Goal: Task Accomplishment & Management: Manage account settings

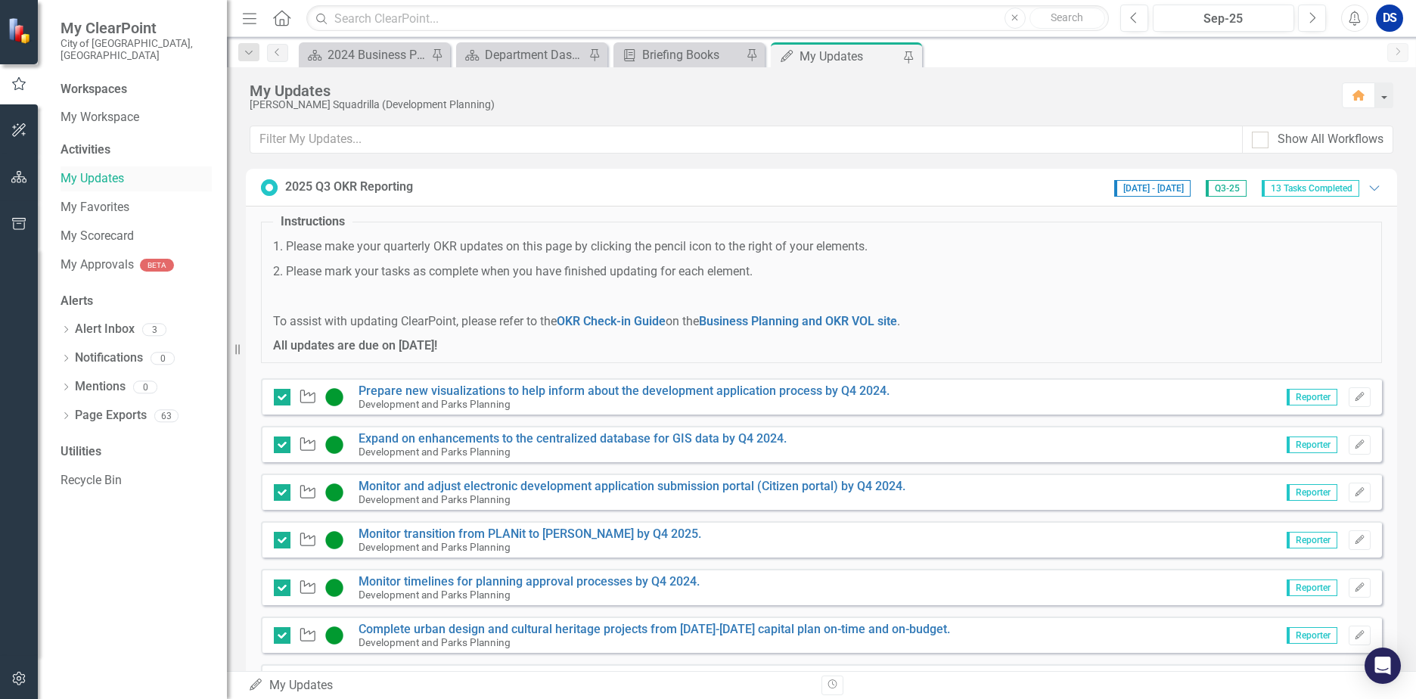
click at [102, 170] on link "My Updates" at bounding box center [136, 178] width 151 height 17
click at [445, 394] on link "Prepare new visualizations to help inform about the development application pro…" at bounding box center [623, 390] width 531 height 14
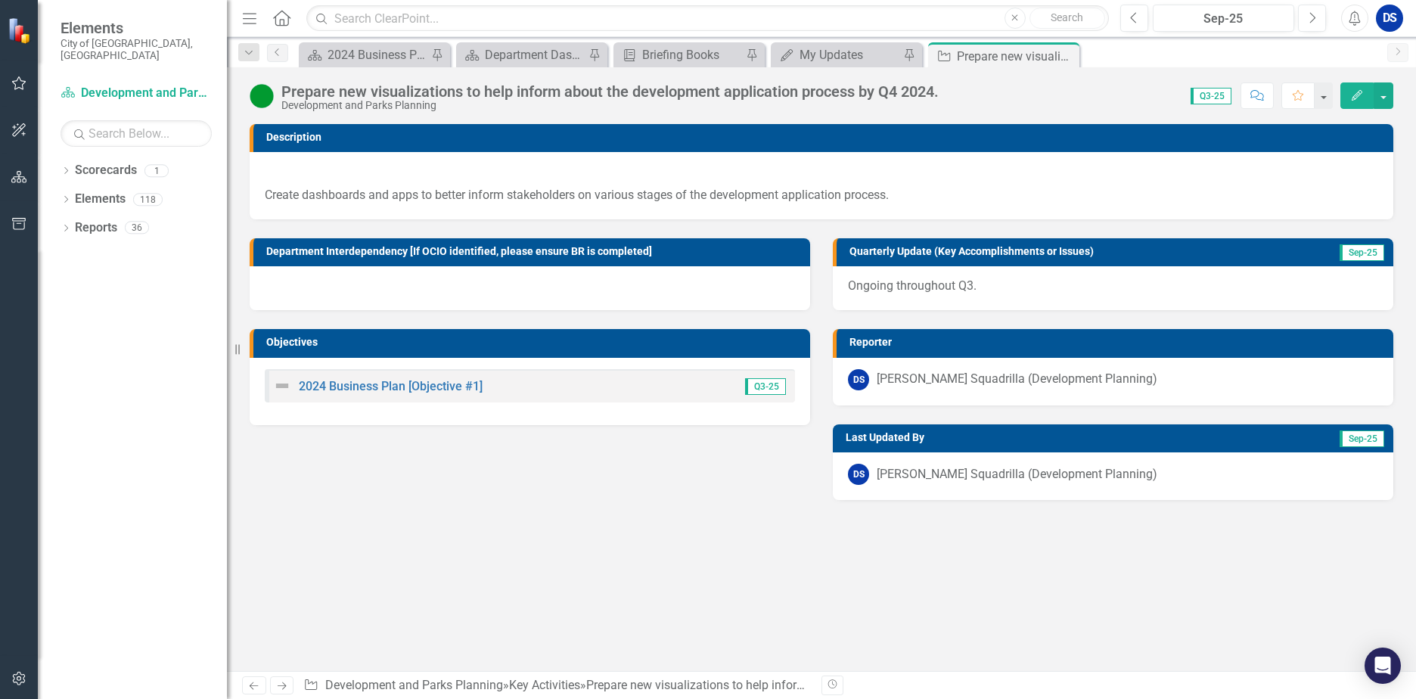
click at [1007, 292] on p "Ongoing throughout Q3." at bounding box center [1113, 286] width 530 height 17
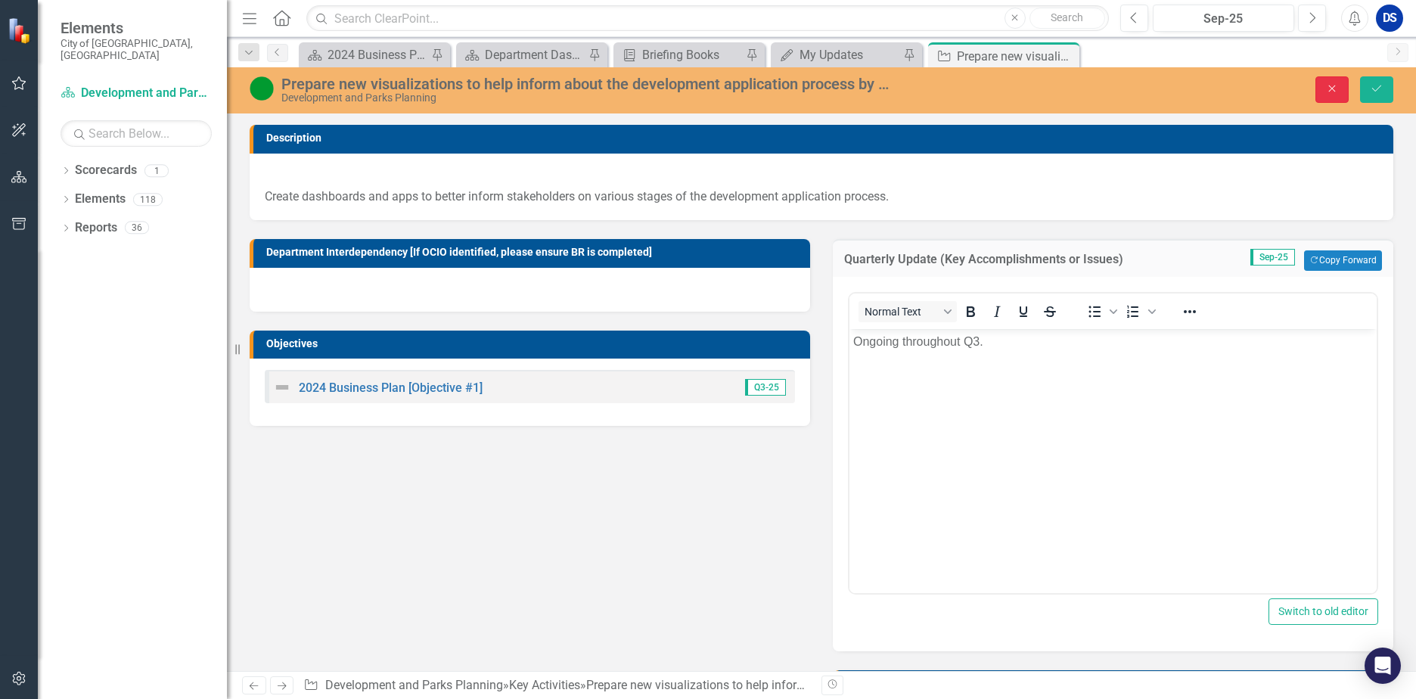
click at [1340, 96] on button "Close" at bounding box center [1331, 89] width 33 height 26
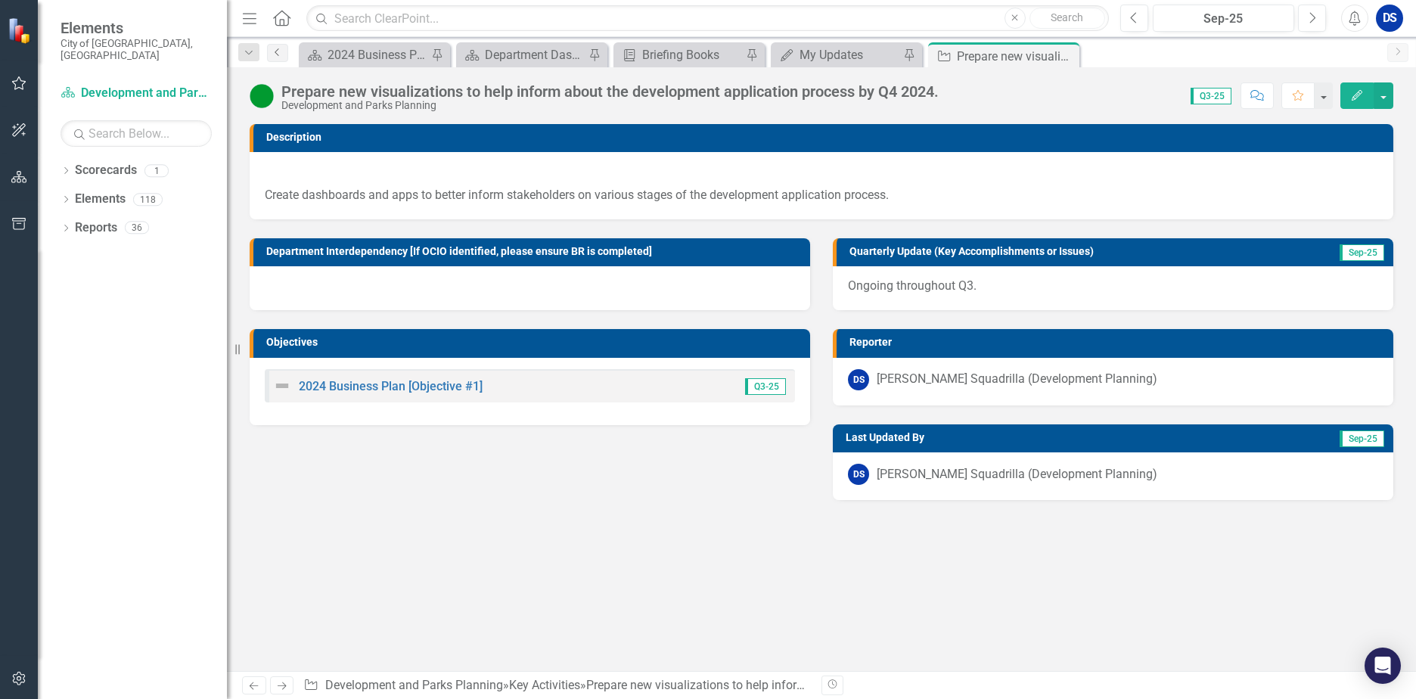
click at [275, 57] on link "Previous" at bounding box center [277, 53] width 21 height 18
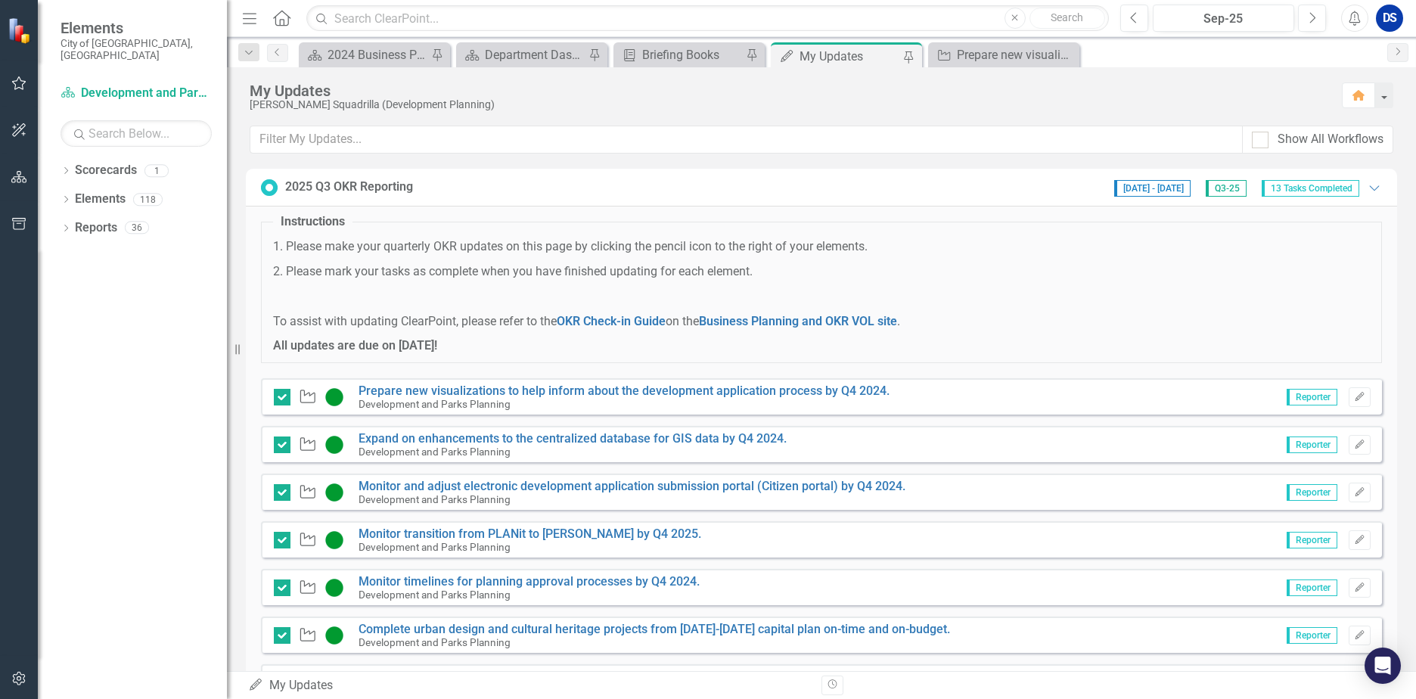
click at [461, 448] on small "Development and Parks Planning" at bounding box center [434, 451] width 152 height 12
click at [462, 448] on small "Development and Parks Planning" at bounding box center [434, 451] width 152 height 12
click at [521, 446] on div "Development and Parks Planning" at bounding box center [572, 452] width 428 height 14
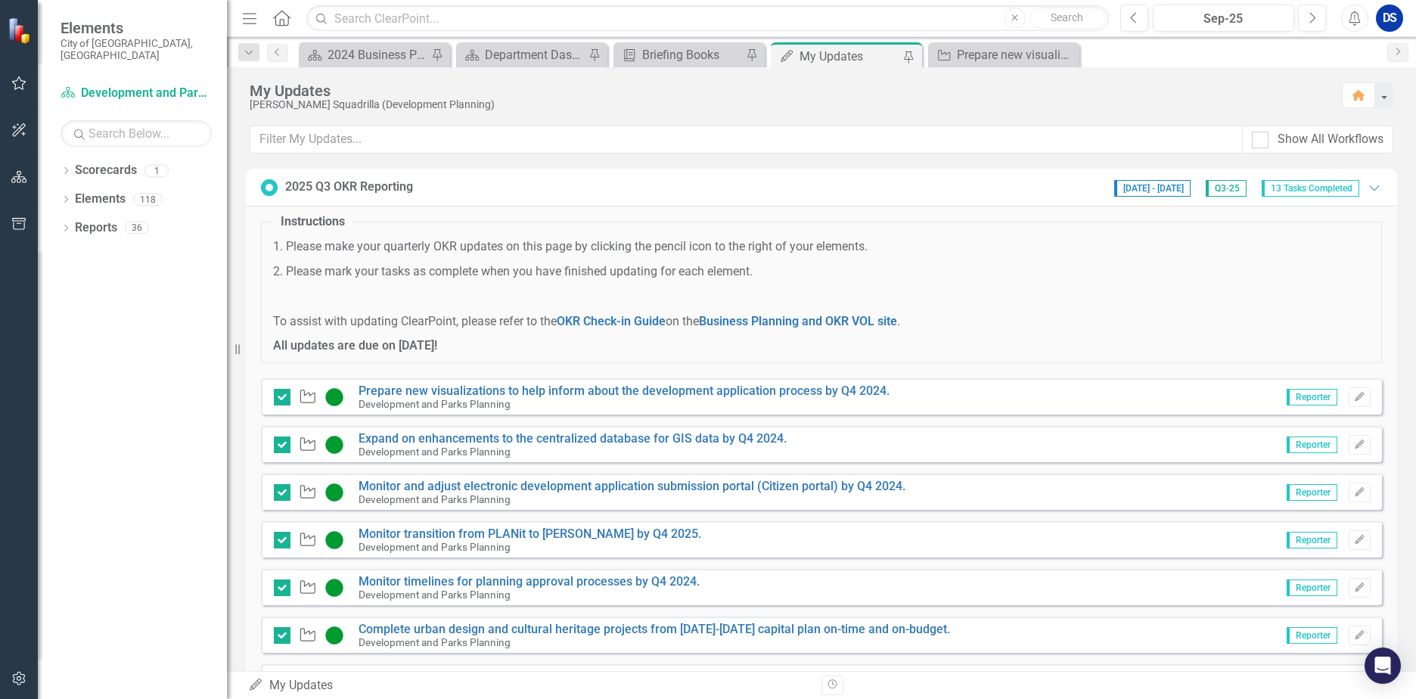
click at [460, 445] on div "Development and Parks Planning" at bounding box center [572, 452] width 428 height 14
click at [464, 439] on link "Expand on enhancements to the centralized database for GIS data by Q4 2024." at bounding box center [572, 438] width 428 height 14
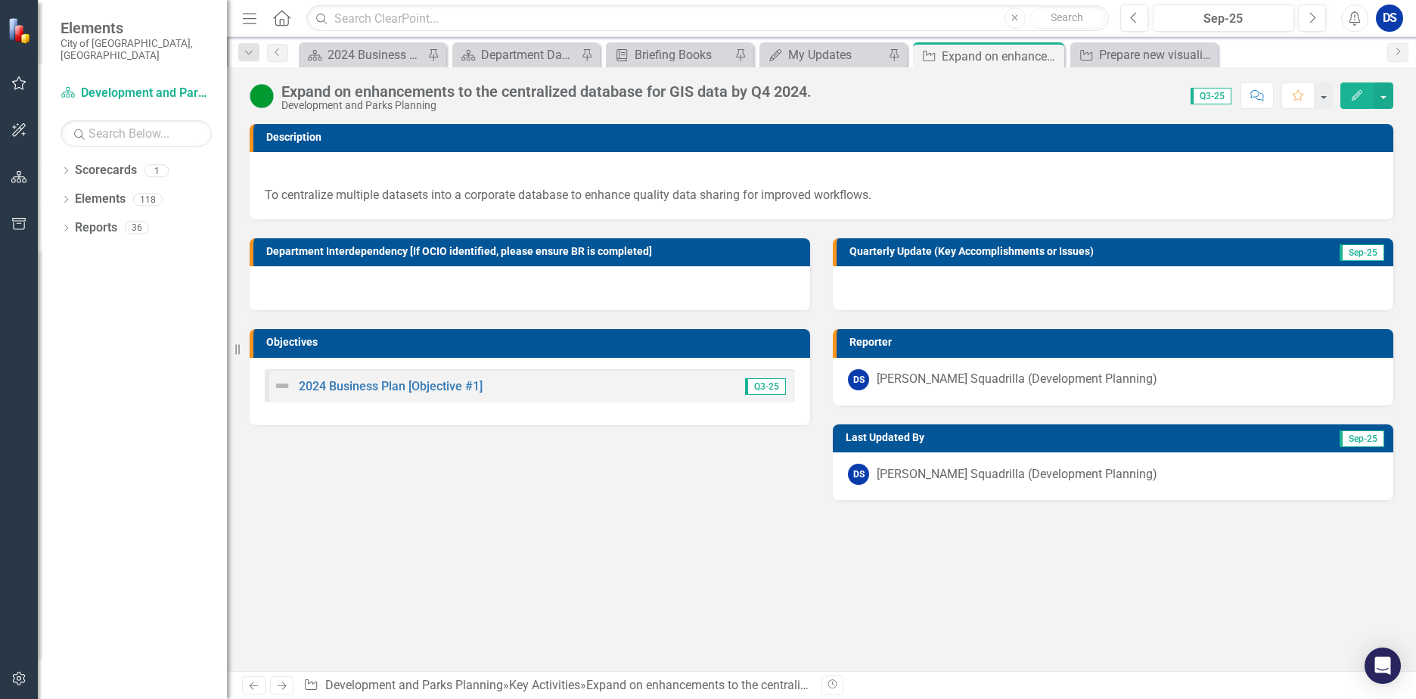
click at [799, 92] on div "Expand on enhancements to the centralized database for GIS data by Q4 2024." at bounding box center [546, 91] width 530 height 17
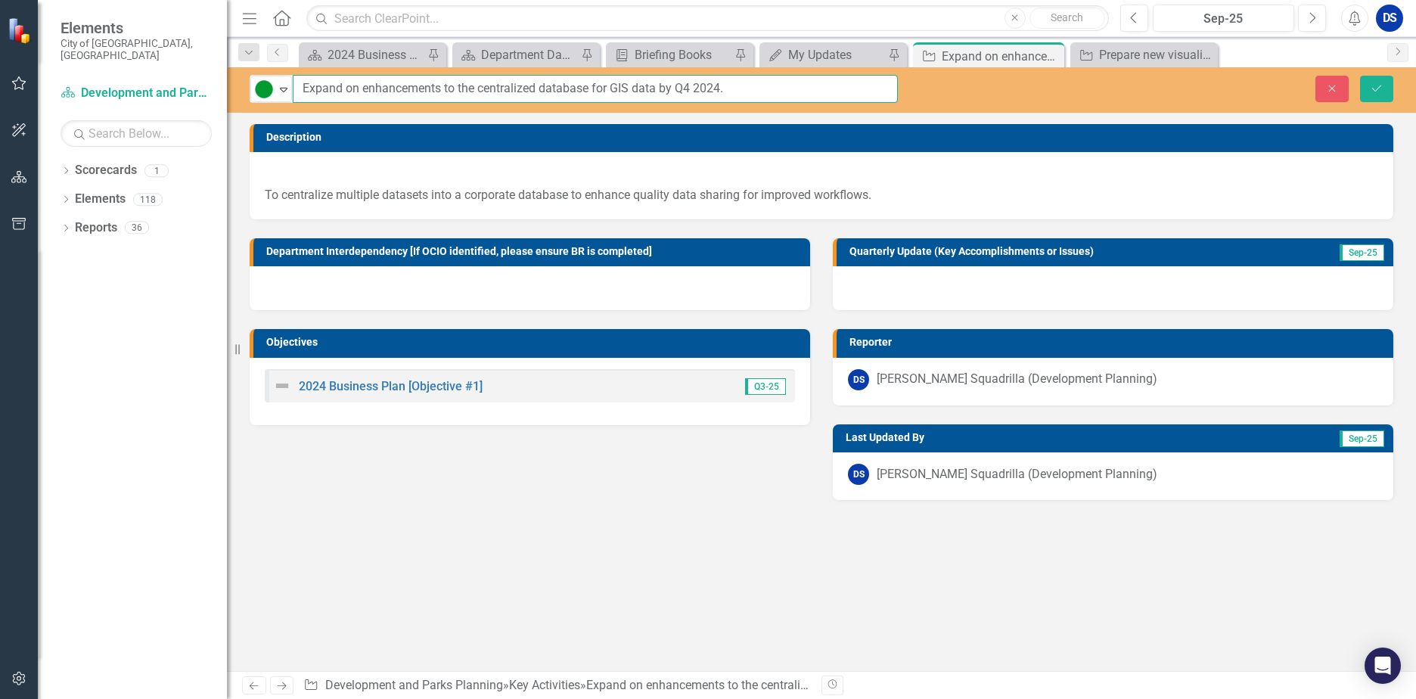
drag, startPoint x: 716, startPoint y: 89, endPoint x: 723, endPoint y: 84, distance: 8.6
click at [717, 88] on input "Expand on enhancements to the centralized database for GIS data by Q4 2024." at bounding box center [595, 89] width 605 height 28
type input "Expand on enhancements to the centralized database for GIS data by Q4 2025."
click at [1375, 95] on button "Save" at bounding box center [1376, 89] width 33 height 26
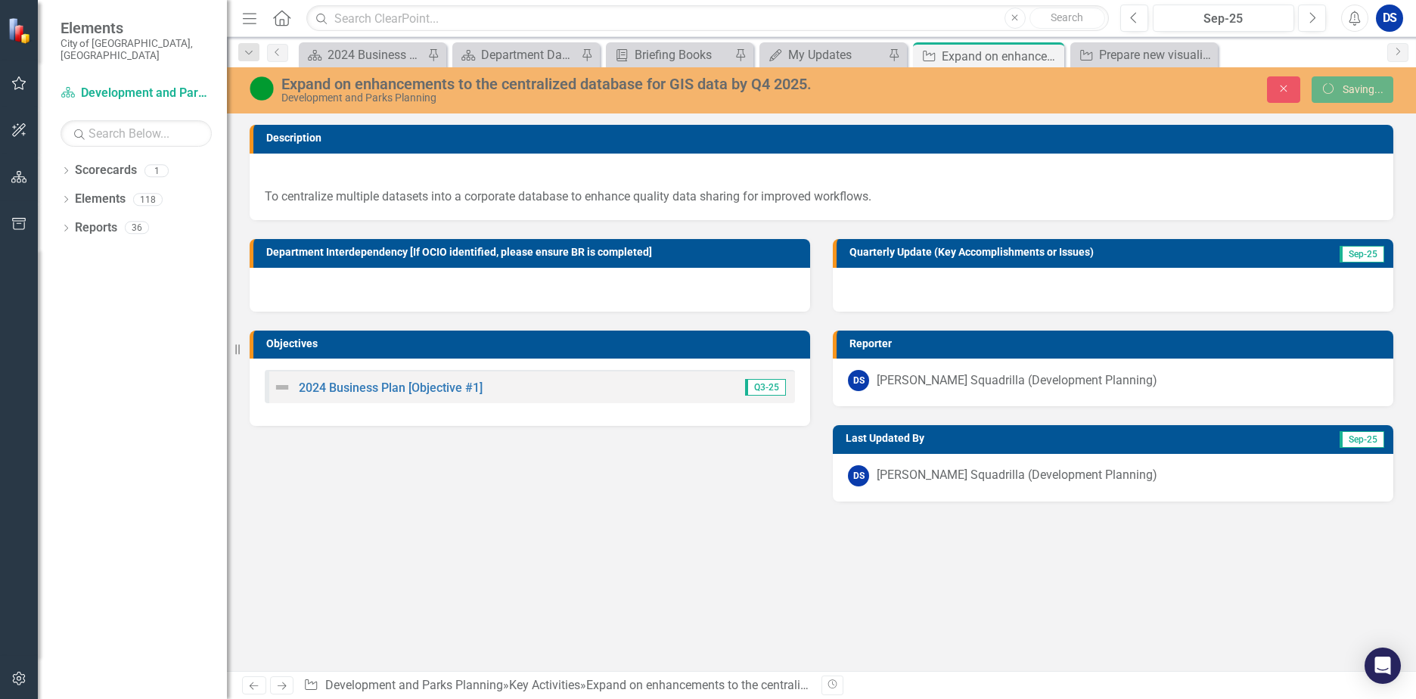
click at [911, 289] on div at bounding box center [1113, 290] width 560 height 44
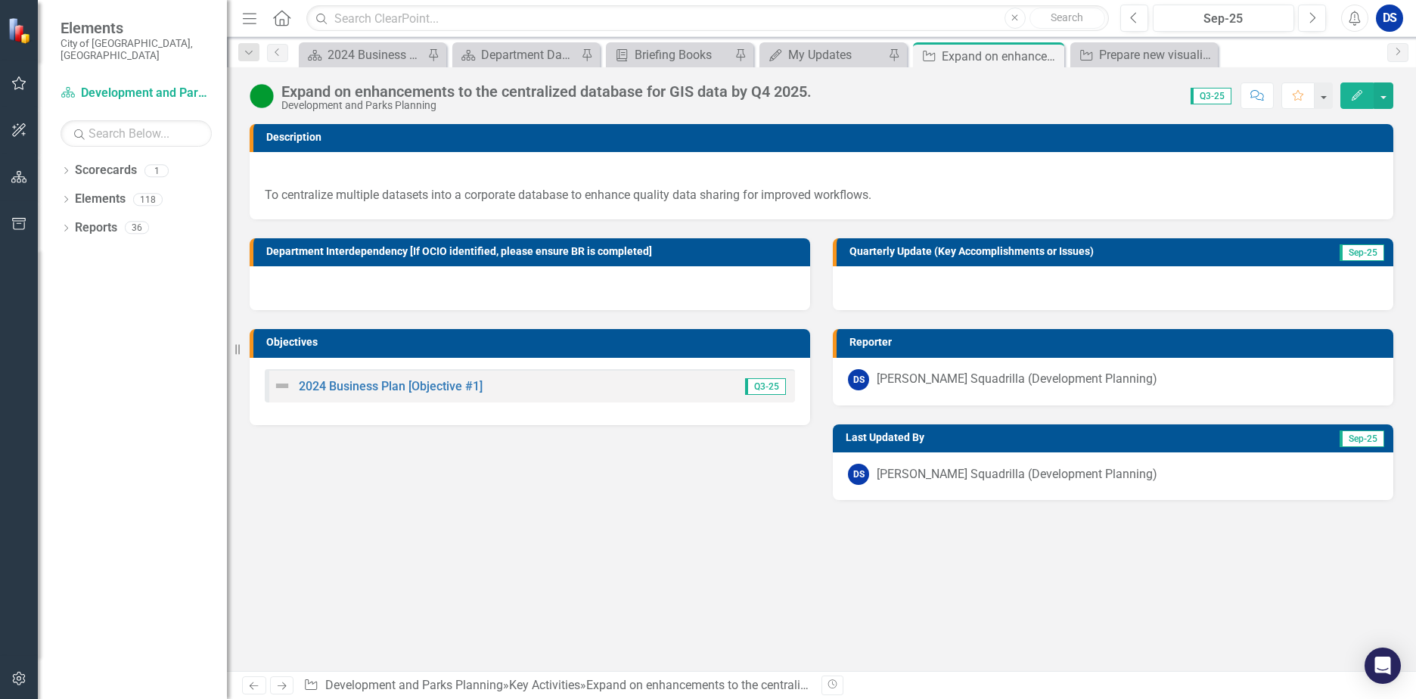
click at [911, 289] on div at bounding box center [1113, 288] width 560 height 44
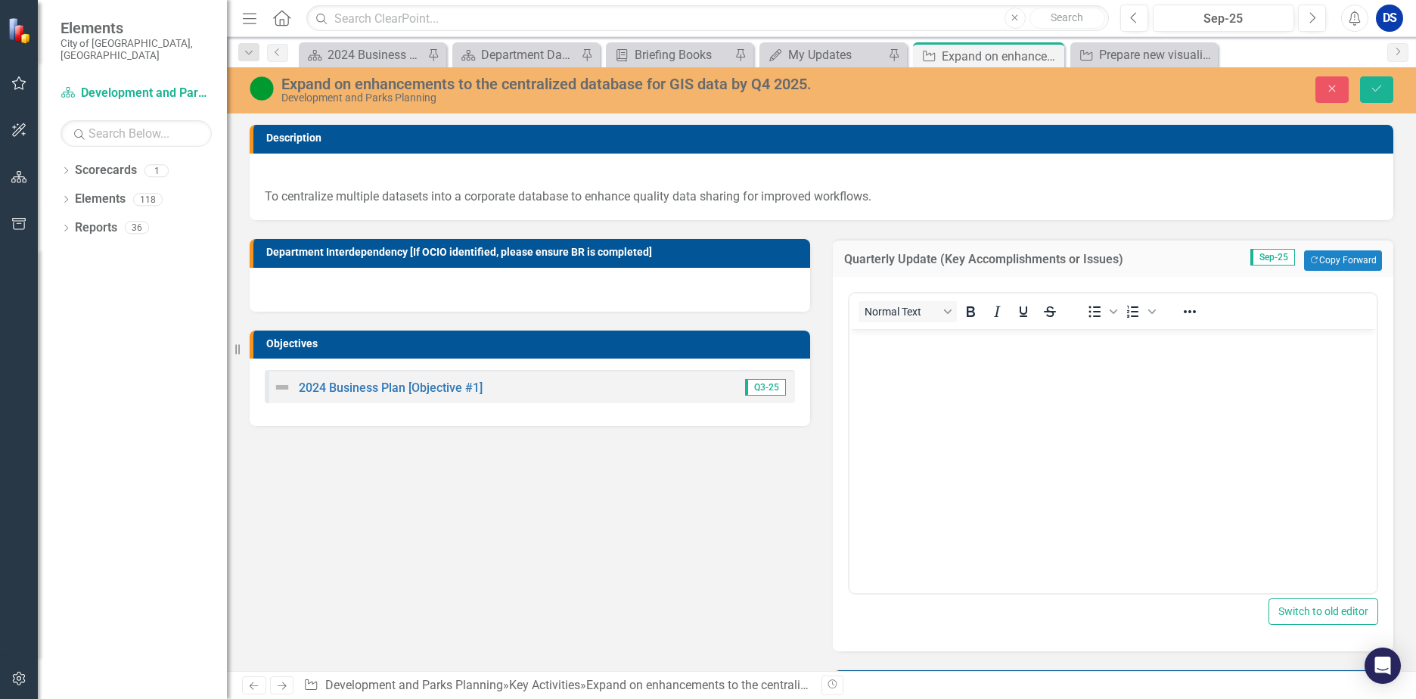
click at [921, 388] on body "Rich Text Area. Press ALT-0 for help." at bounding box center [1112, 441] width 527 height 227
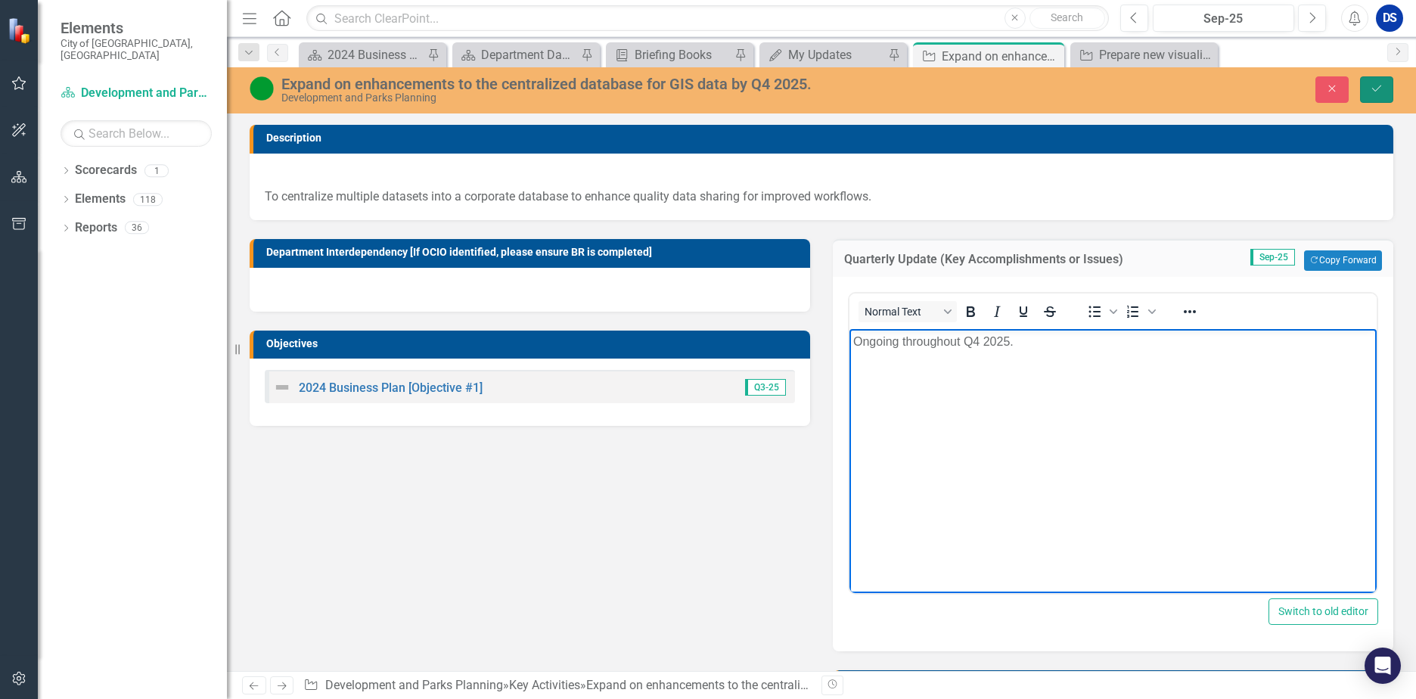
click at [1373, 95] on button "Save" at bounding box center [1376, 89] width 33 height 26
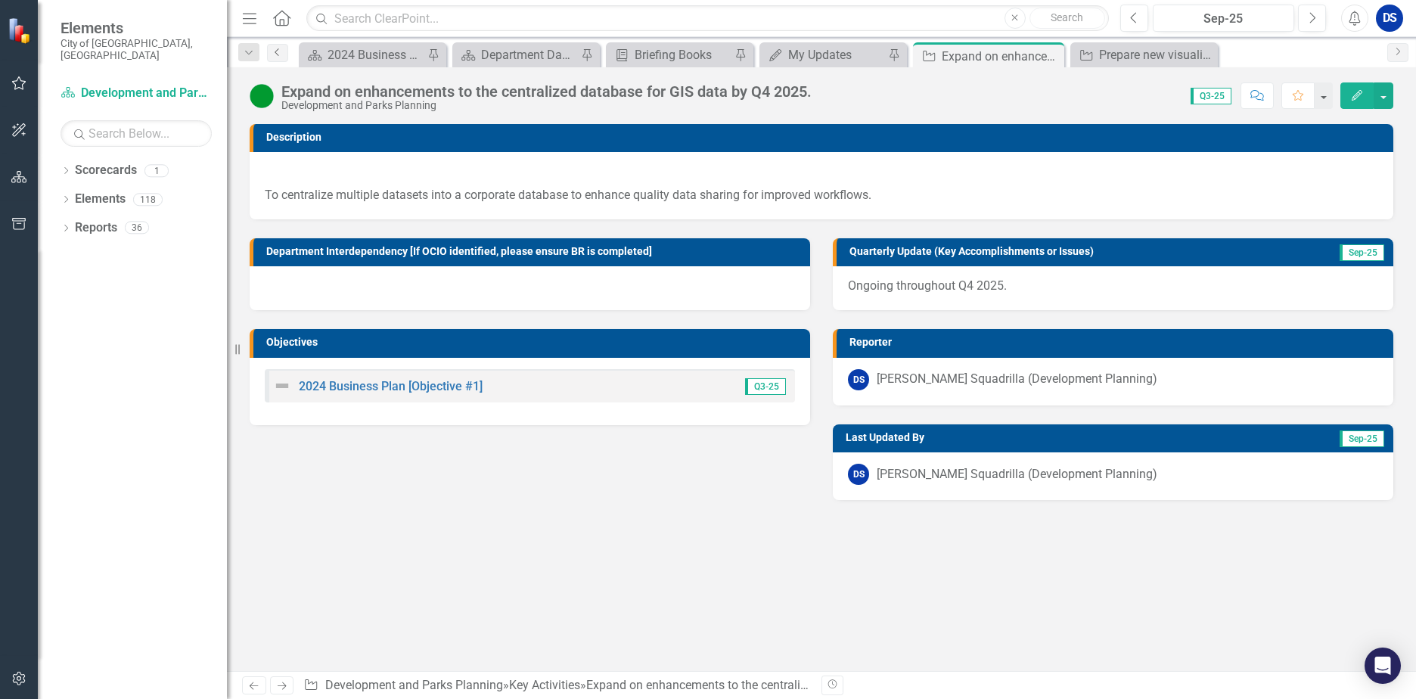
click at [268, 48] on link "Previous" at bounding box center [277, 53] width 21 height 18
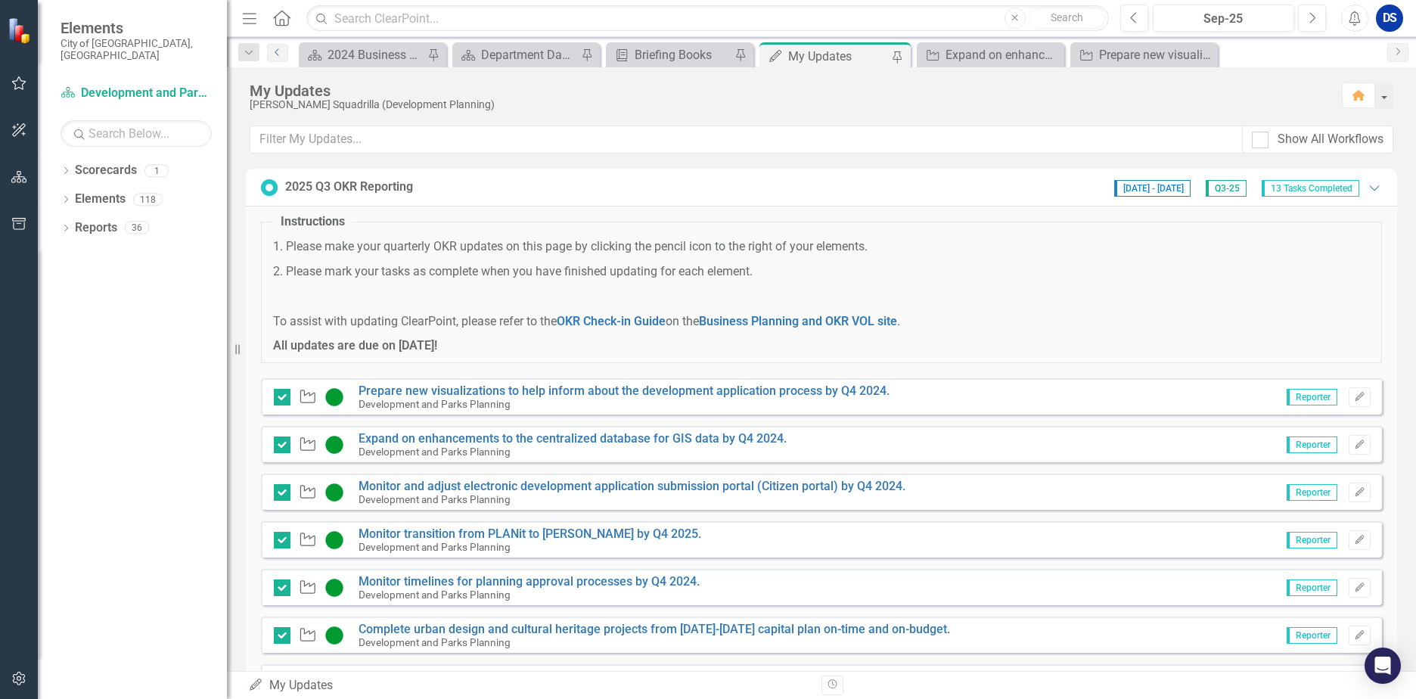
scroll to position [76, 0]
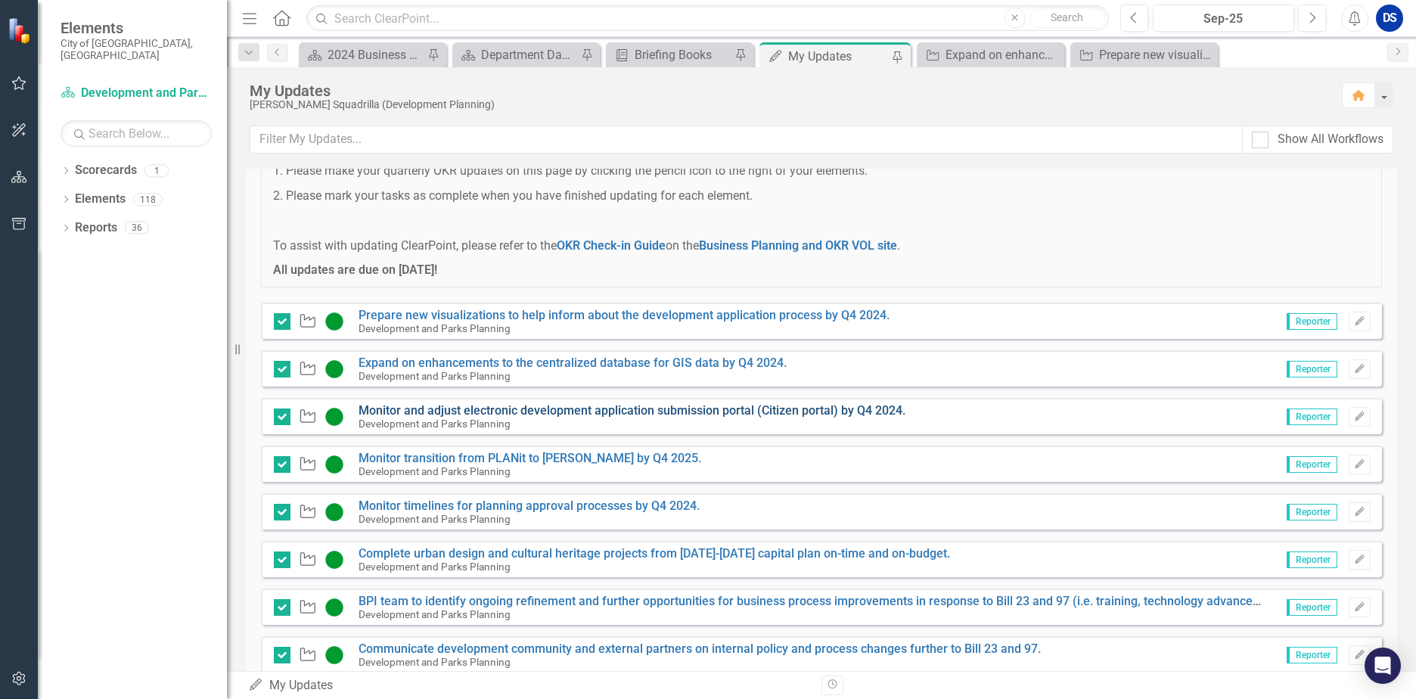
click at [545, 412] on link "Monitor and adjust electronic development application submission portal (Citize…" at bounding box center [631, 410] width 547 height 14
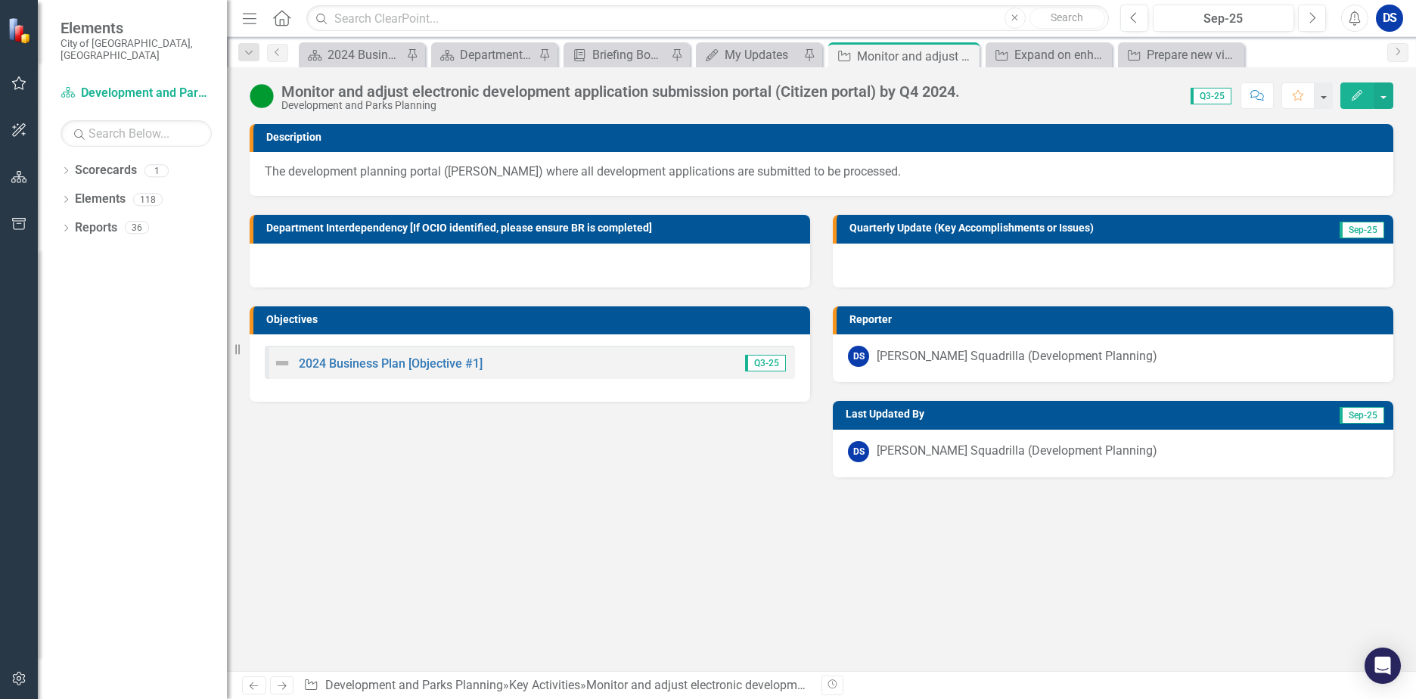
click at [881, 262] on div at bounding box center [1113, 266] width 560 height 44
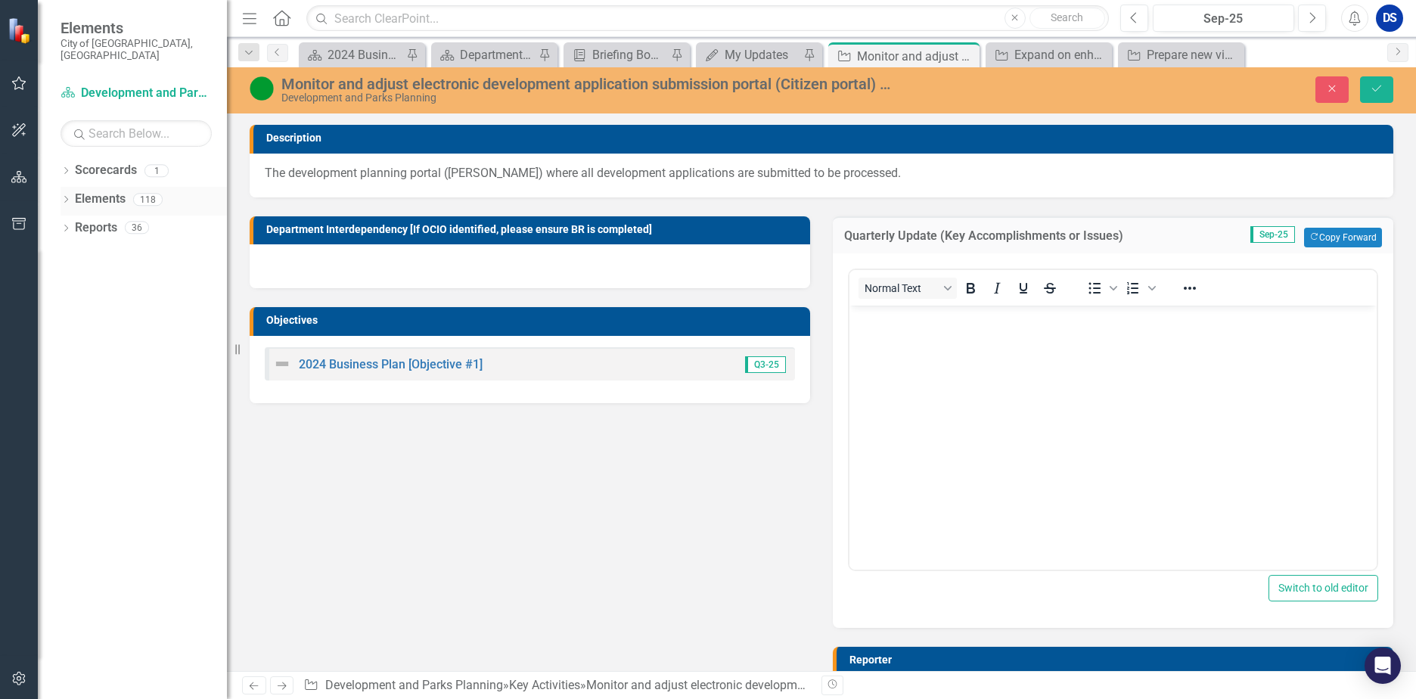
click at [89, 191] on link "Elements" at bounding box center [100, 199] width 51 height 17
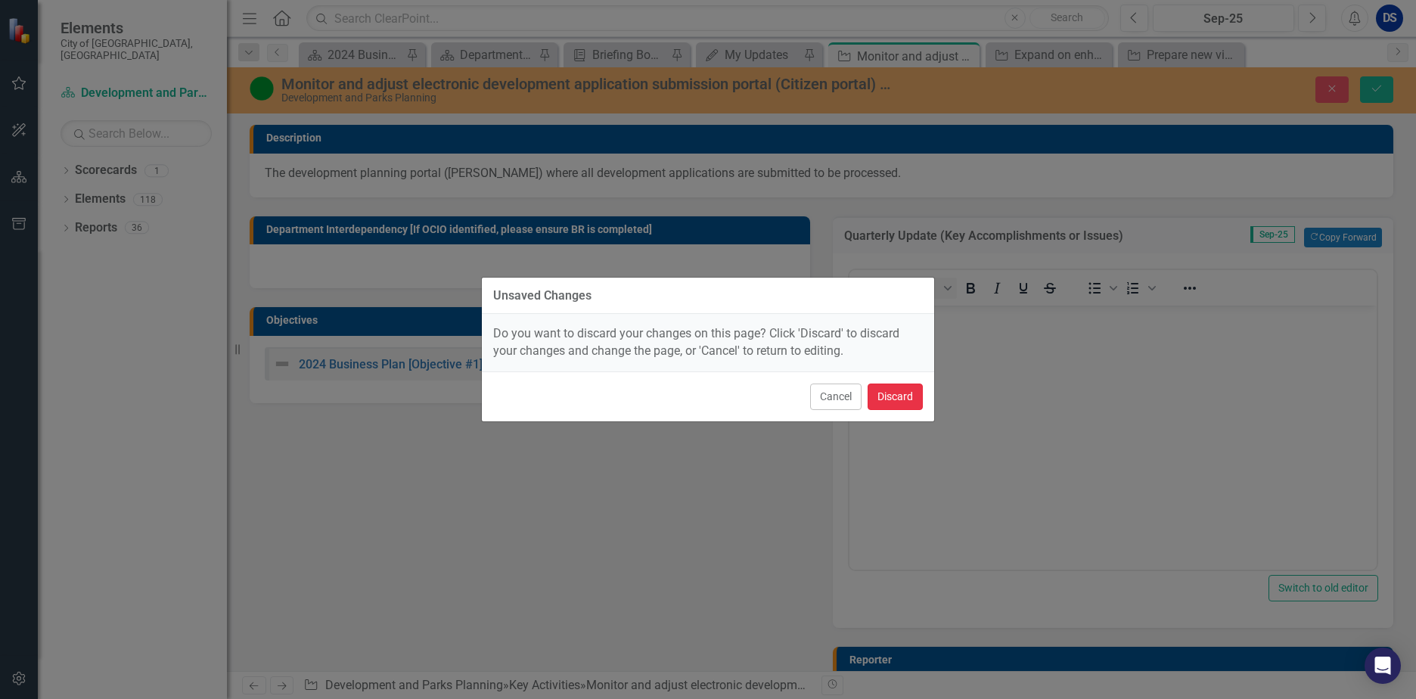
click at [889, 397] on button "Discard" at bounding box center [894, 396] width 55 height 26
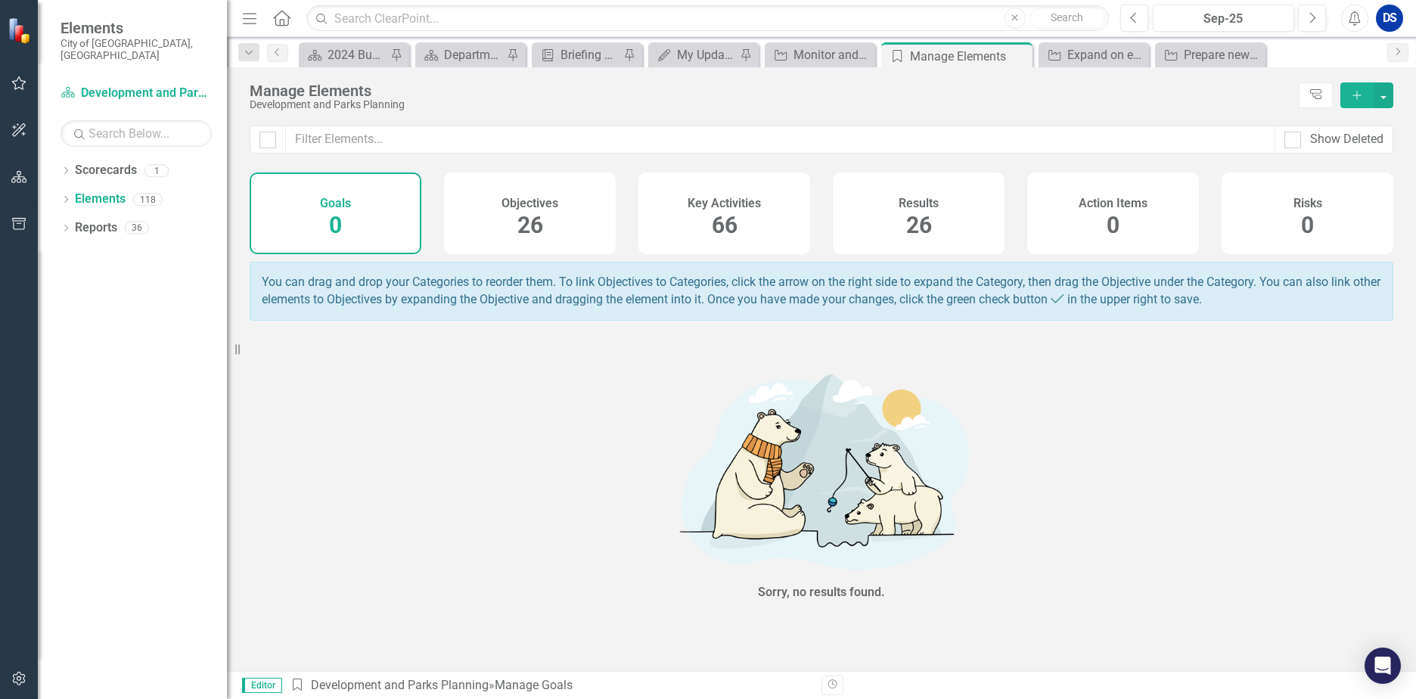
click at [529, 236] on span "26" at bounding box center [530, 225] width 26 height 26
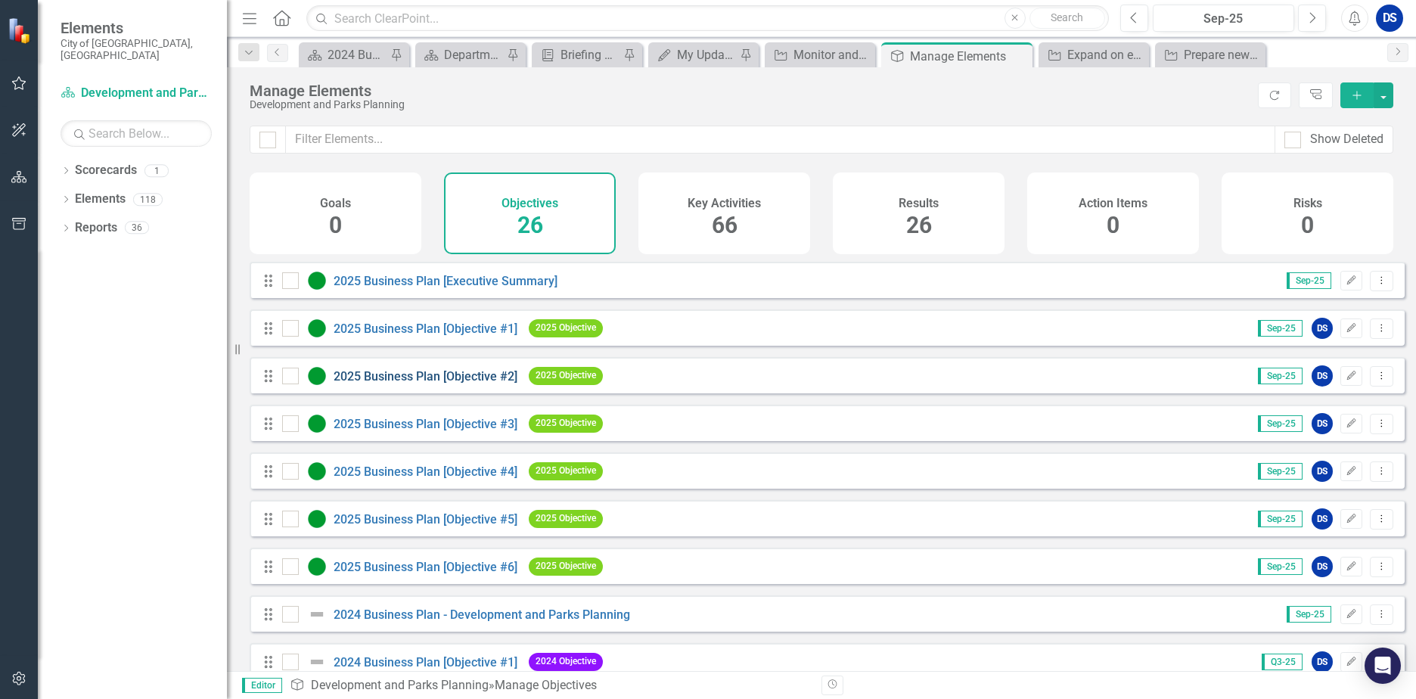
click at [448, 383] on link "2025 Business Plan [Objective #2]" at bounding box center [426, 376] width 184 height 14
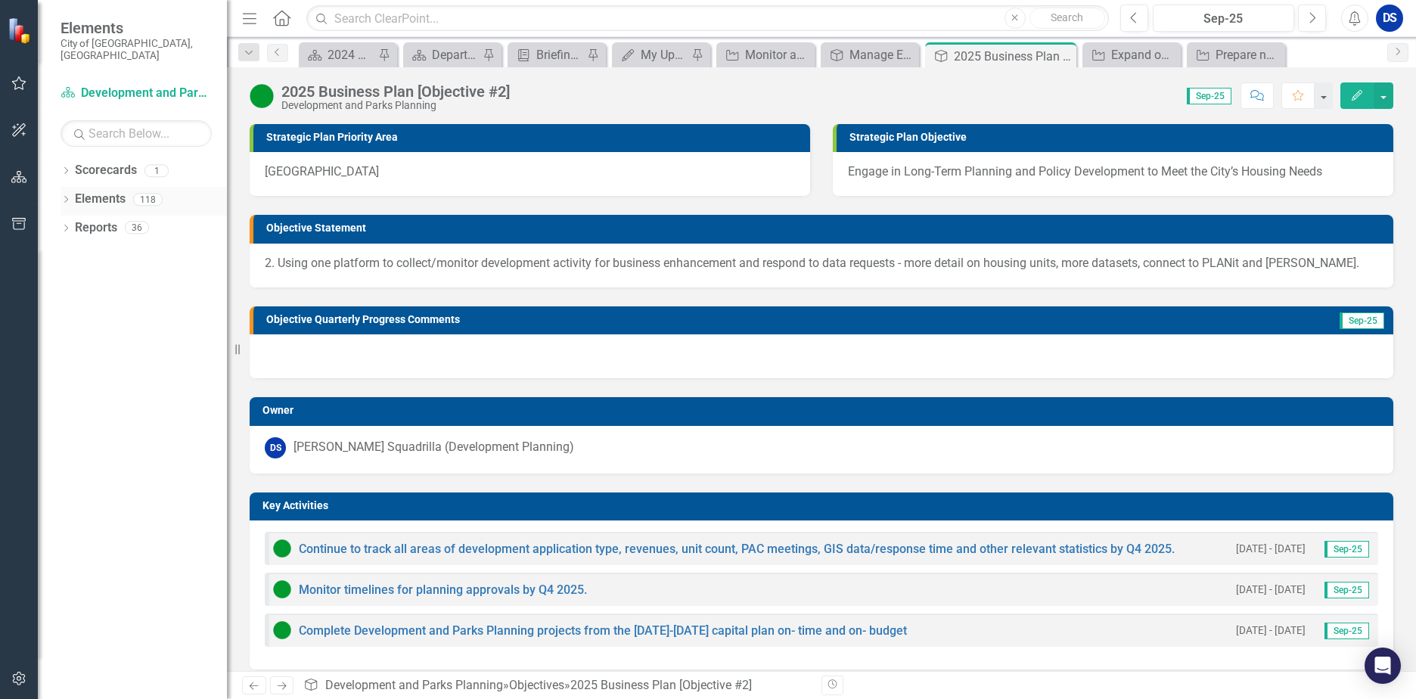
click at [107, 191] on link "Elements" at bounding box center [100, 199] width 51 height 17
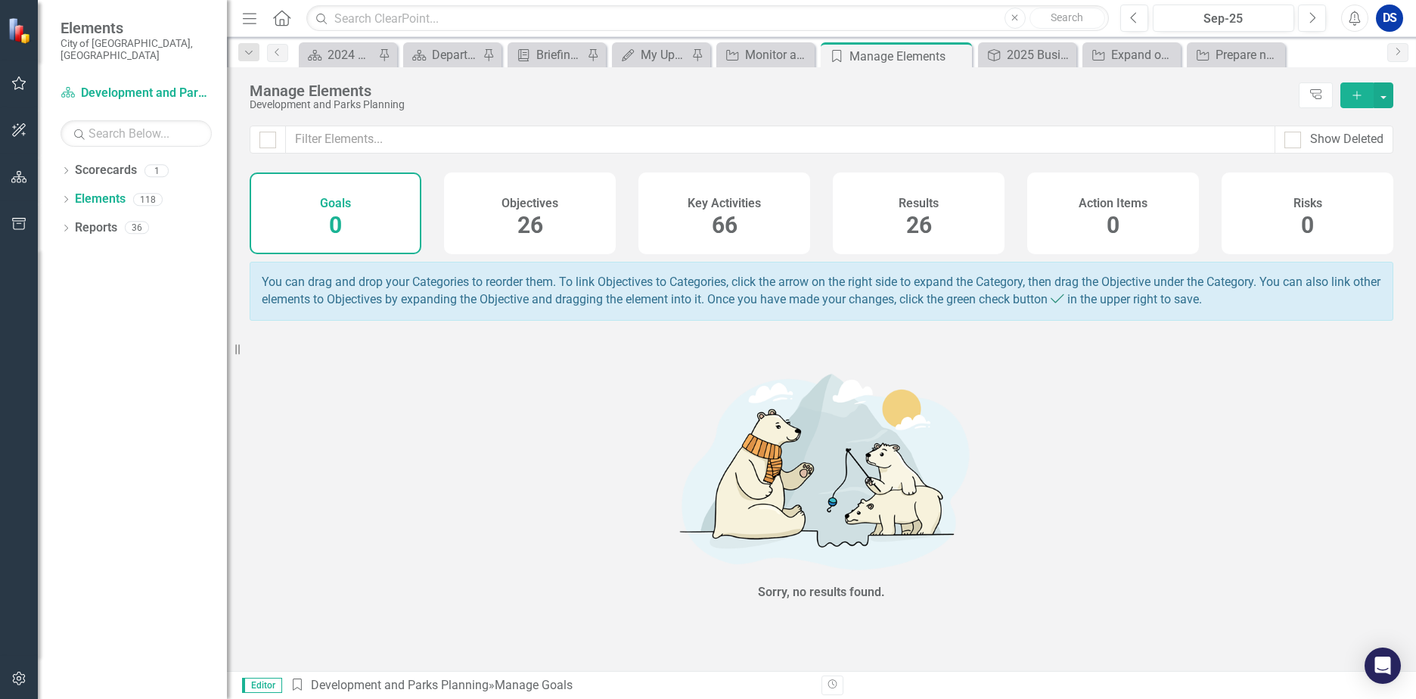
click at [526, 234] on span "26" at bounding box center [530, 225] width 26 height 26
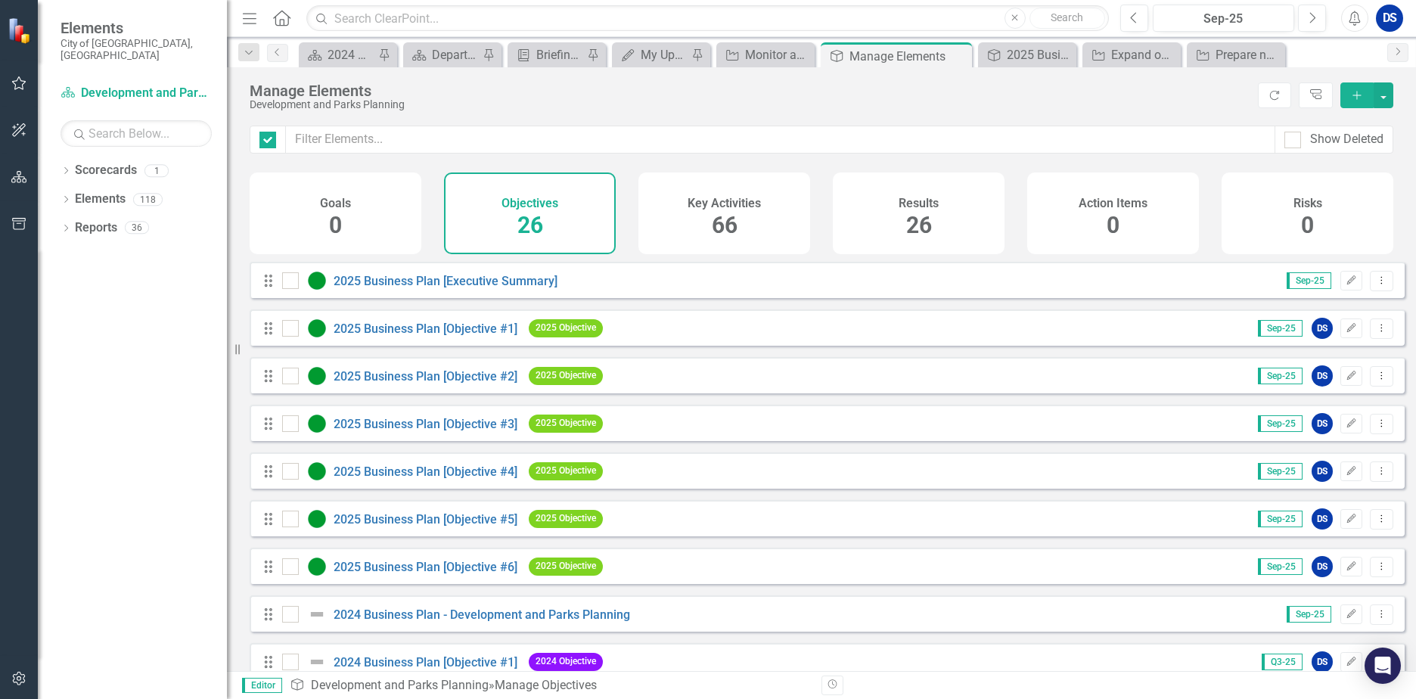
checkbox input "false"
click at [440, 336] on link "2025 Business Plan [Objective #1]" at bounding box center [426, 328] width 184 height 14
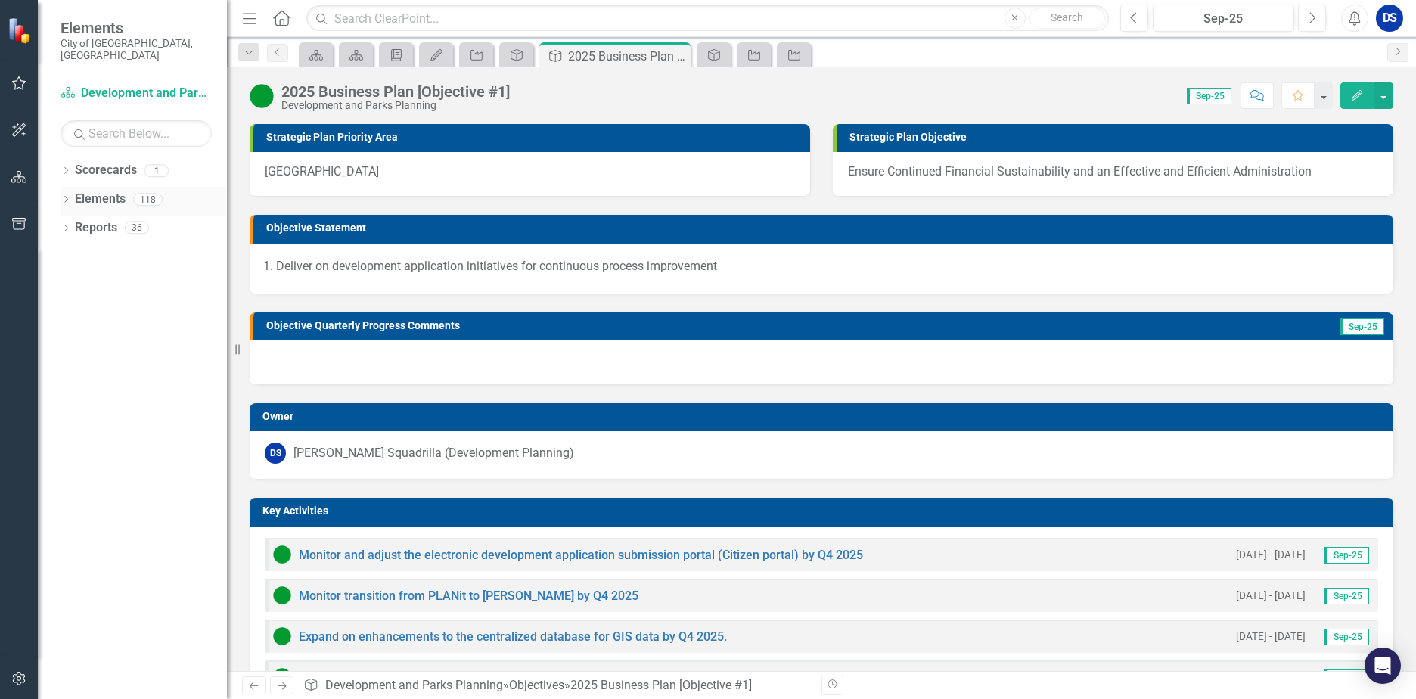
click at [83, 191] on link "Elements" at bounding box center [100, 199] width 51 height 17
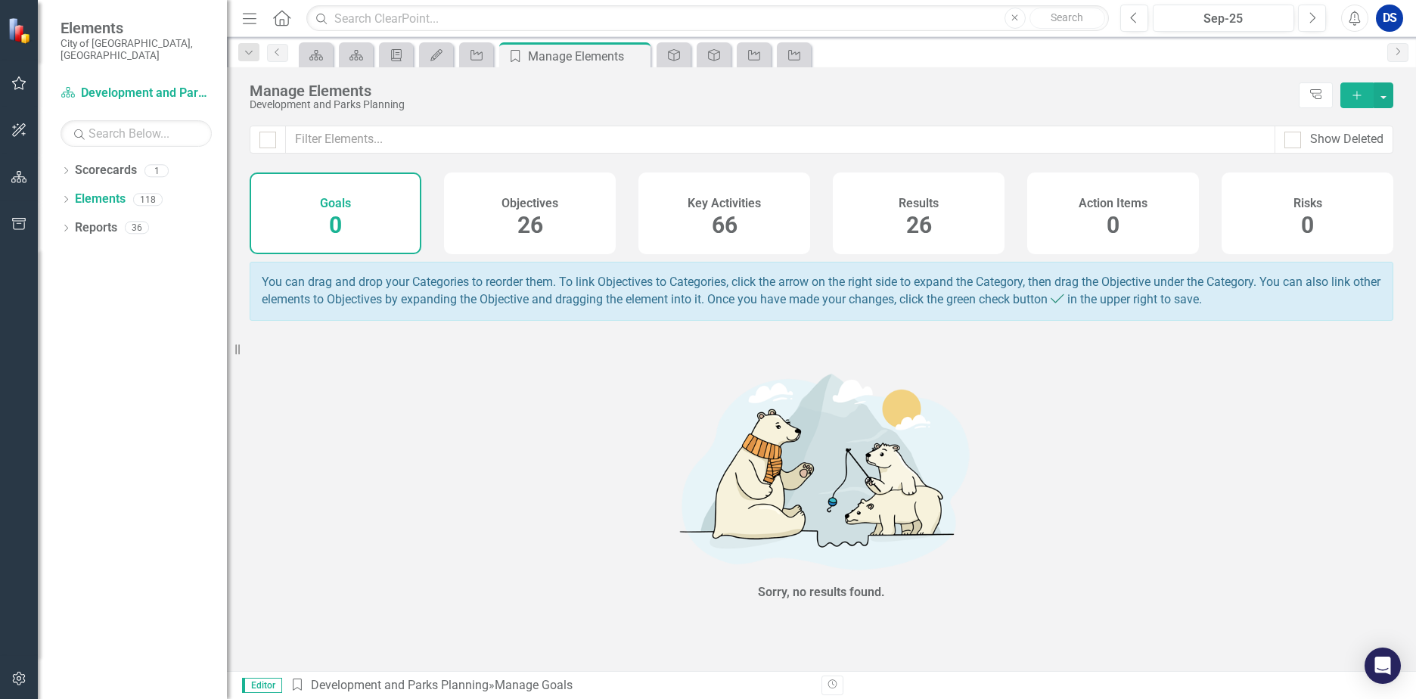
click at [510, 205] on h4 "Objectives" at bounding box center [529, 204] width 57 height 14
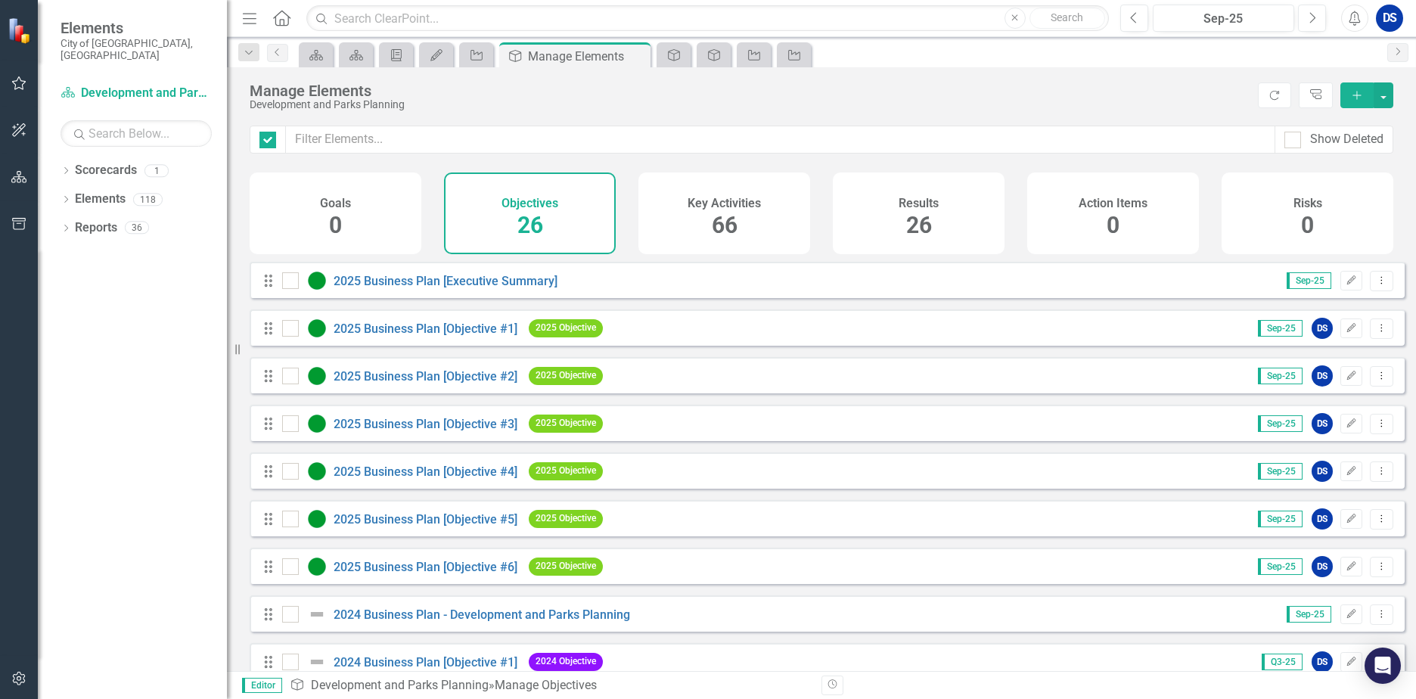
checkbox input "false"
click at [473, 383] on link "2025 Business Plan [Objective #2]" at bounding box center [426, 376] width 184 height 14
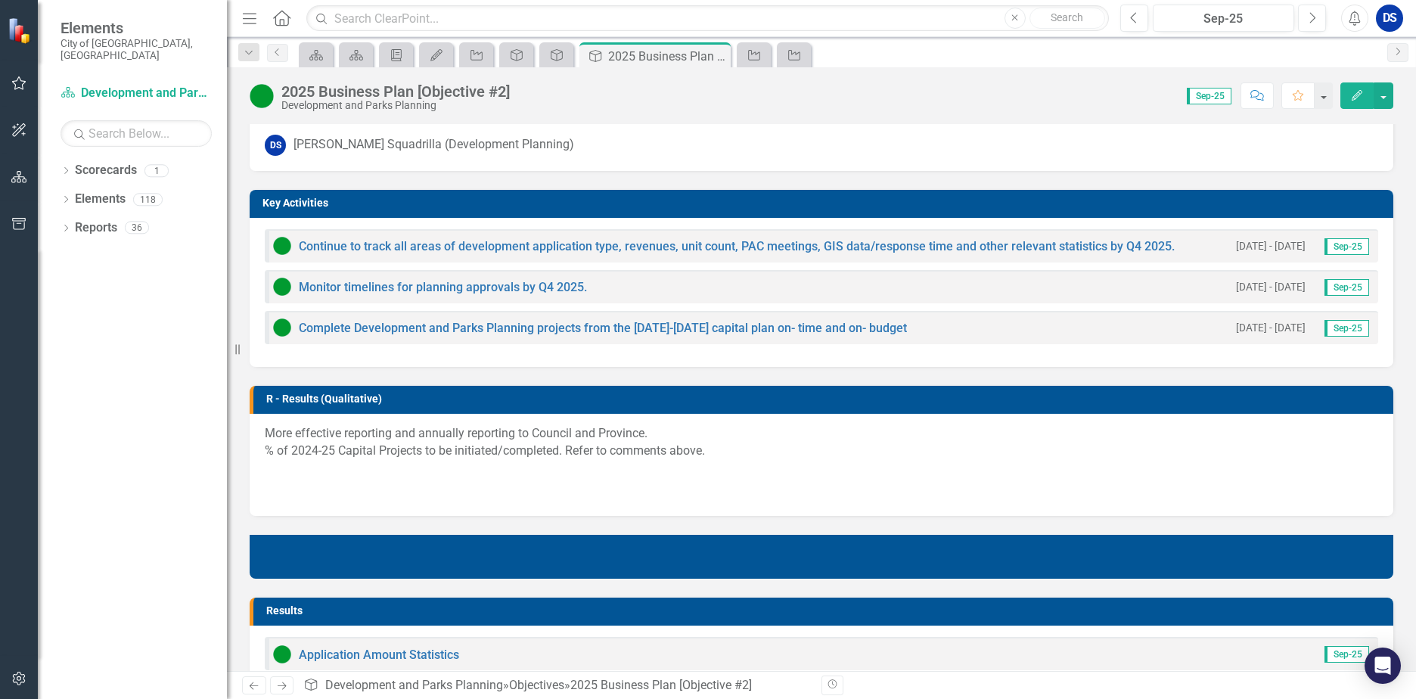
scroll to position [529, 0]
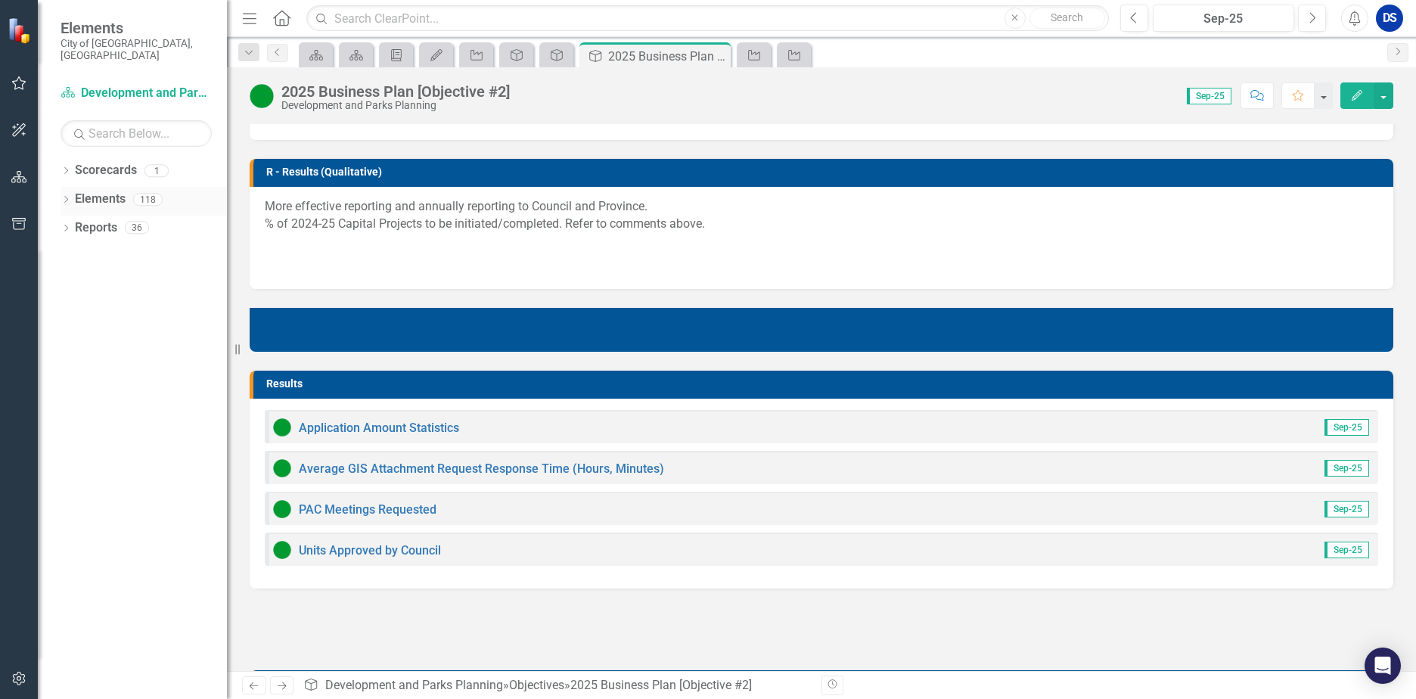
click at [88, 191] on link "Elements" at bounding box center [100, 199] width 51 height 17
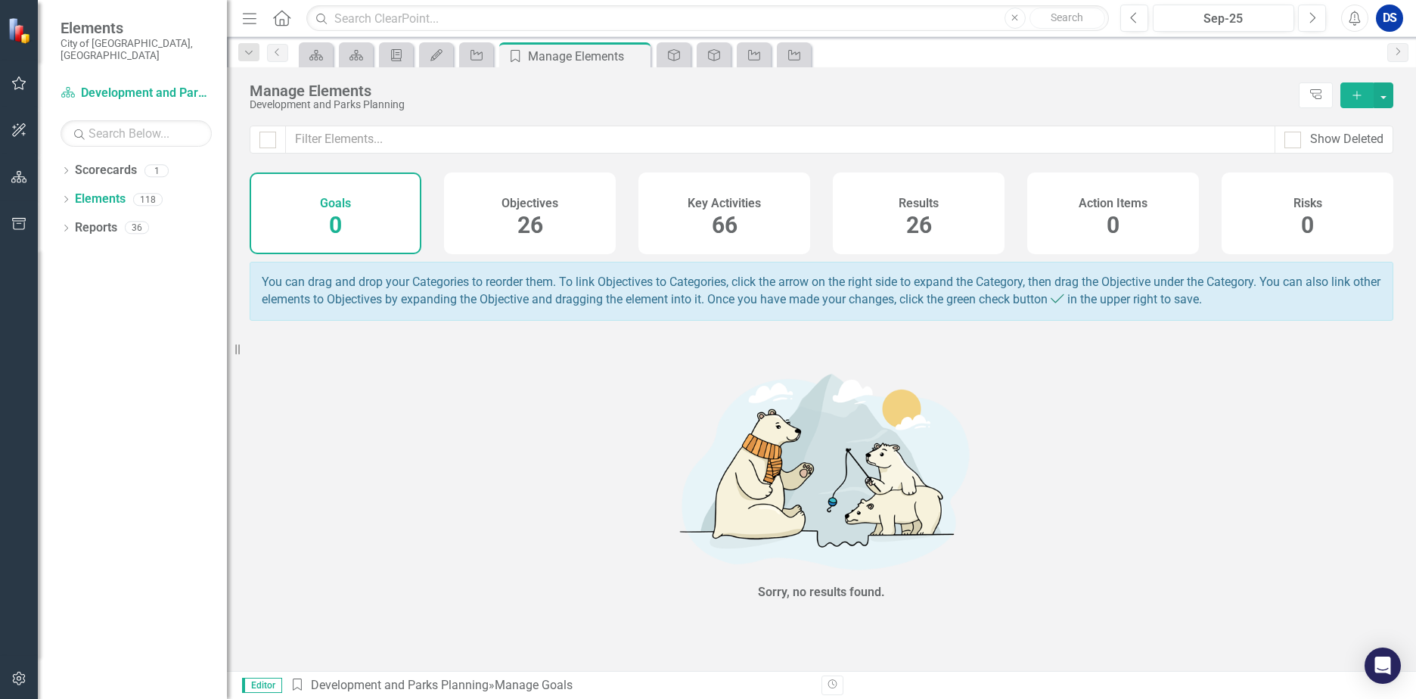
click at [489, 222] on div "Objectives 26" at bounding box center [530, 213] width 172 height 82
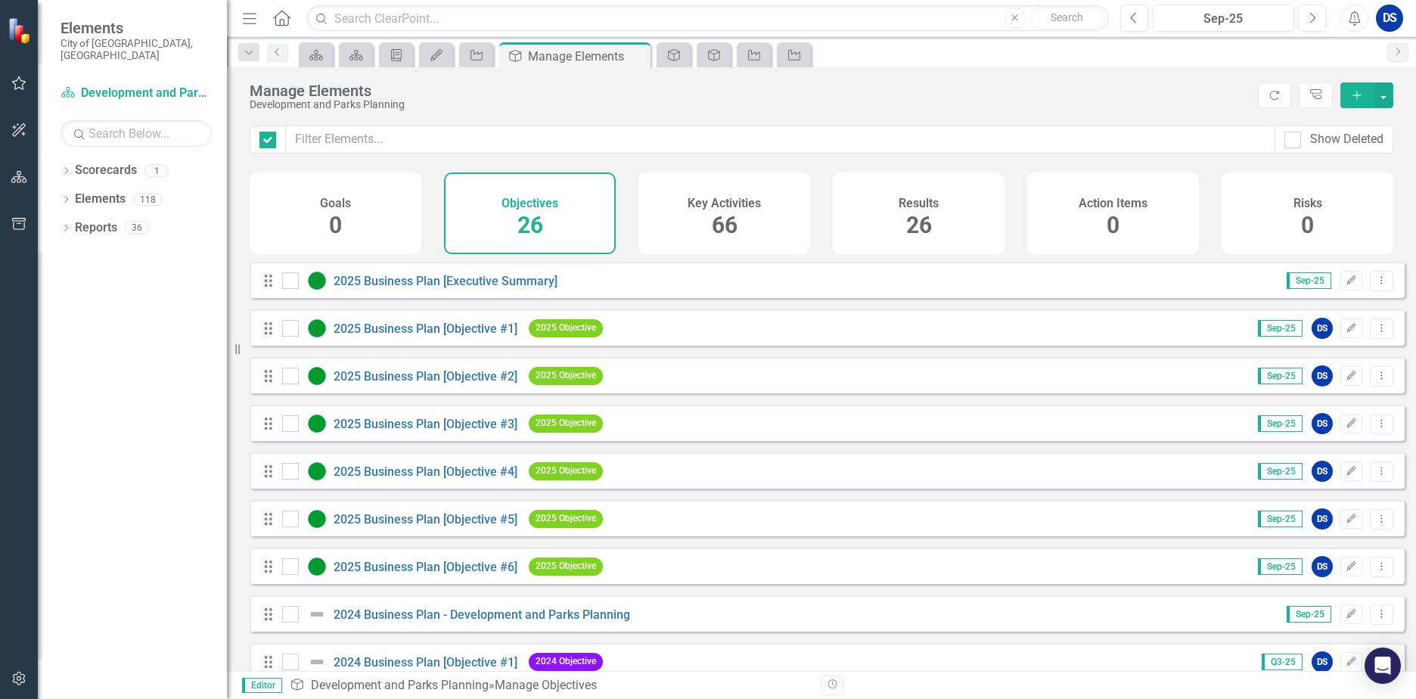
checkbox input "false"
click at [465, 383] on link "2025 Business Plan [Objective #2]" at bounding box center [426, 376] width 184 height 14
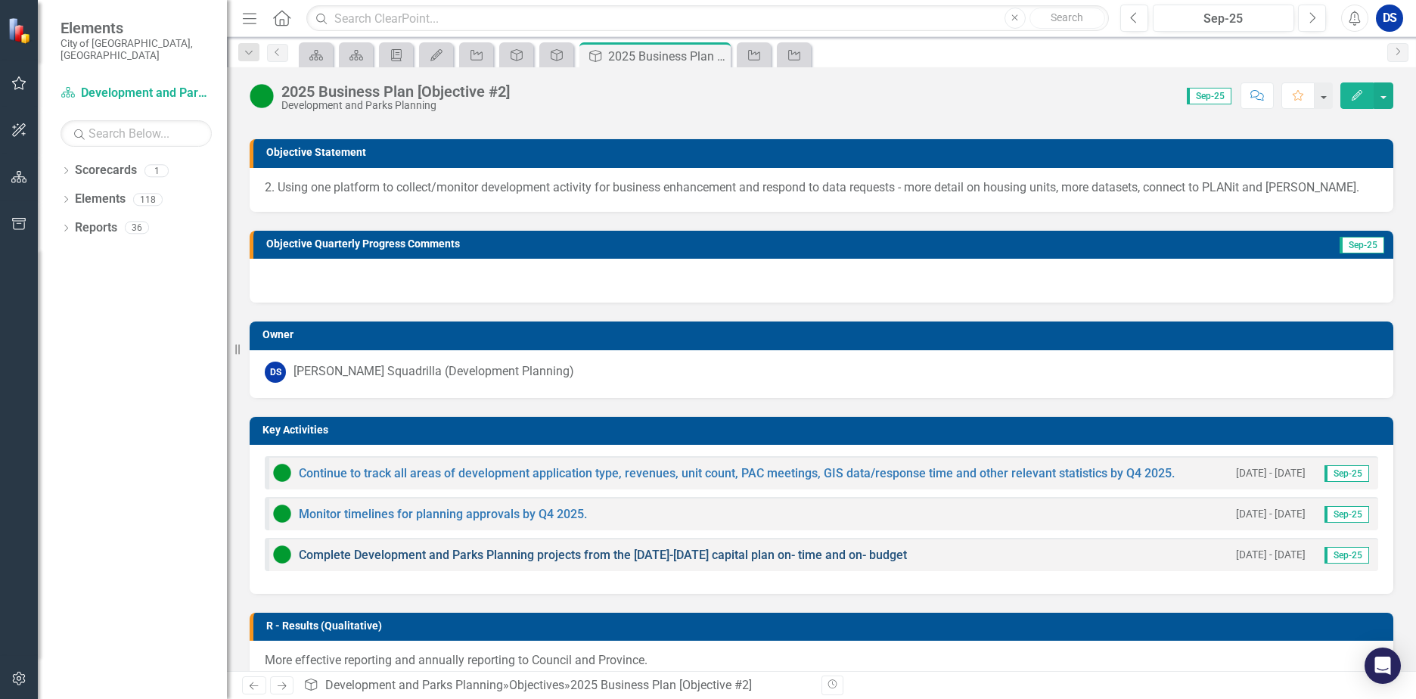
scroll to position [303, 0]
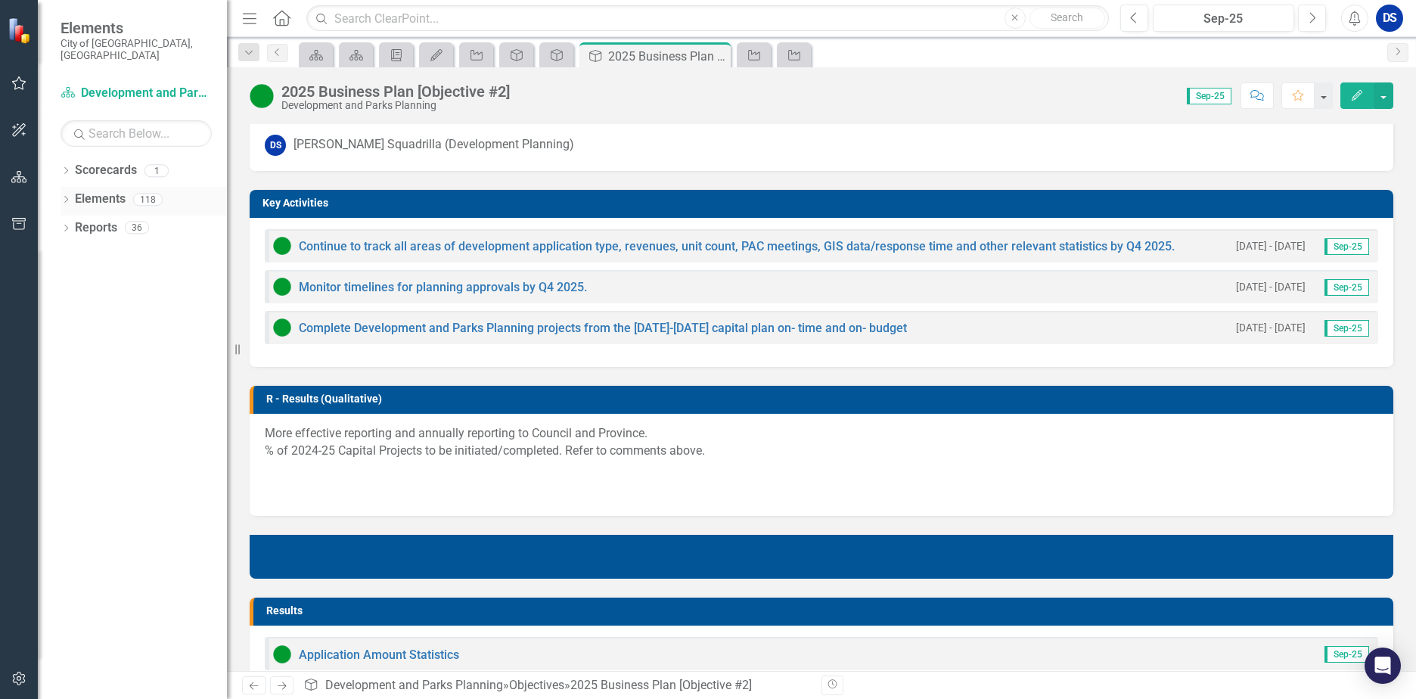
click at [103, 191] on link "Elements" at bounding box center [100, 199] width 51 height 17
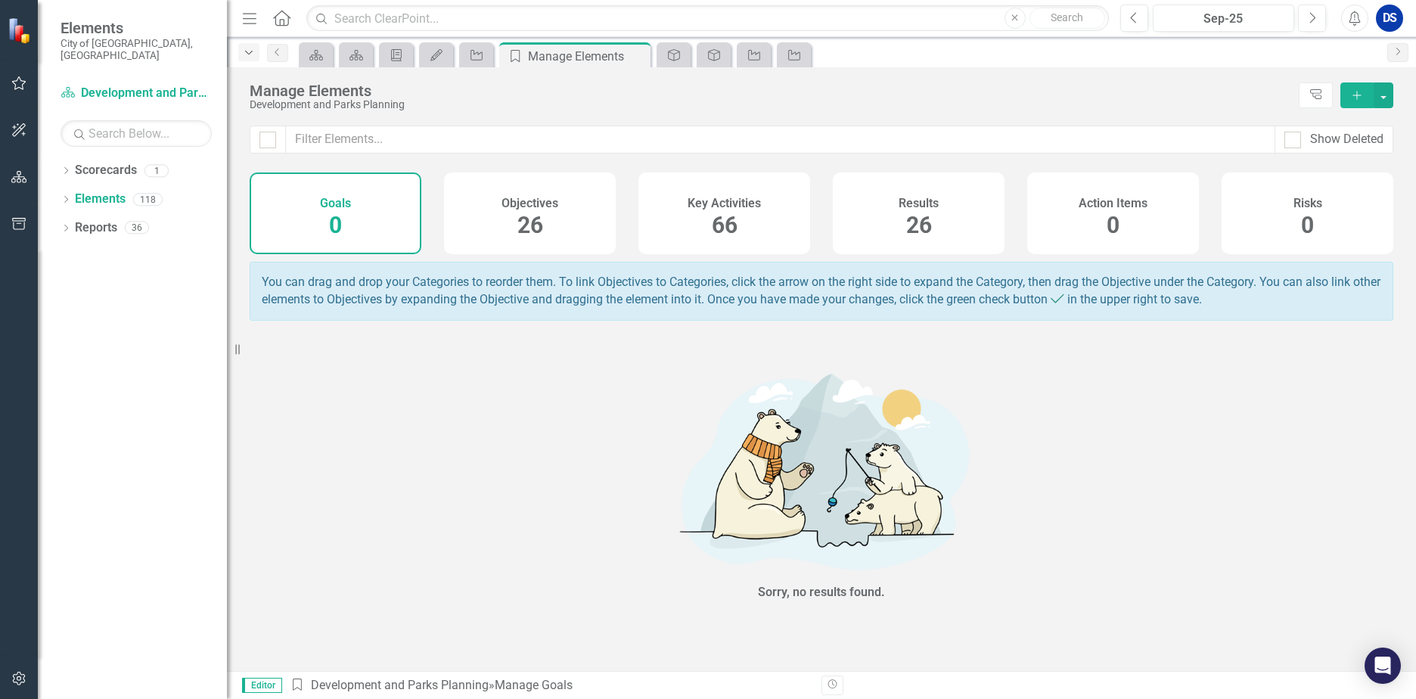
click at [247, 54] on icon "Dropdown" at bounding box center [249, 53] width 14 height 11
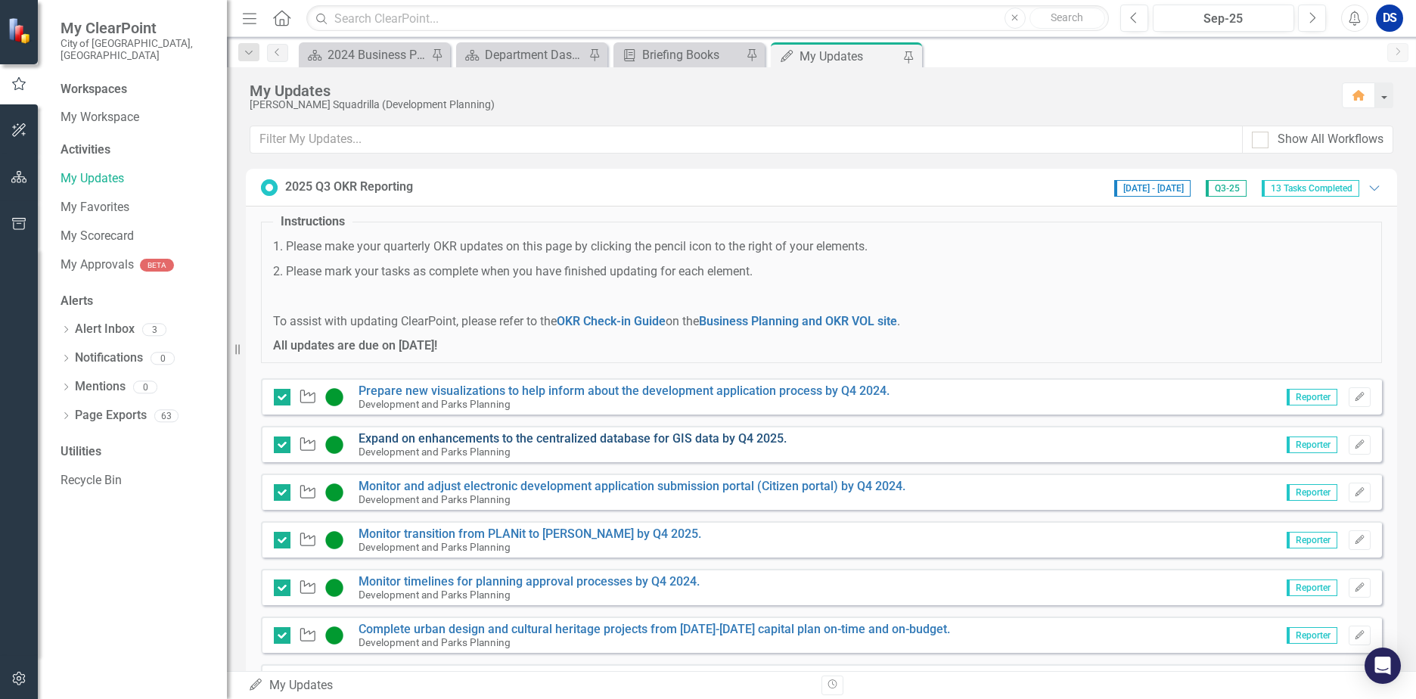
scroll to position [76, 0]
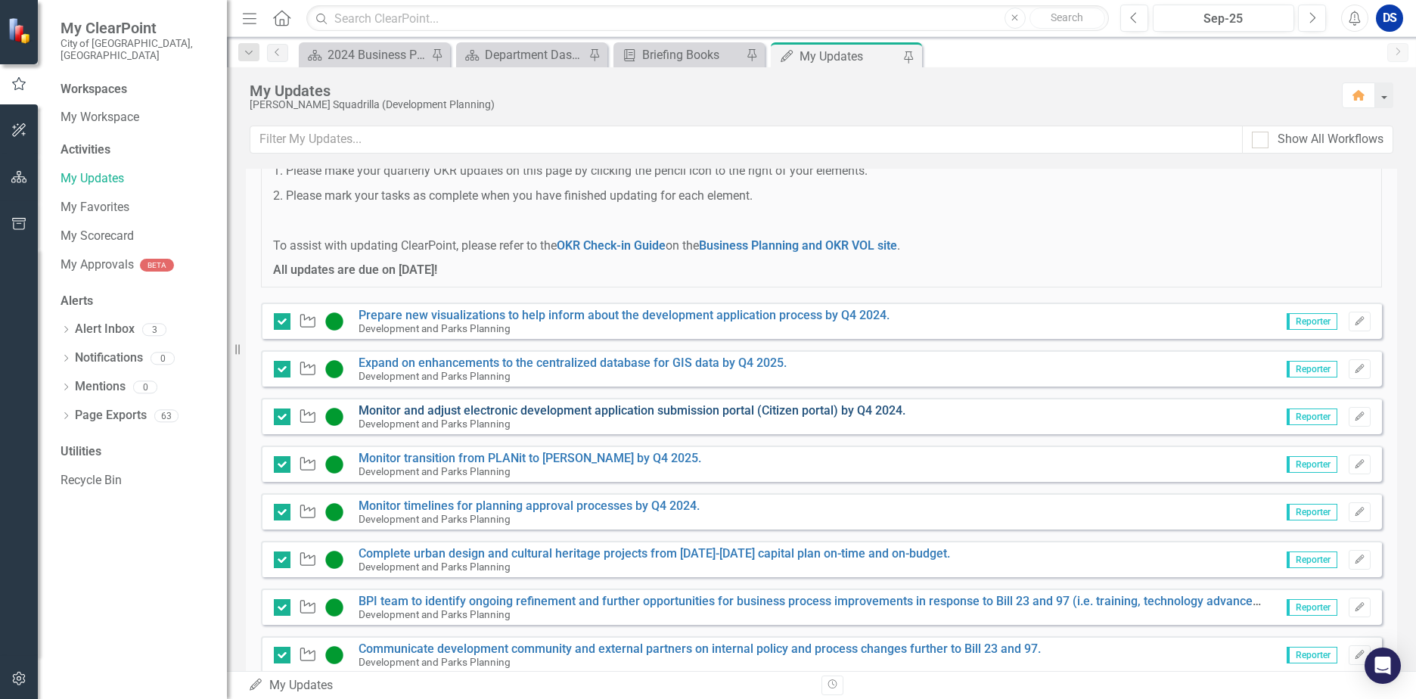
click at [666, 411] on link "Monitor and adjust electronic development application submission portal (Citize…" at bounding box center [631, 410] width 547 height 14
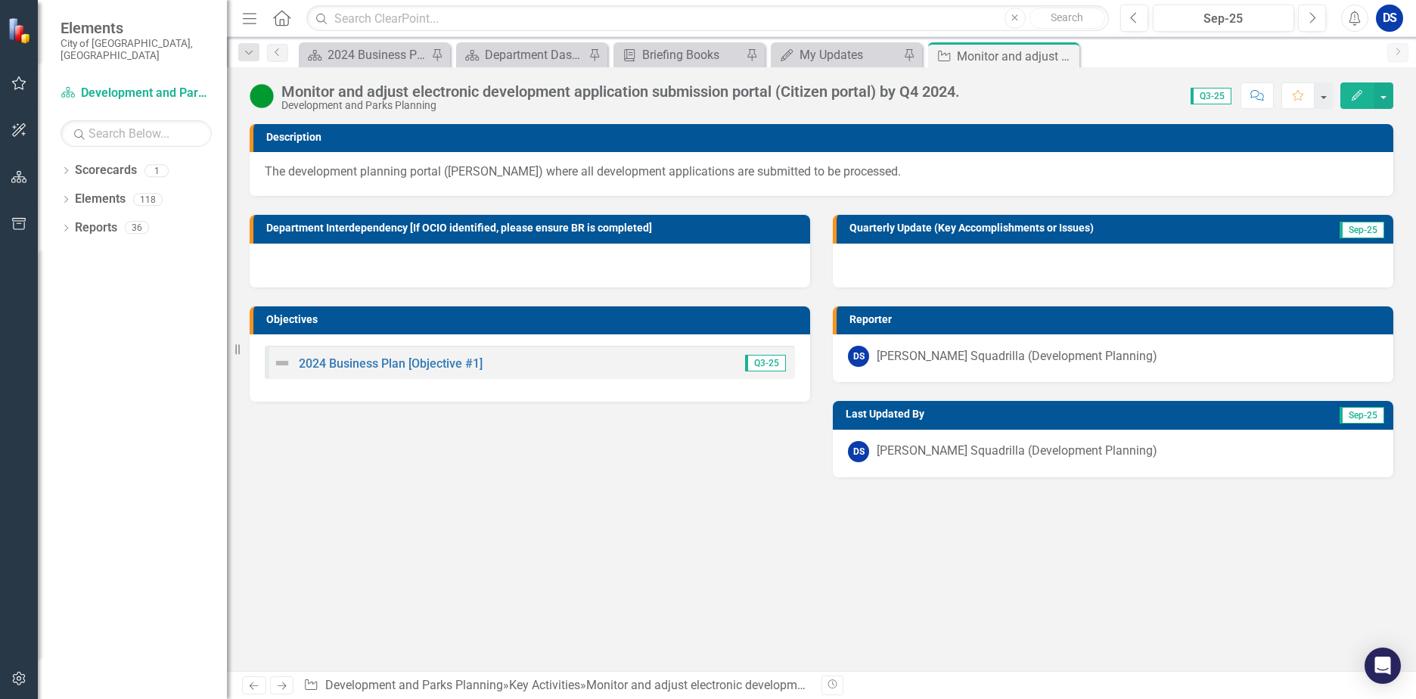
click at [924, 85] on div "Monitor and adjust electronic development application submission portal (Citize…" at bounding box center [620, 91] width 678 height 17
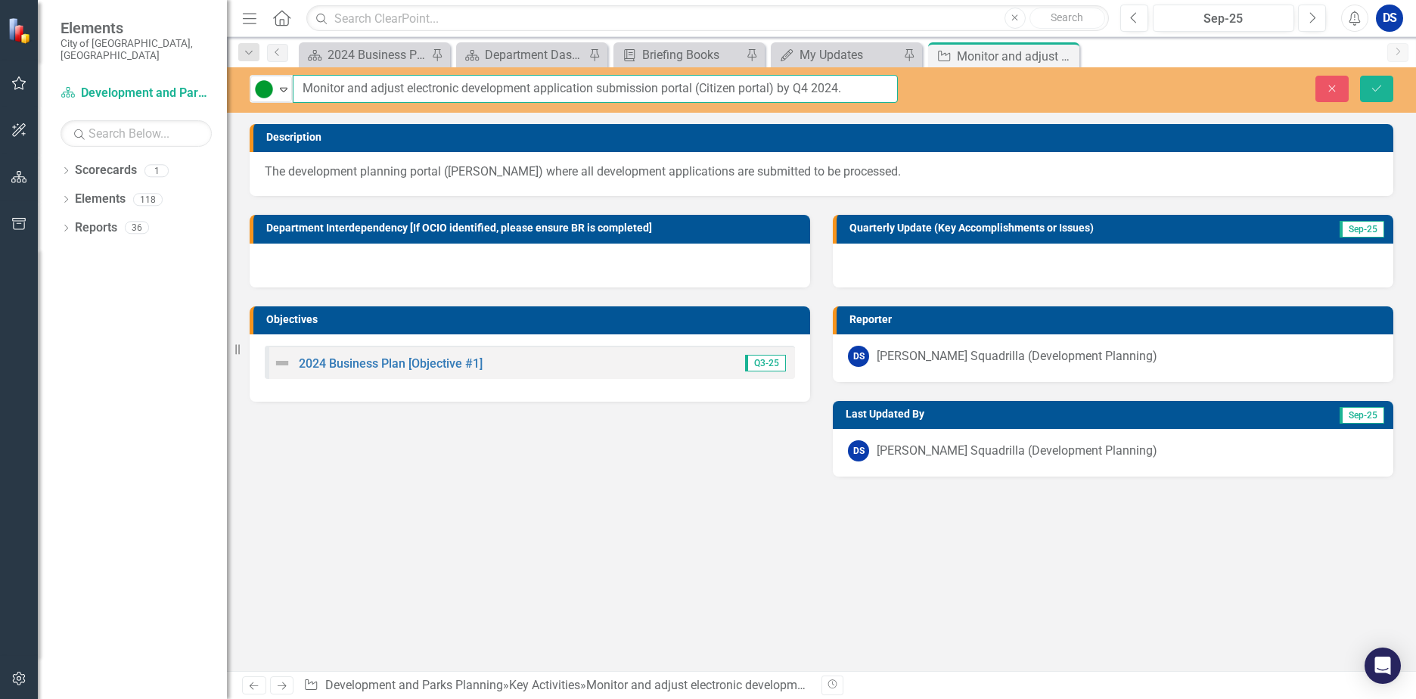
click at [837, 88] on input "Monitor and adjust electronic development application submission portal (Citize…" at bounding box center [595, 89] width 605 height 28
type input "Monitor and adjust electronic development application submission portal (Citize…"
click at [1383, 92] on button "Save" at bounding box center [1376, 89] width 33 height 26
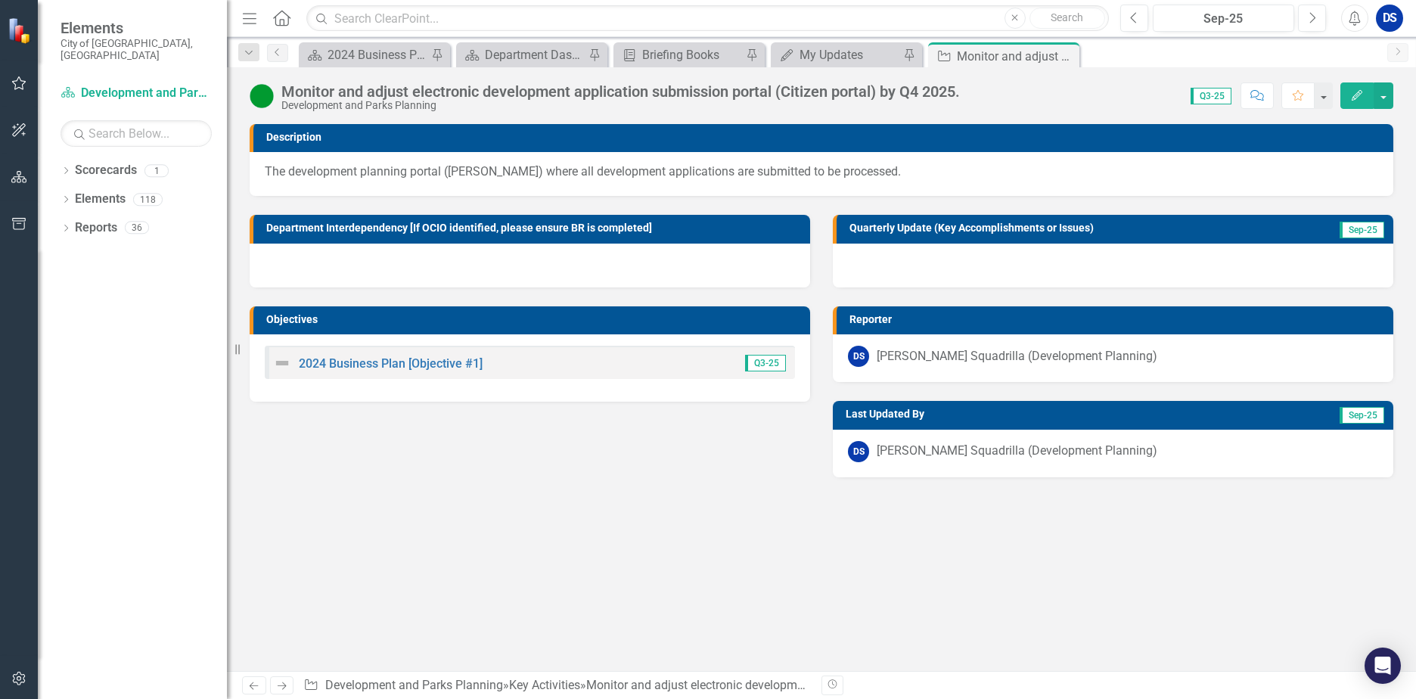
click at [914, 258] on div at bounding box center [1113, 266] width 560 height 44
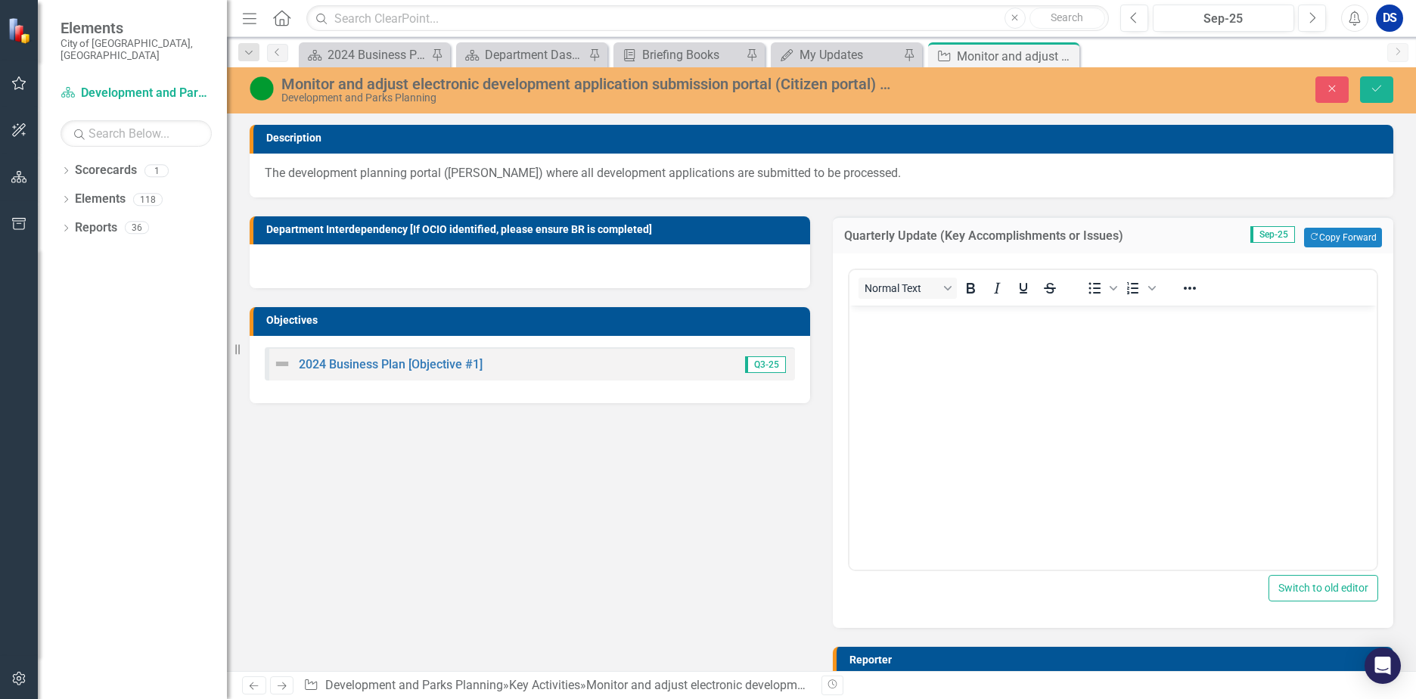
click at [876, 349] on body "Rich Text Area. Press ALT-0 for help." at bounding box center [1112, 418] width 527 height 227
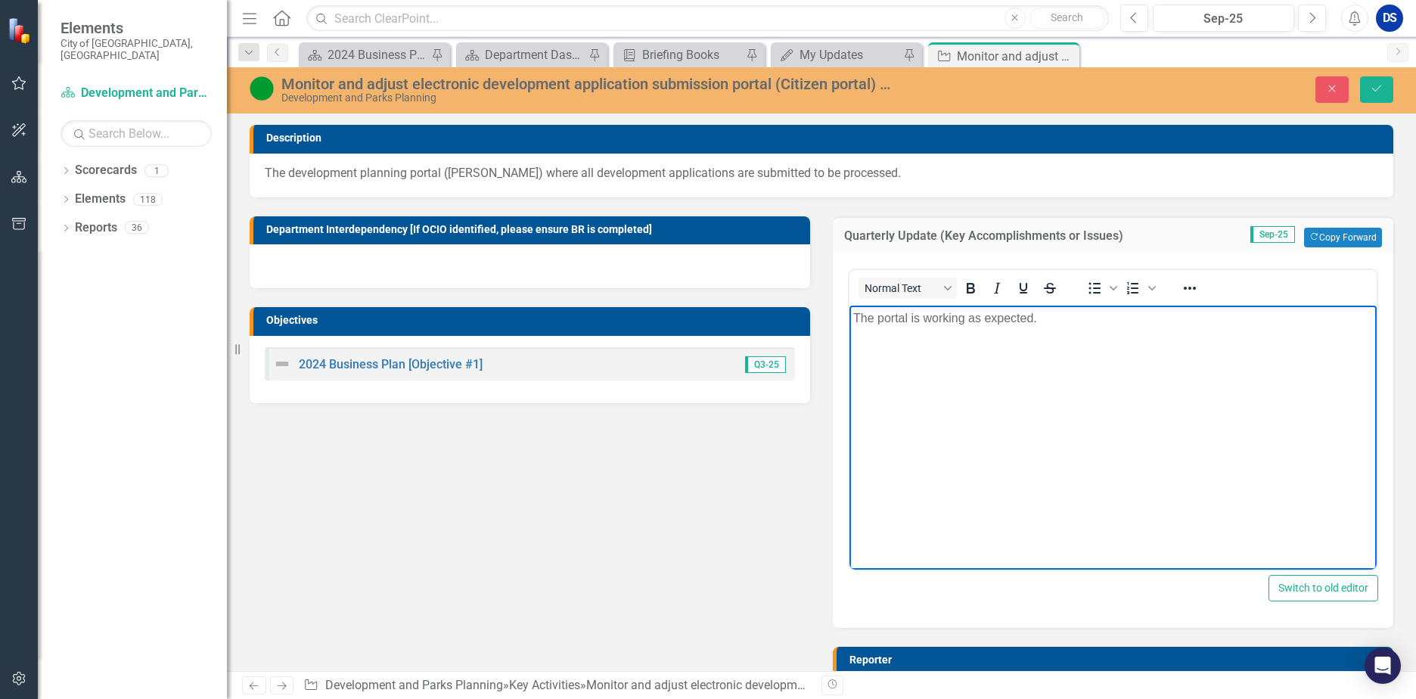
click at [880, 315] on p "The portal is working as expected." at bounding box center [1113, 318] width 520 height 18
click at [877, 320] on p "The [PERSON_NAME] continues to perform as expected." at bounding box center [1113, 318] width 520 height 18
click at [1140, 315] on p "The [PERSON_NAME] continues to perform as expected." at bounding box center [1113, 318] width 520 height 18
drag, startPoint x: 1153, startPoint y: 320, endPoint x: 535, endPoint y: 360, distance: 619.9
click at [849, 360] on html "The [PERSON_NAME] continues to perform as expected." at bounding box center [1112, 418] width 527 height 227
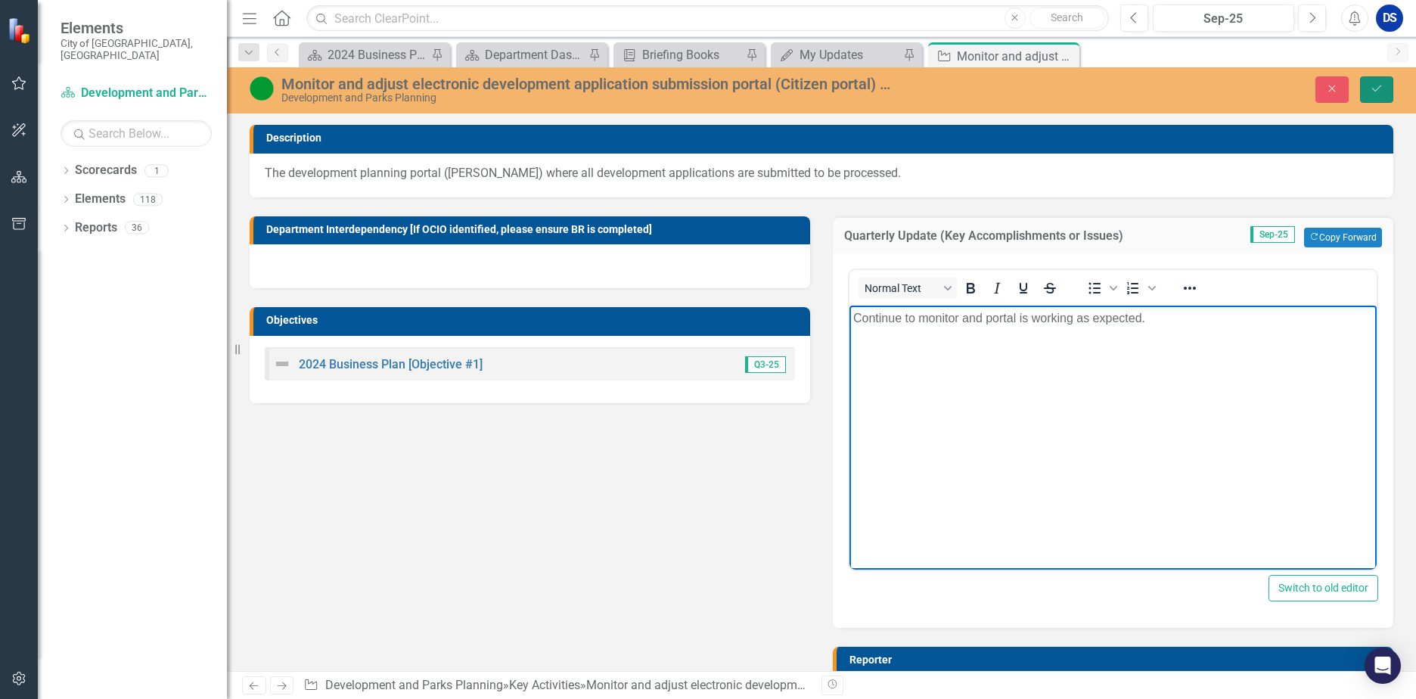
click at [1386, 90] on button "Save" at bounding box center [1376, 89] width 33 height 26
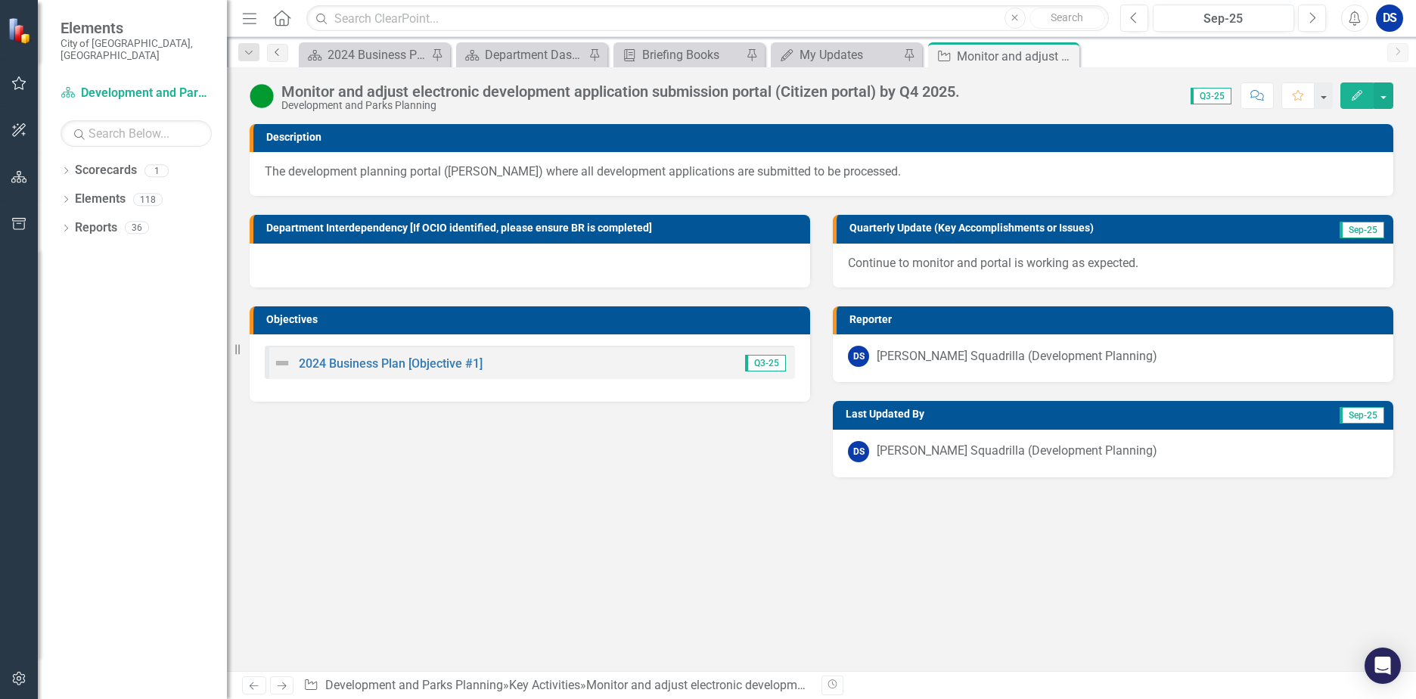
click at [279, 57] on link "Previous" at bounding box center [277, 53] width 21 height 18
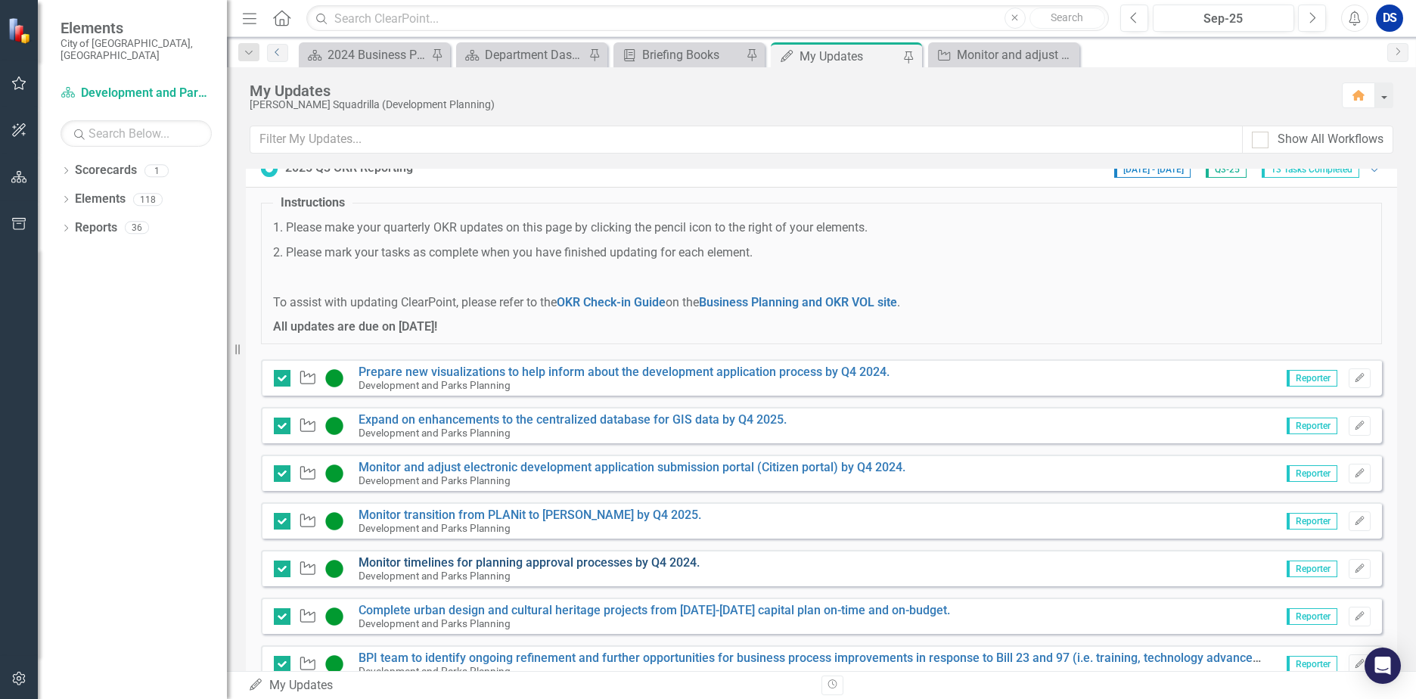
scroll to position [76, 0]
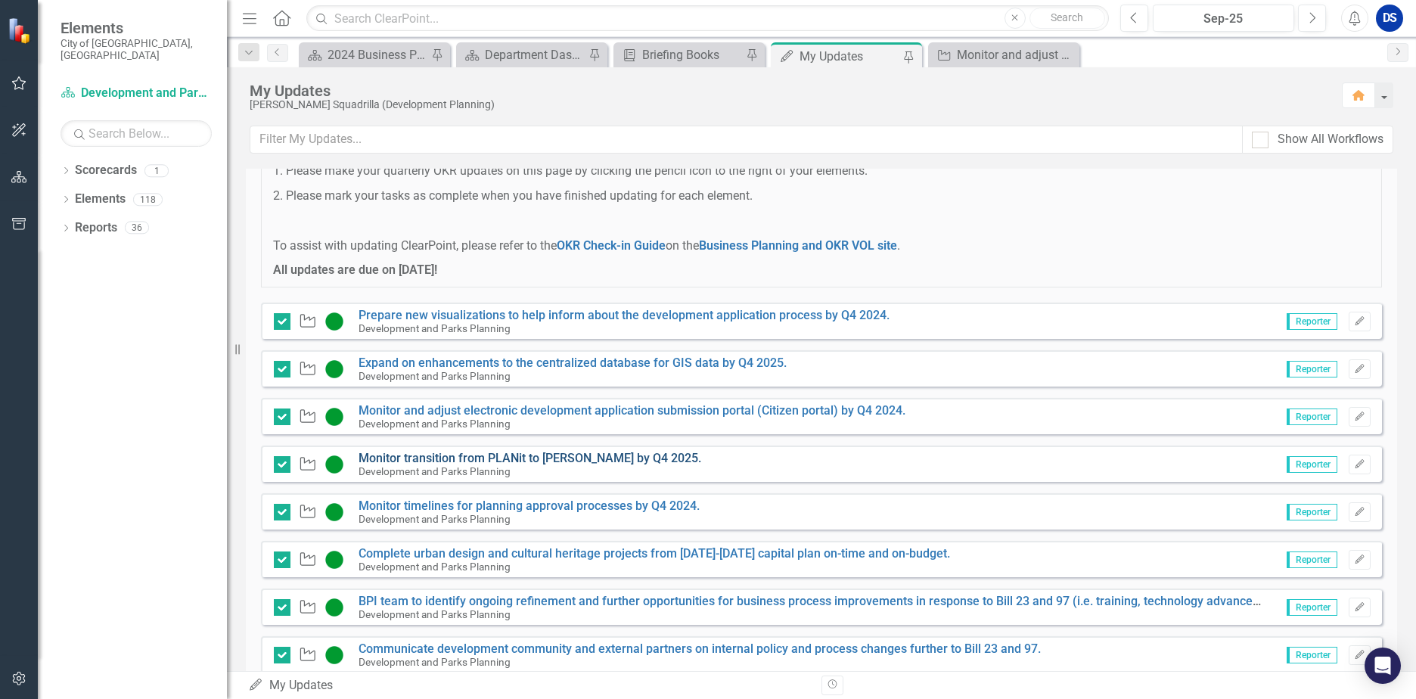
click at [526, 461] on link "Monitor transition from PLANit to [PERSON_NAME] by Q4 2025." at bounding box center [529, 458] width 343 height 14
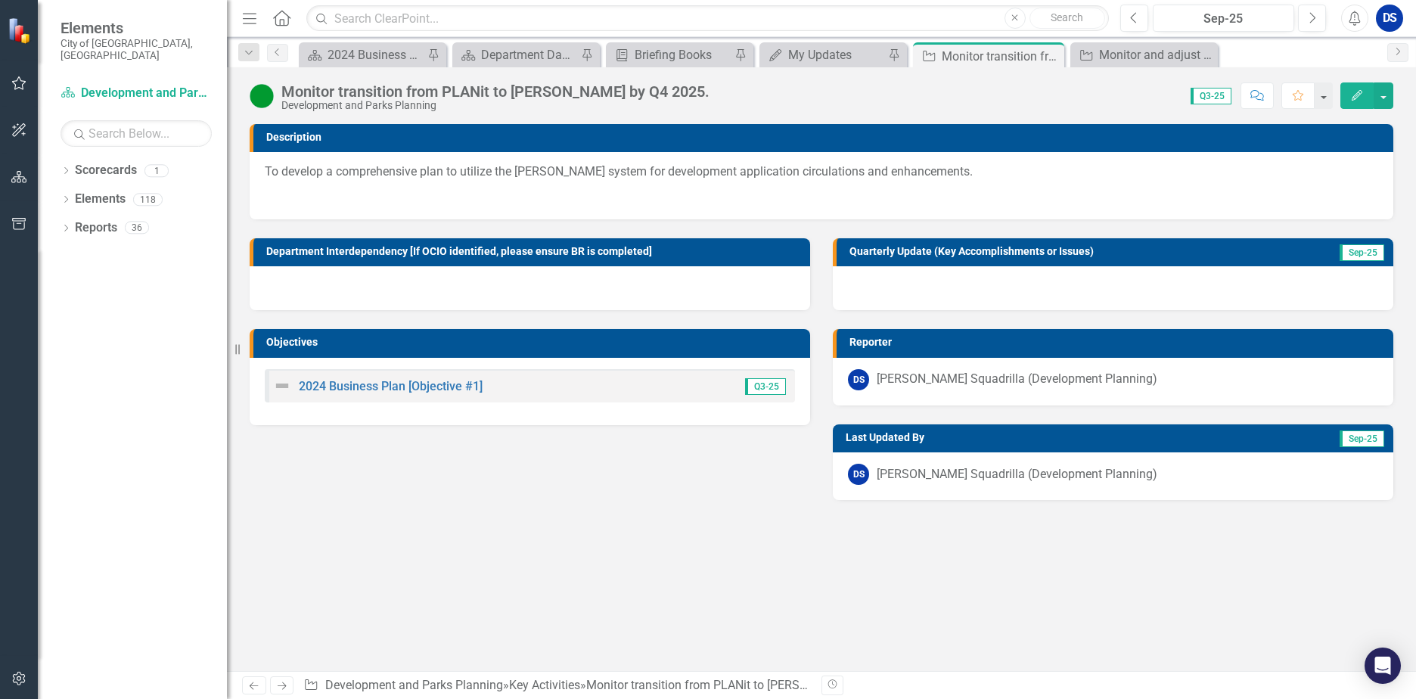
click at [893, 287] on div at bounding box center [1113, 288] width 560 height 44
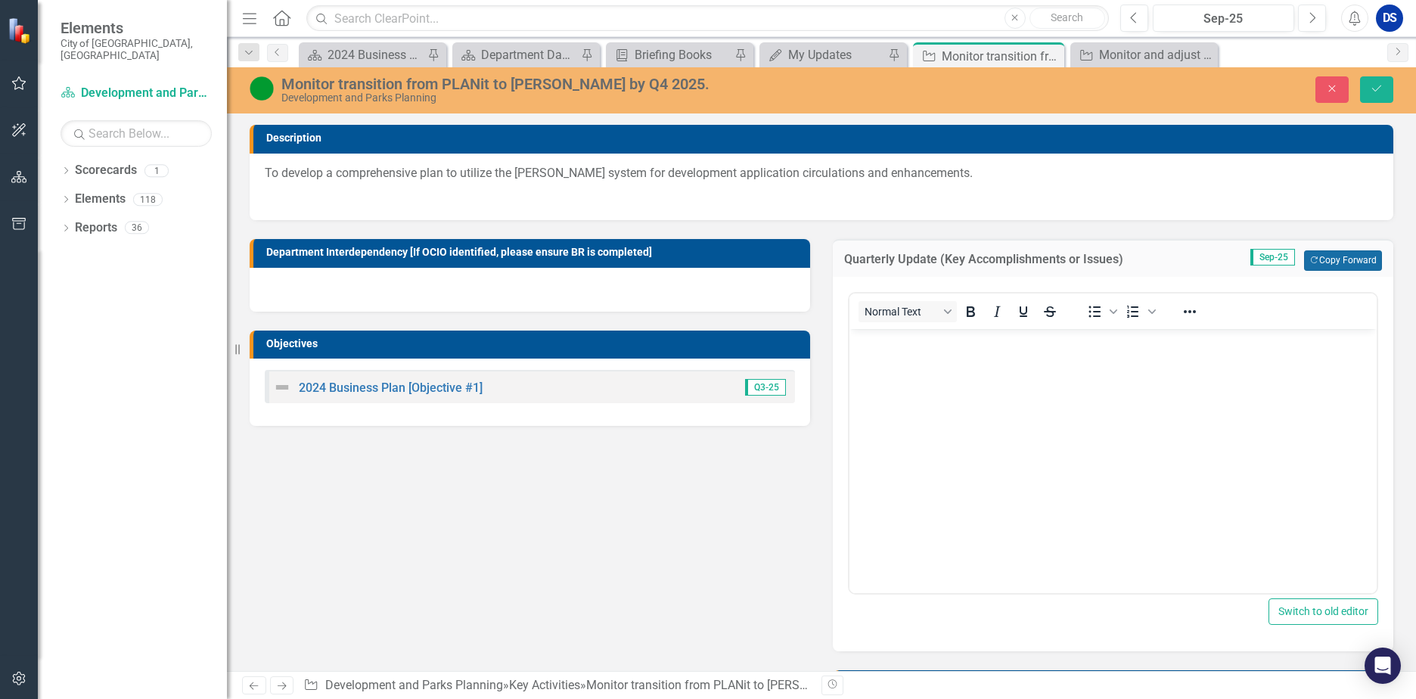
click at [1359, 261] on button "Copy Forward Copy Forward" at bounding box center [1343, 260] width 78 height 20
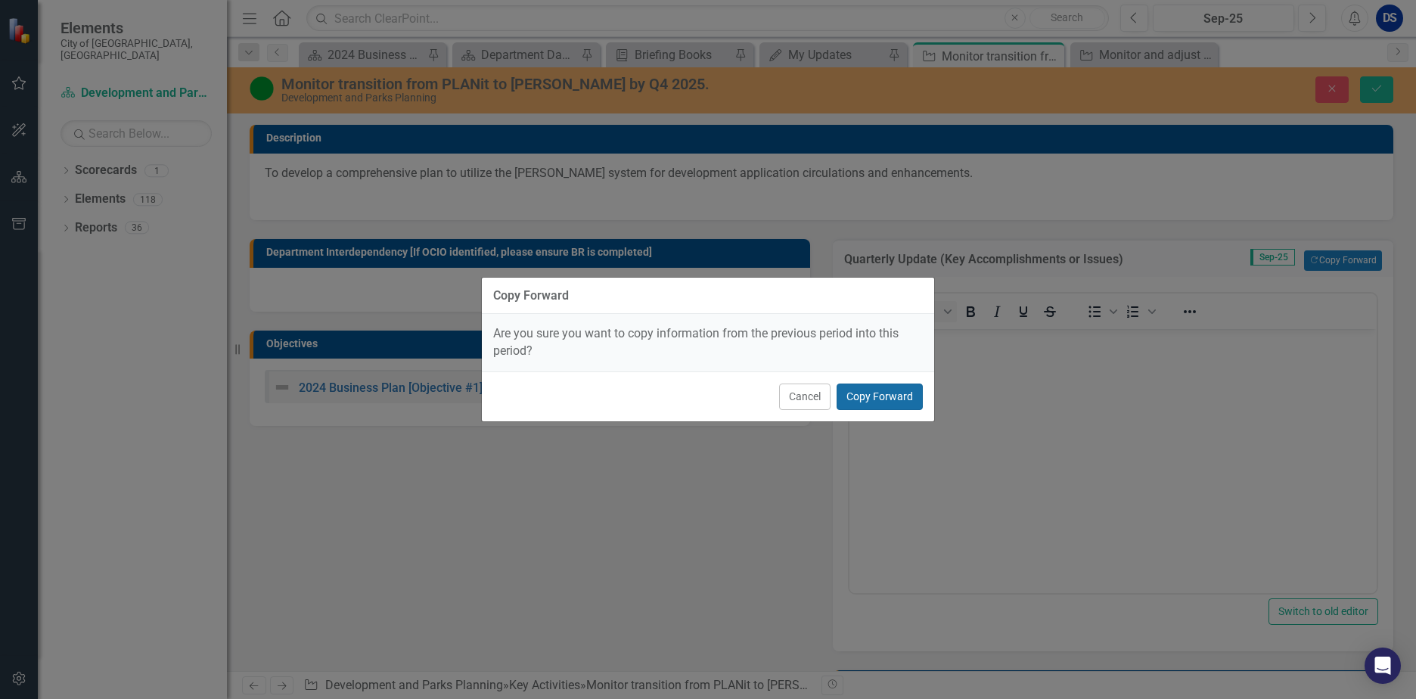
click at [870, 399] on button "Copy Forward" at bounding box center [879, 396] width 86 height 26
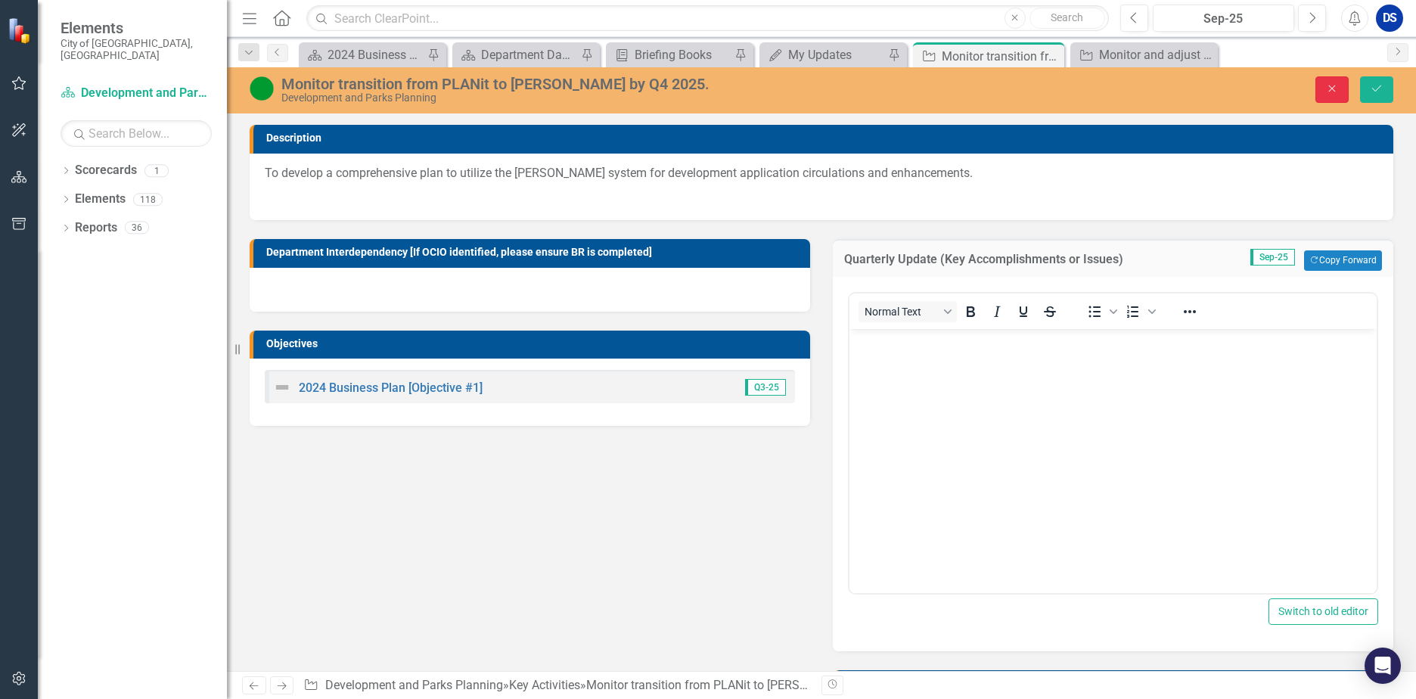
click at [1335, 95] on button "Close" at bounding box center [1331, 89] width 33 height 26
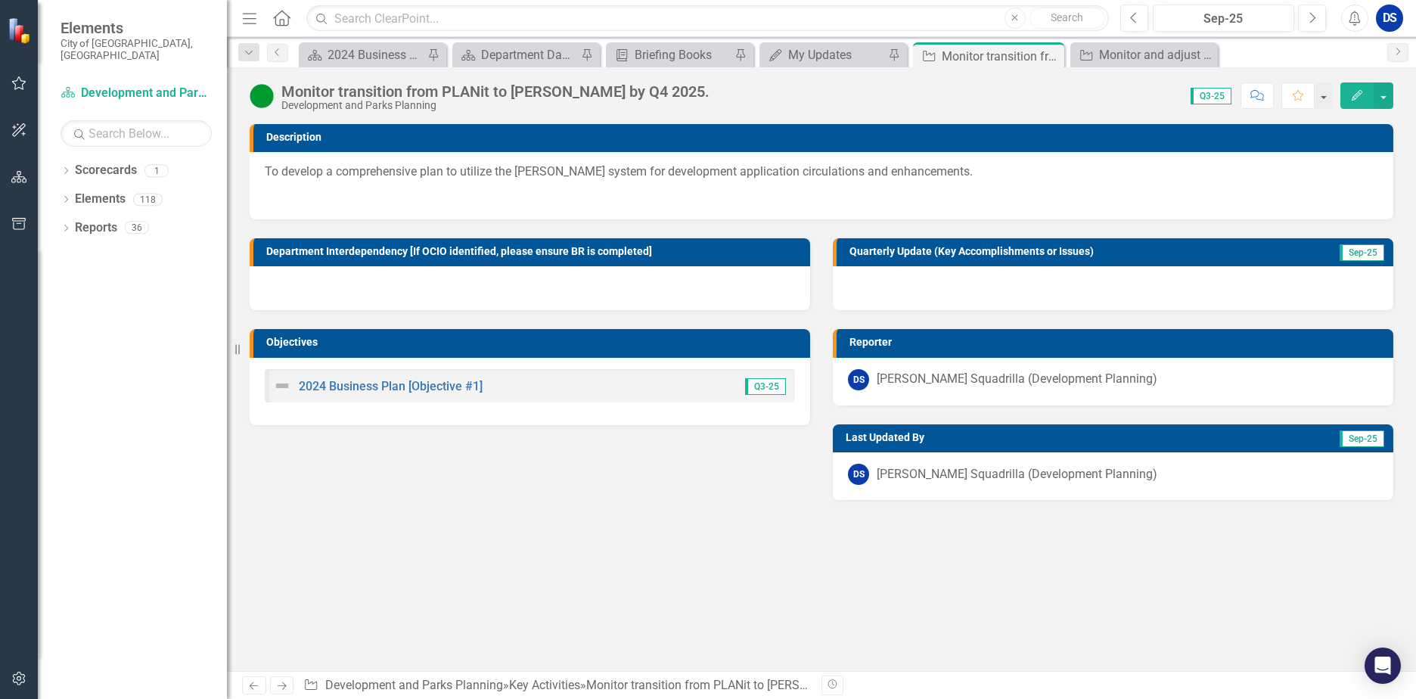
click at [910, 292] on div at bounding box center [1113, 288] width 560 height 44
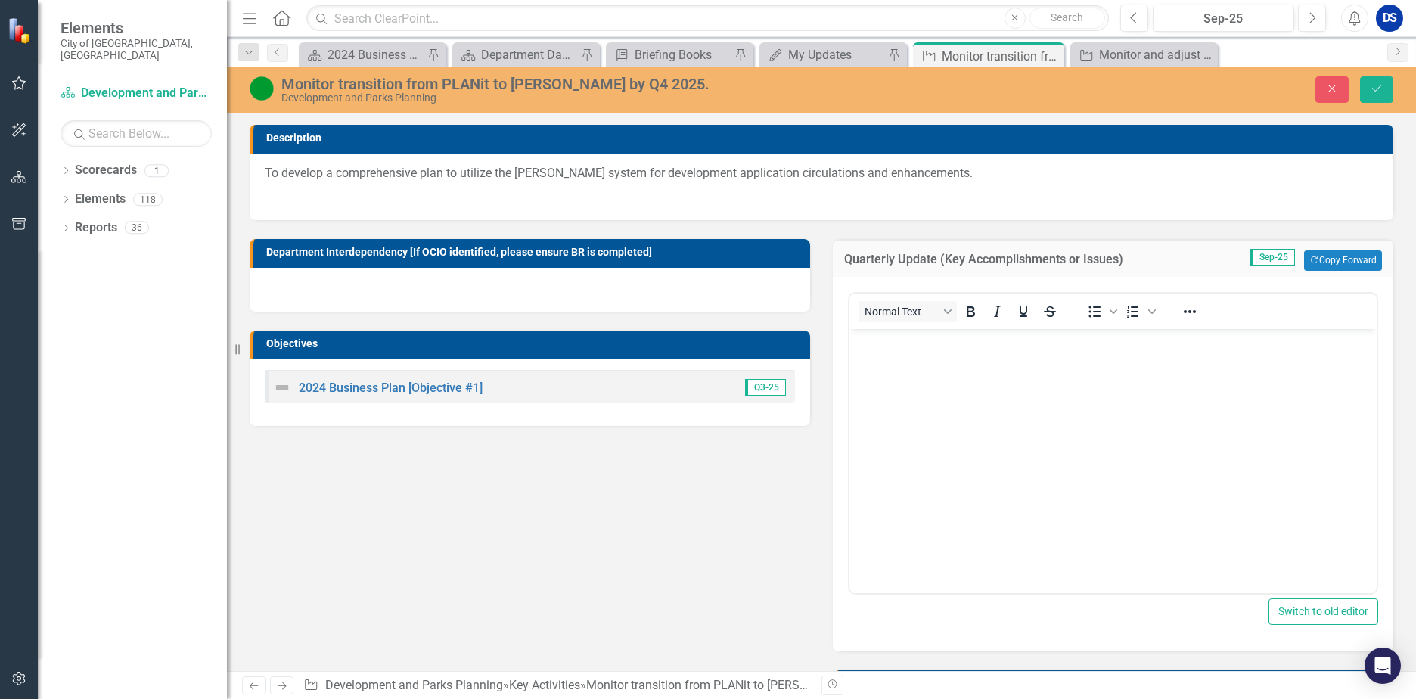
click at [908, 356] on body "Rich Text Area. Press ALT-0 for help." at bounding box center [1112, 441] width 527 height 227
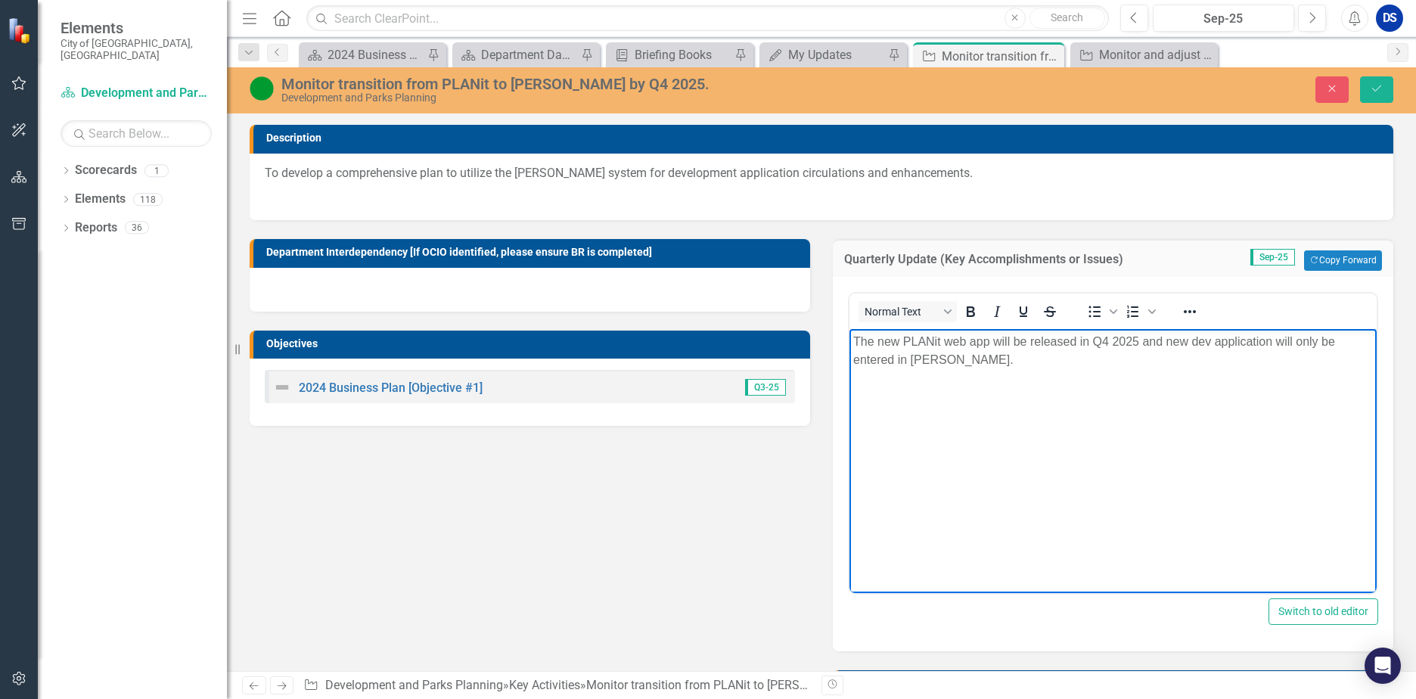
click at [975, 349] on p "The new PLANit web app will be released in Q4 2025 and new dev application will…" at bounding box center [1113, 350] width 520 height 36
click at [975, 362] on p "The new PLANit web app will be released in Q4 2025 and new dev application will…" at bounding box center [1113, 350] width 520 height 36
click at [1213, 340] on p "The new PLANit web app will be released in Q4 2025, and new dev application wil…" at bounding box center [1113, 350] width 520 height 36
click at [1173, 347] on p "The new PLANit web app will be released in Q4 2025, and new development applica…" at bounding box center [1113, 350] width 520 height 36
click at [1266, 361] on p "The new PLANit web app will be released in Q4 2025, and as part of the new tran…" at bounding box center [1113, 350] width 520 height 36
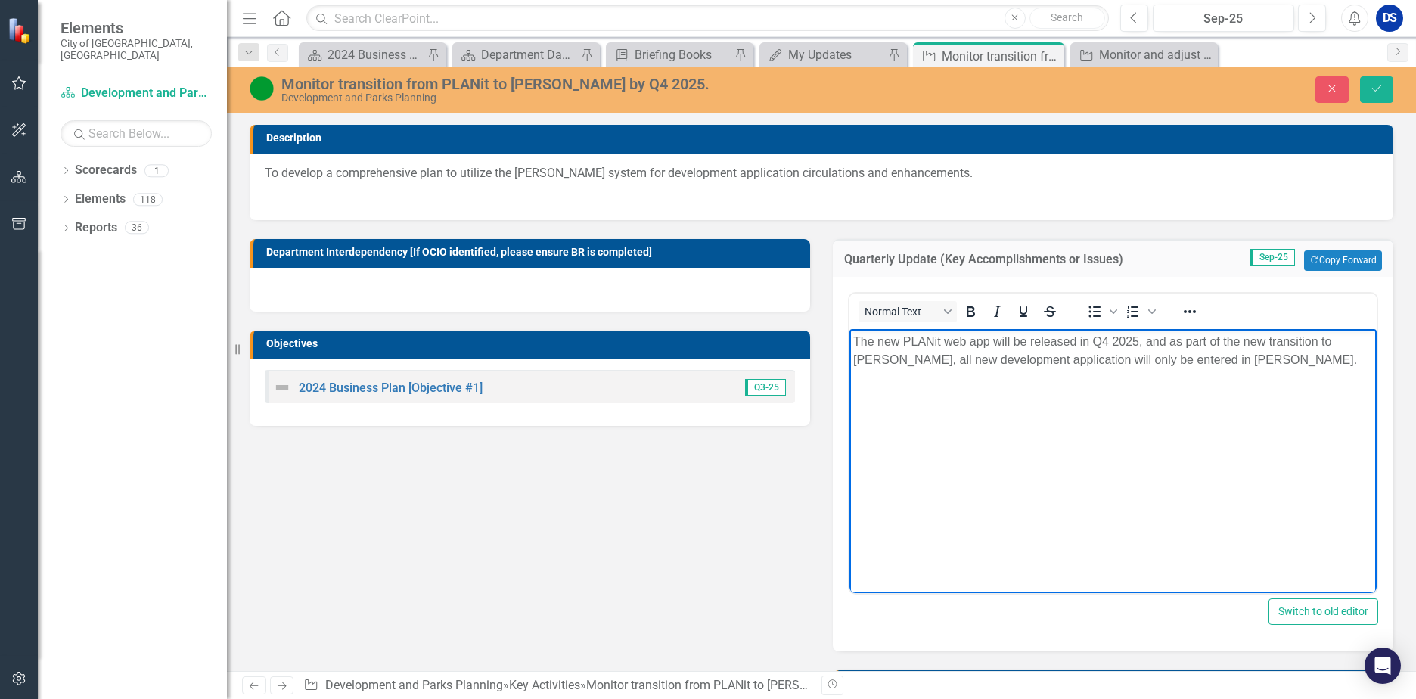
click at [1146, 342] on p "The new PLANit web app will be released in Q4 2025, and as part of the new tran…" at bounding box center [1113, 350] width 520 height 36
click at [1022, 358] on p "The new PLANit web app will be released in Q4 2025, as part of the new transiti…" at bounding box center [1113, 350] width 520 height 36
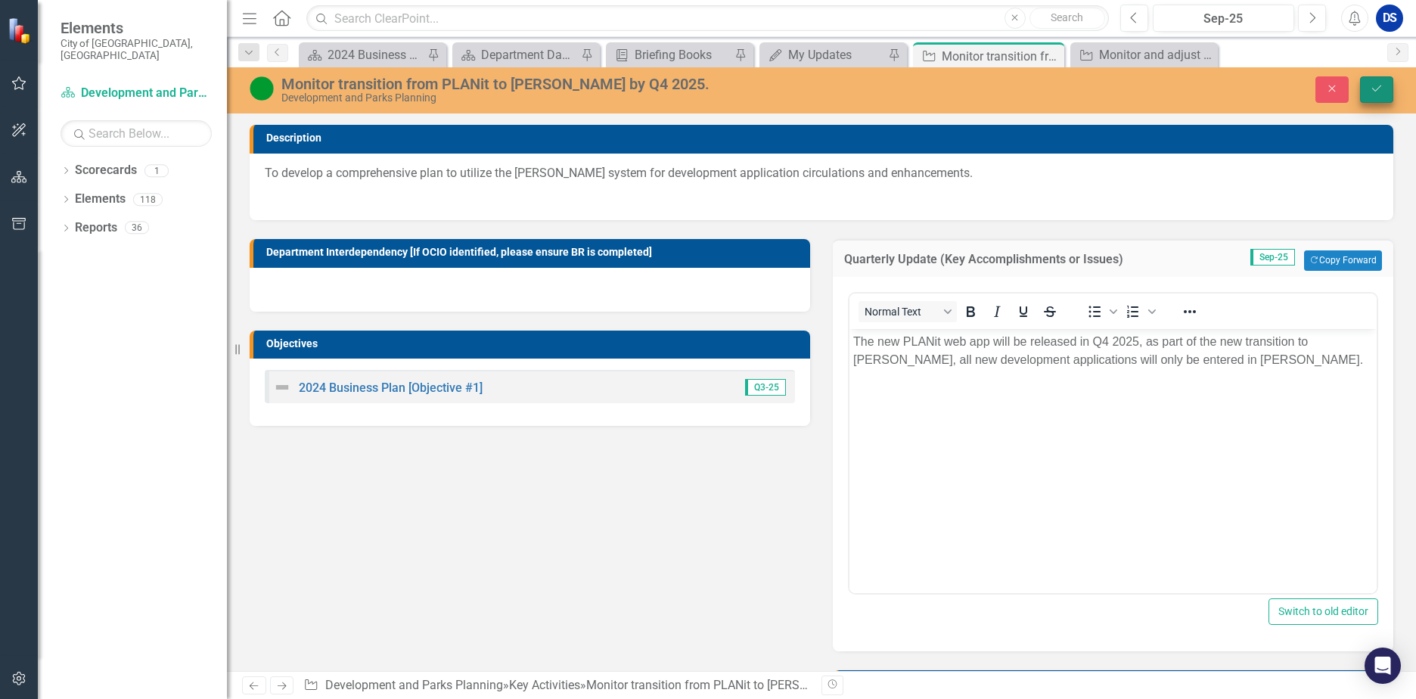
click at [1368, 86] on button "Save" at bounding box center [1376, 89] width 33 height 26
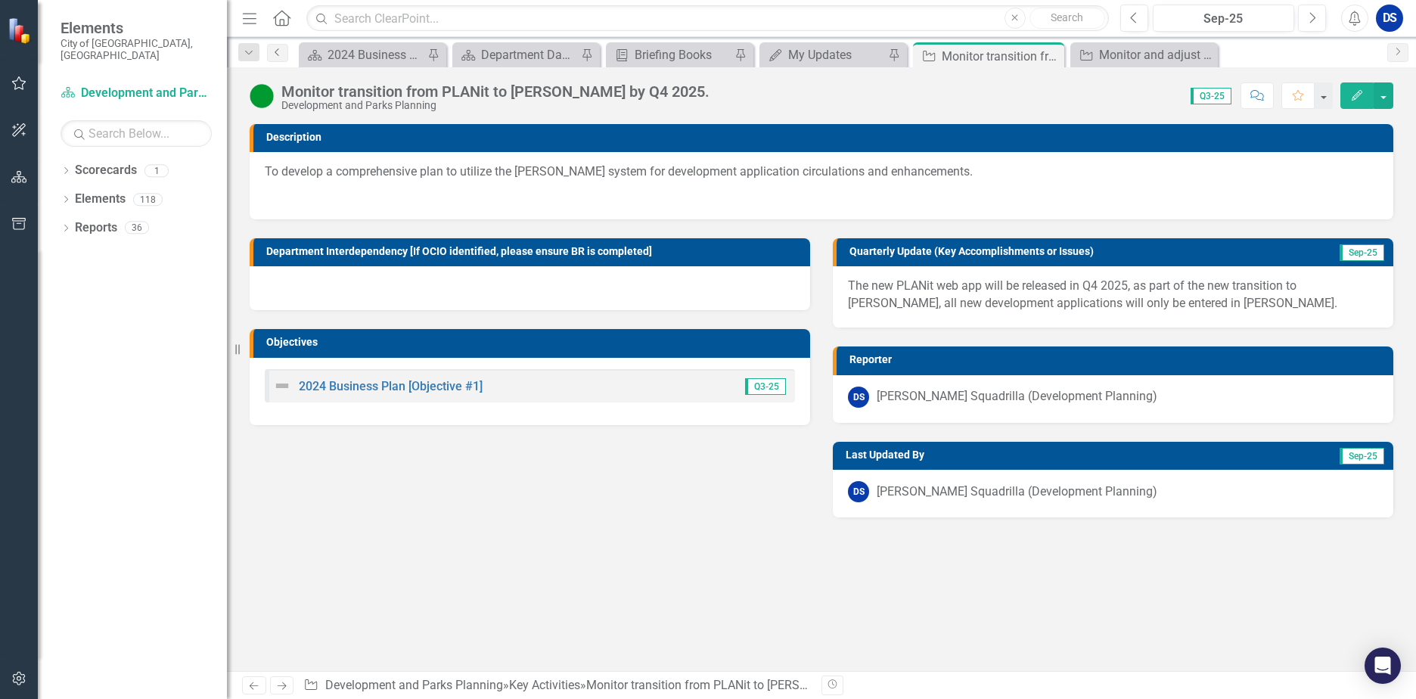
click at [273, 54] on icon "Previous" at bounding box center [278, 52] width 12 height 9
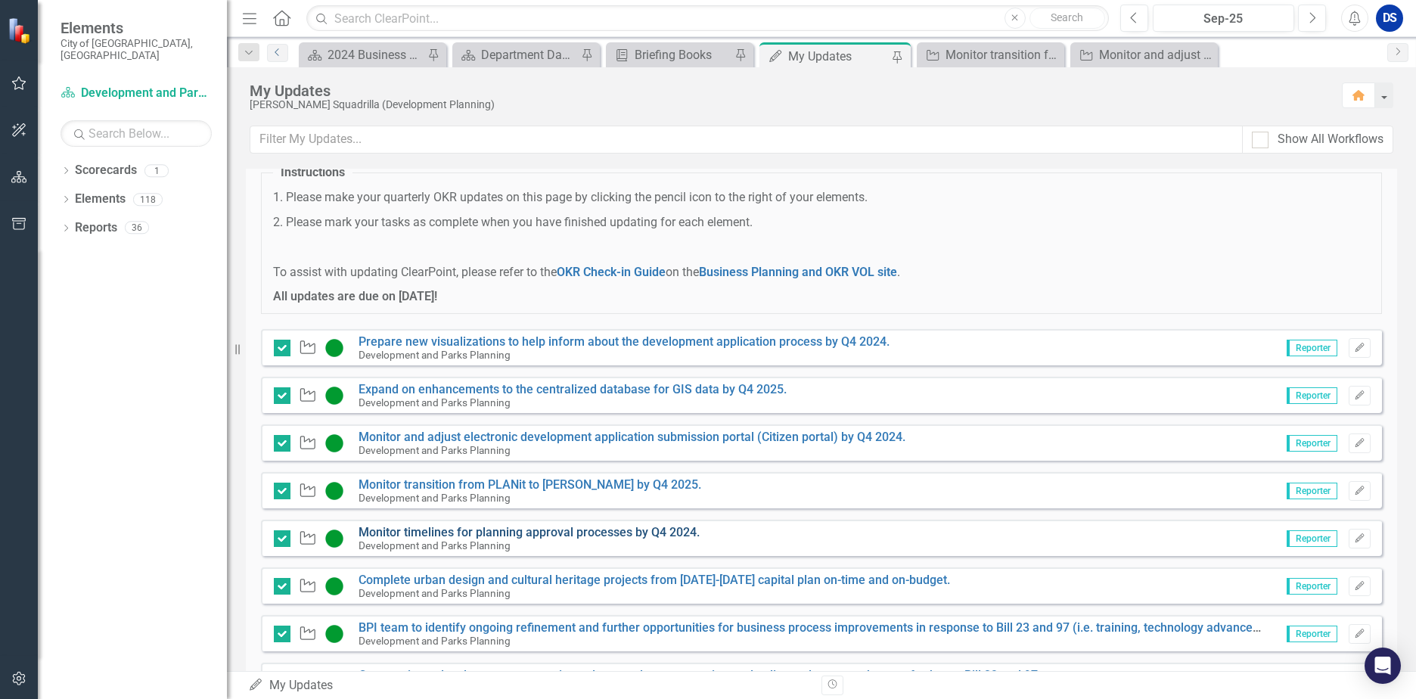
scroll to position [76, 0]
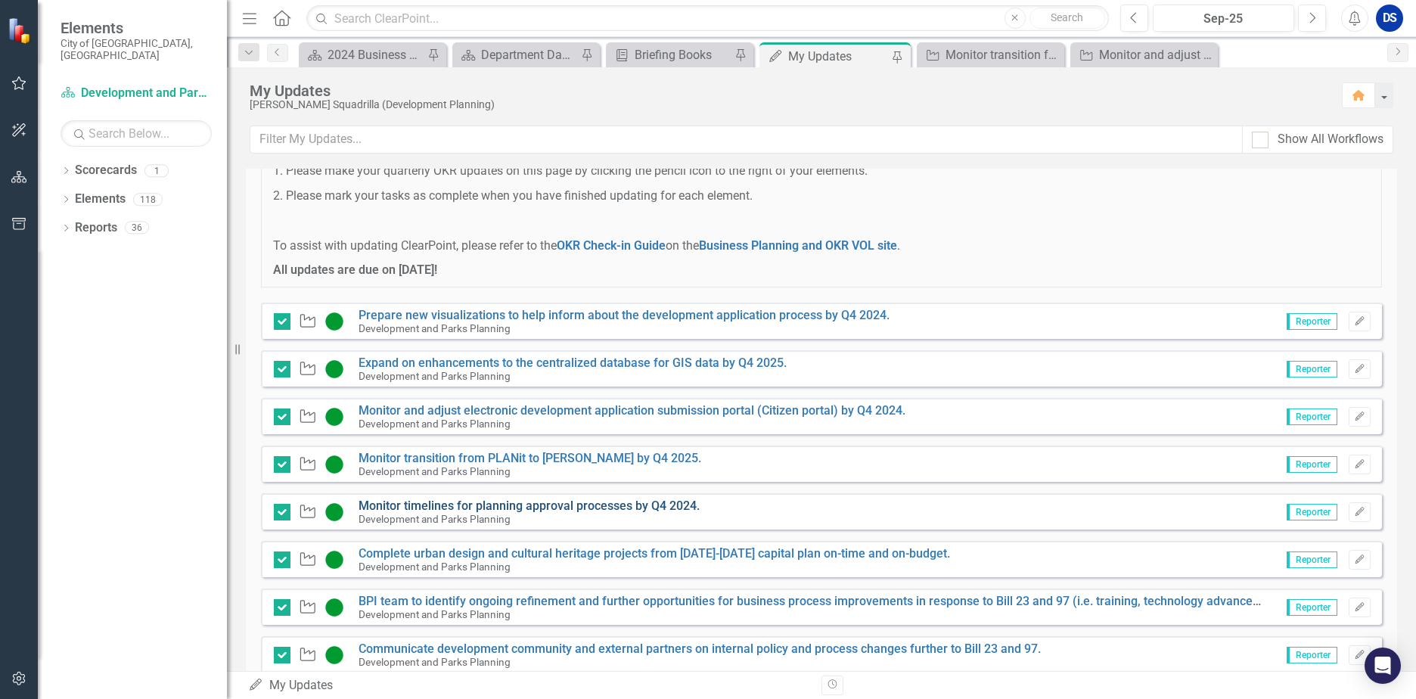
click at [529, 507] on link "Monitor timelines for planning approval processes by Q4 2024." at bounding box center [528, 505] width 341 height 14
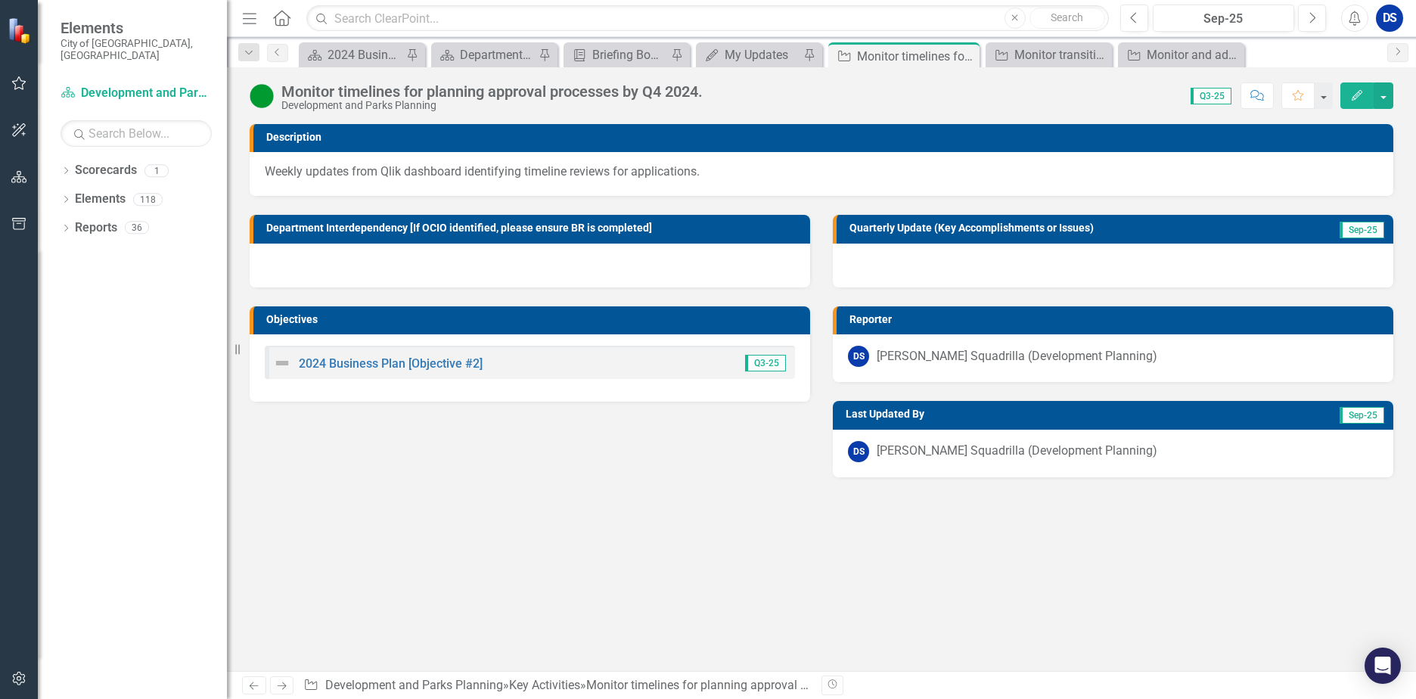
click at [679, 98] on div "Monitor timelines for planning approval processes by Q4 2024." at bounding box center [491, 91] width 421 height 17
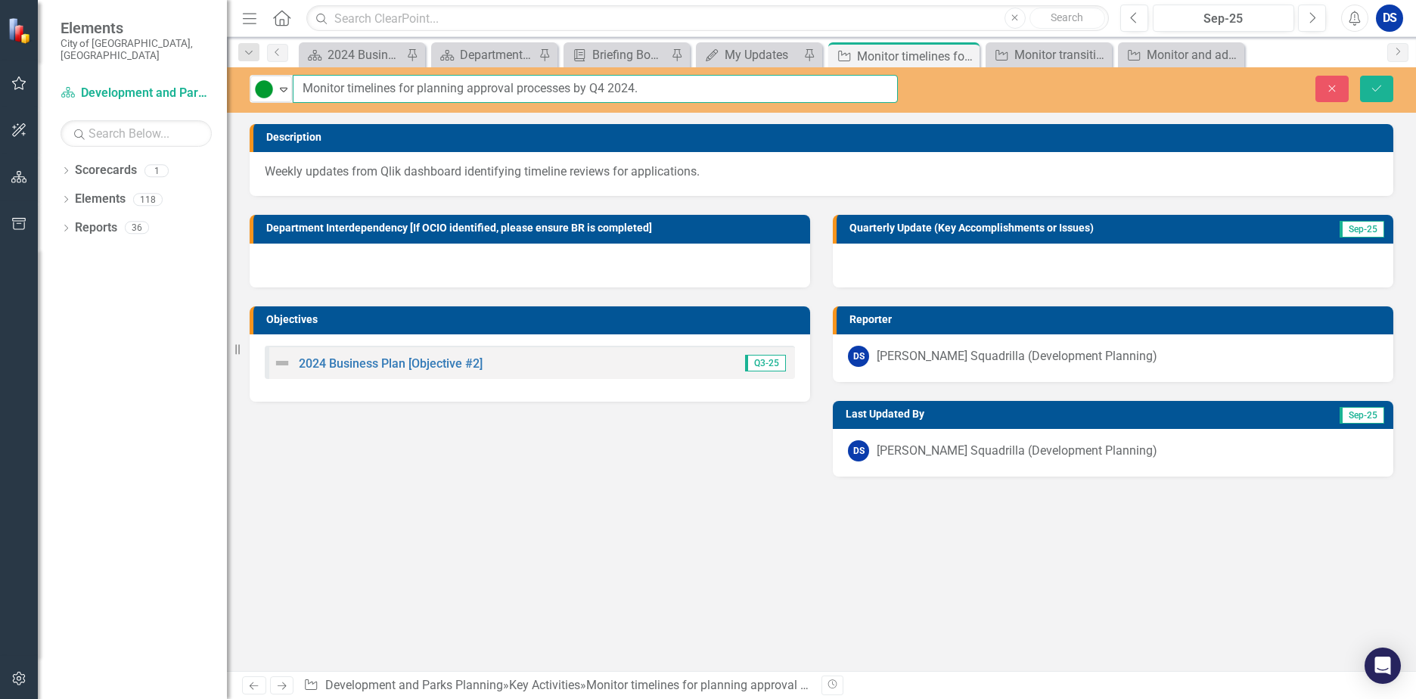
click at [632, 88] on input "Monitor timelines for planning approval processes by Q4 2024." at bounding box center [595, 89] width 605 height 28
type input "Monitor timelines for planning approval processes by Q4 2025."
click at [1377, 86] on icon "Save" at bounding box center [1377, 88] width 14 height 11
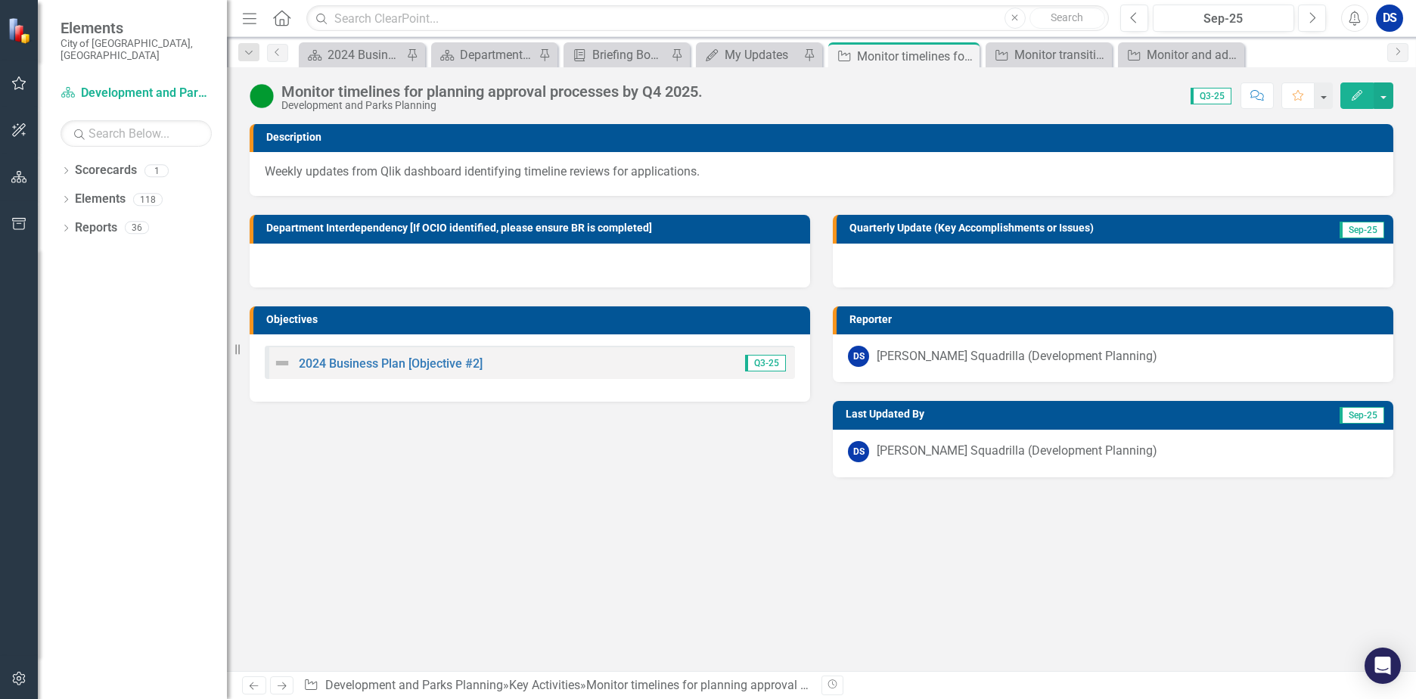
click at [973, 265] on div at bounding box center [1113, 266] width 560 height 44
click at [976, 268] on div at bounding box center [1113, 266] width 560 height 44
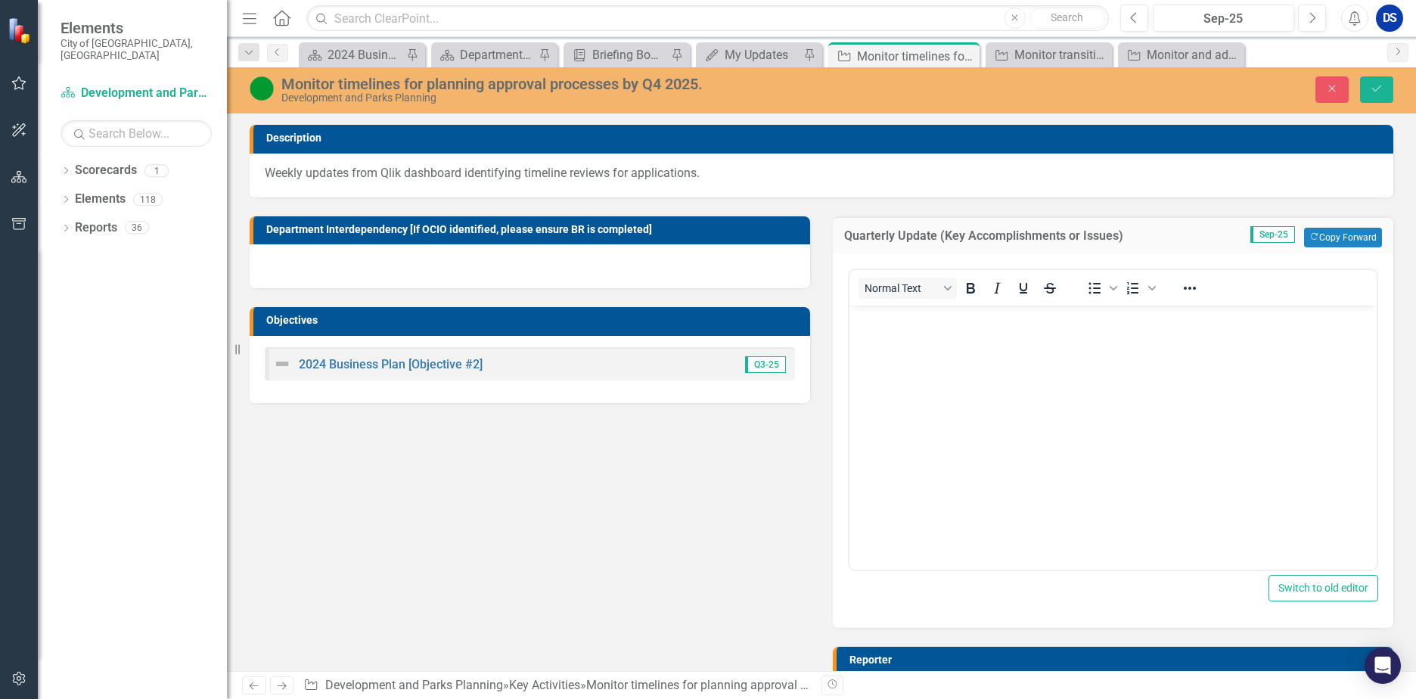
click at [931, 350] on body "Rich Text Area. Press ALT-0 for help." at bounding box center [1112, 418] width 527 height 227
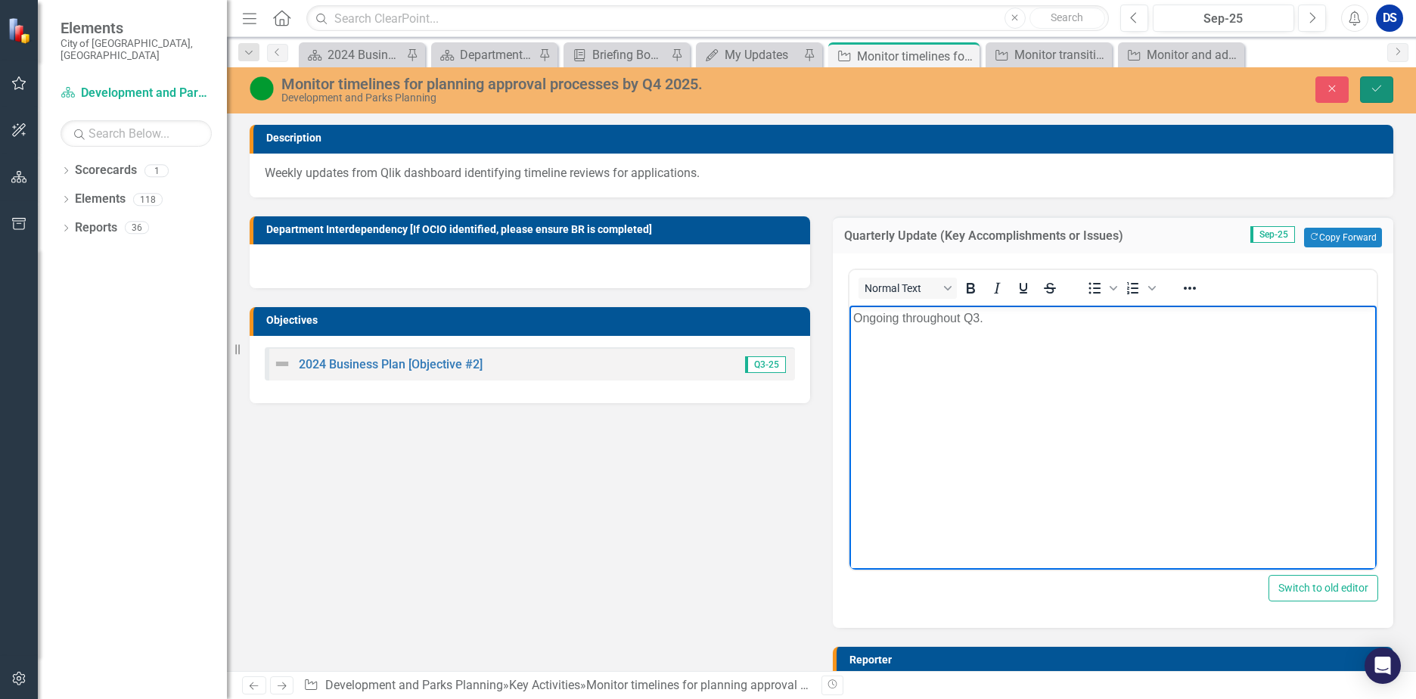
click at [1387, 95] on button "Save" at bounding box center [1376, 89] width 33 height 26
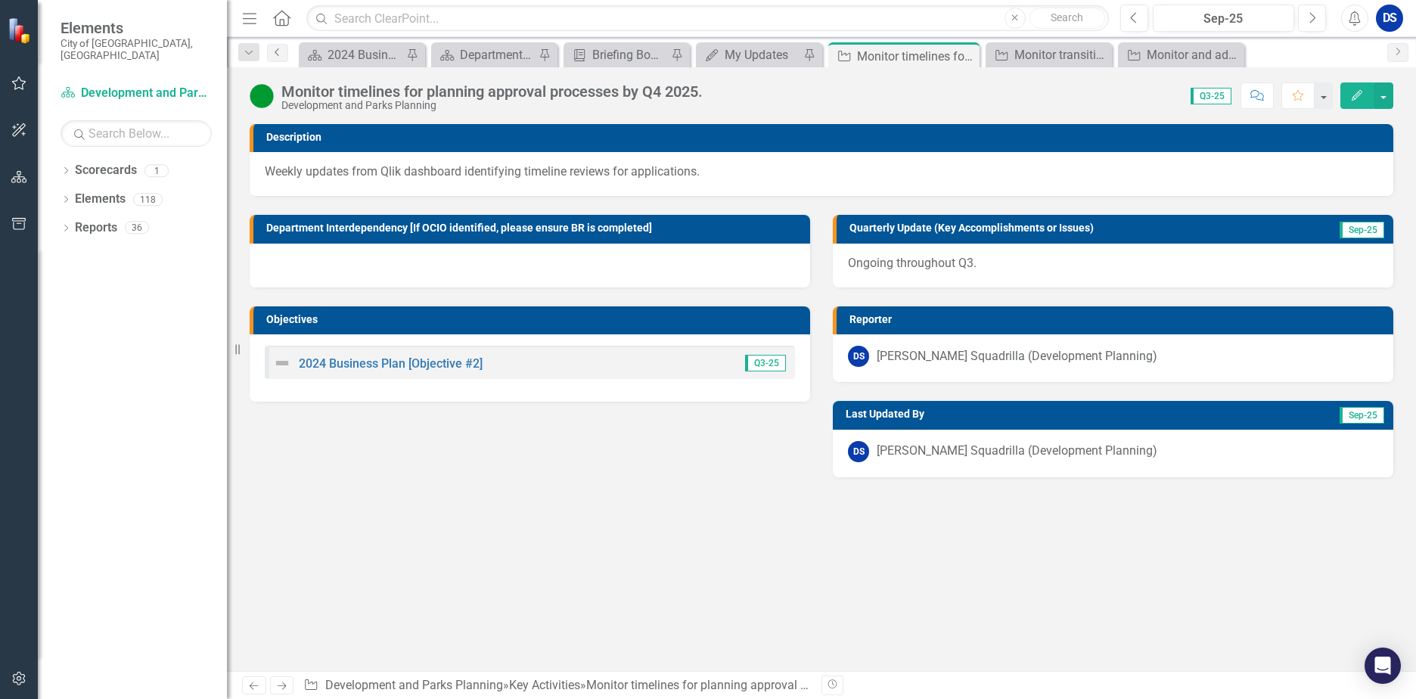
click at [268, 51] on link "Previous" at bounding box center [277, 53] width 21 height 18
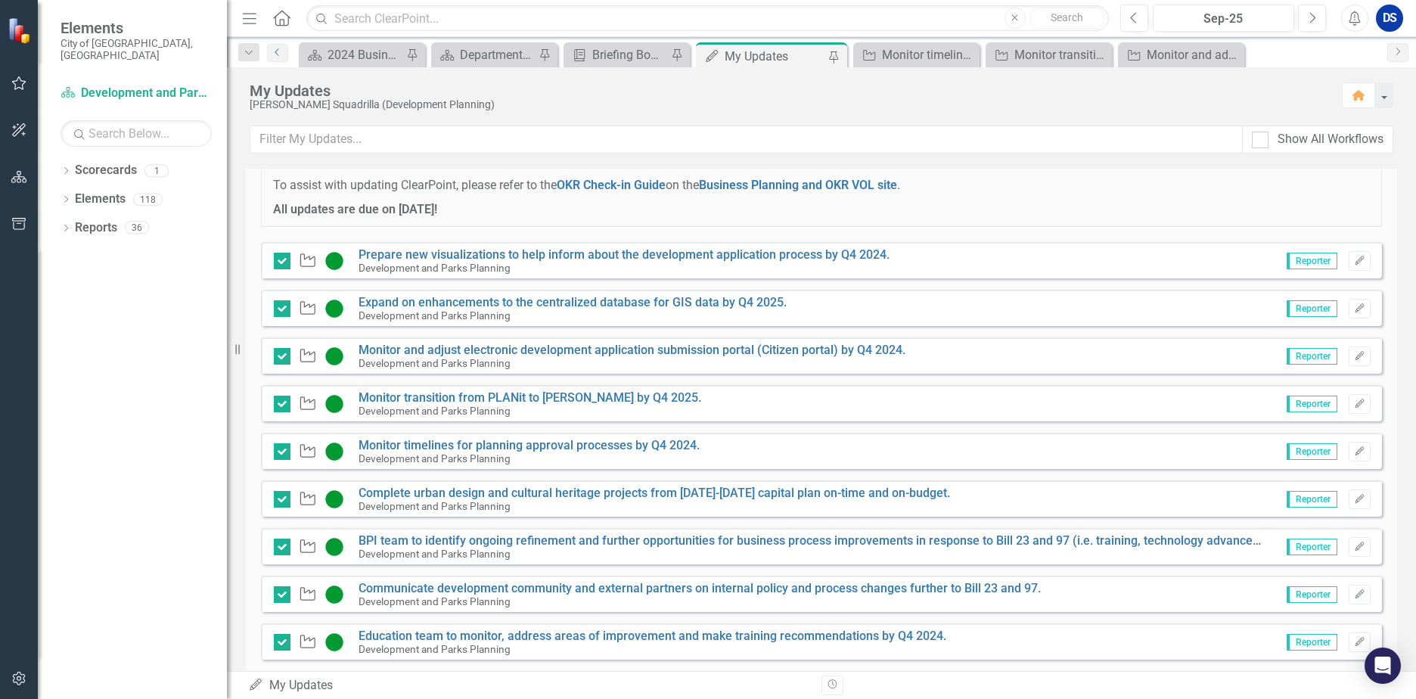
scroll to position [151, 0]
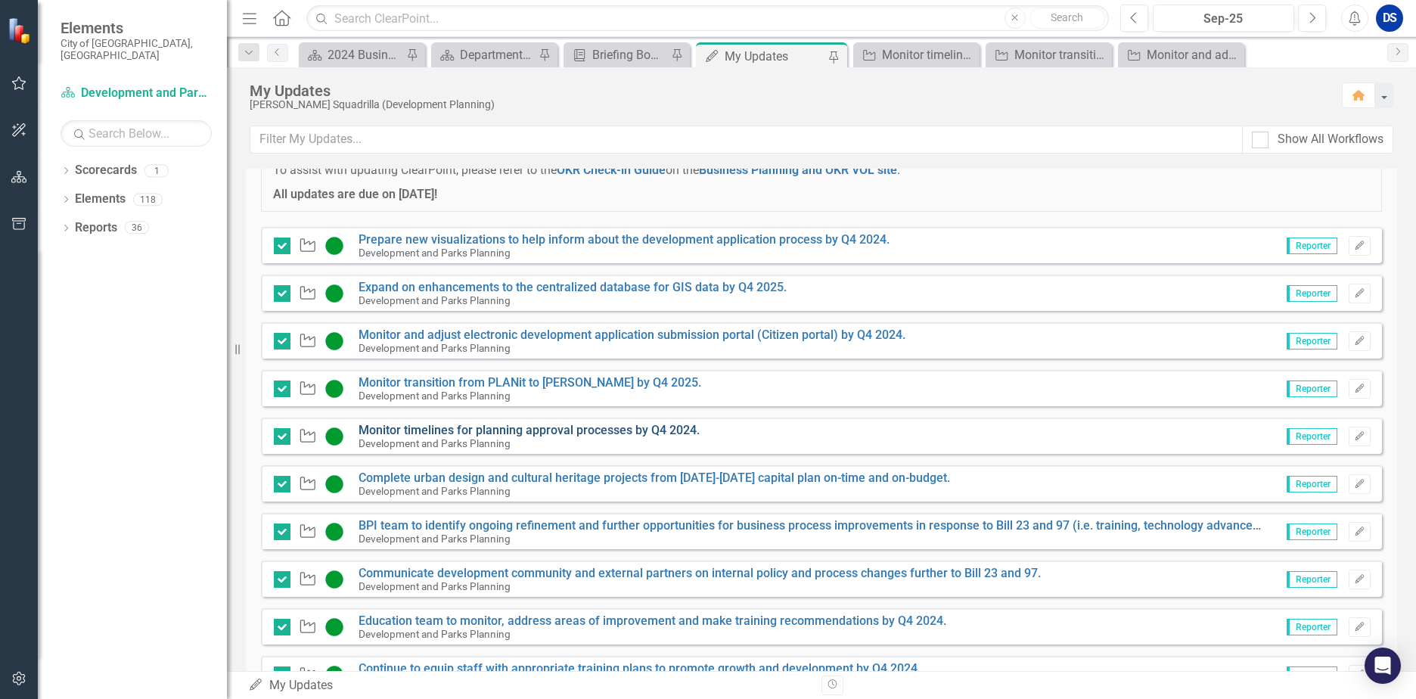
click at [599, 430] on link "Monitor timelines for planning approval processes by Q4 2024." at bounding box center [528, 430] width 341 height 14
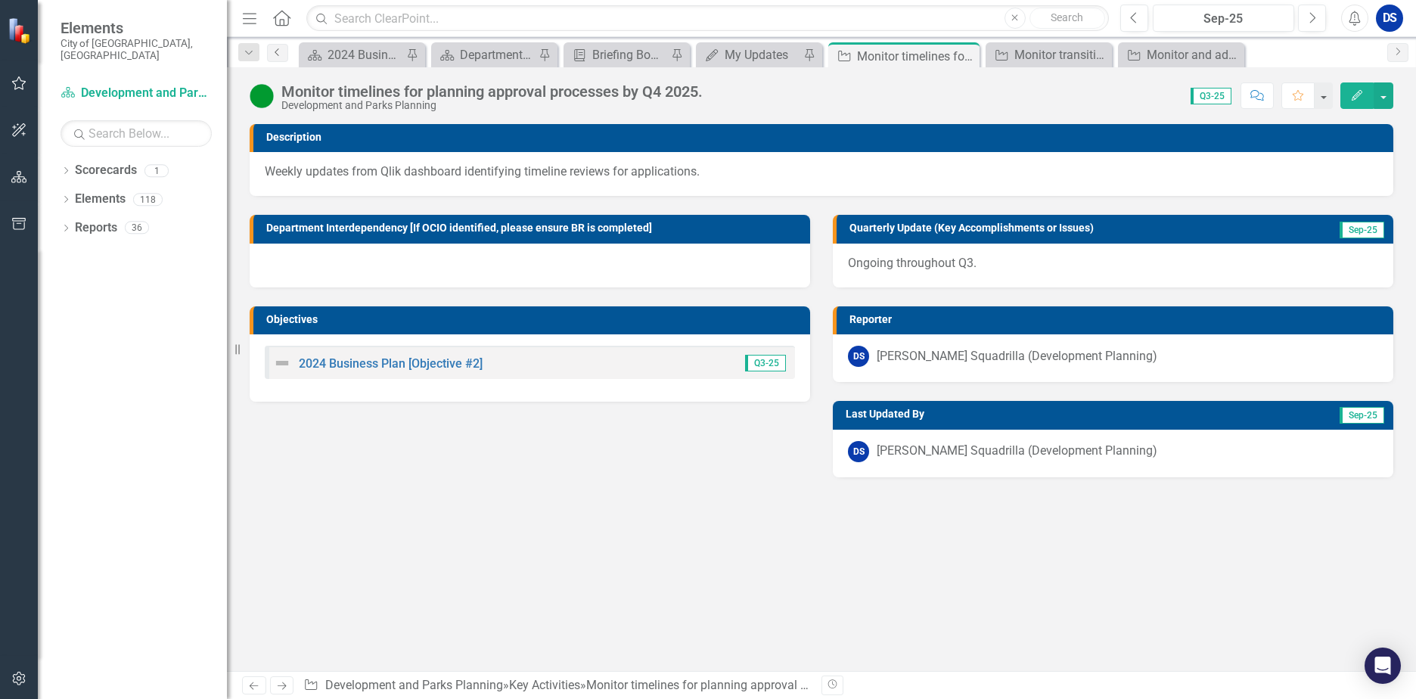
click at [279, 51] on icon "Previous" at bounding box center [278, 52] width 12 height 9
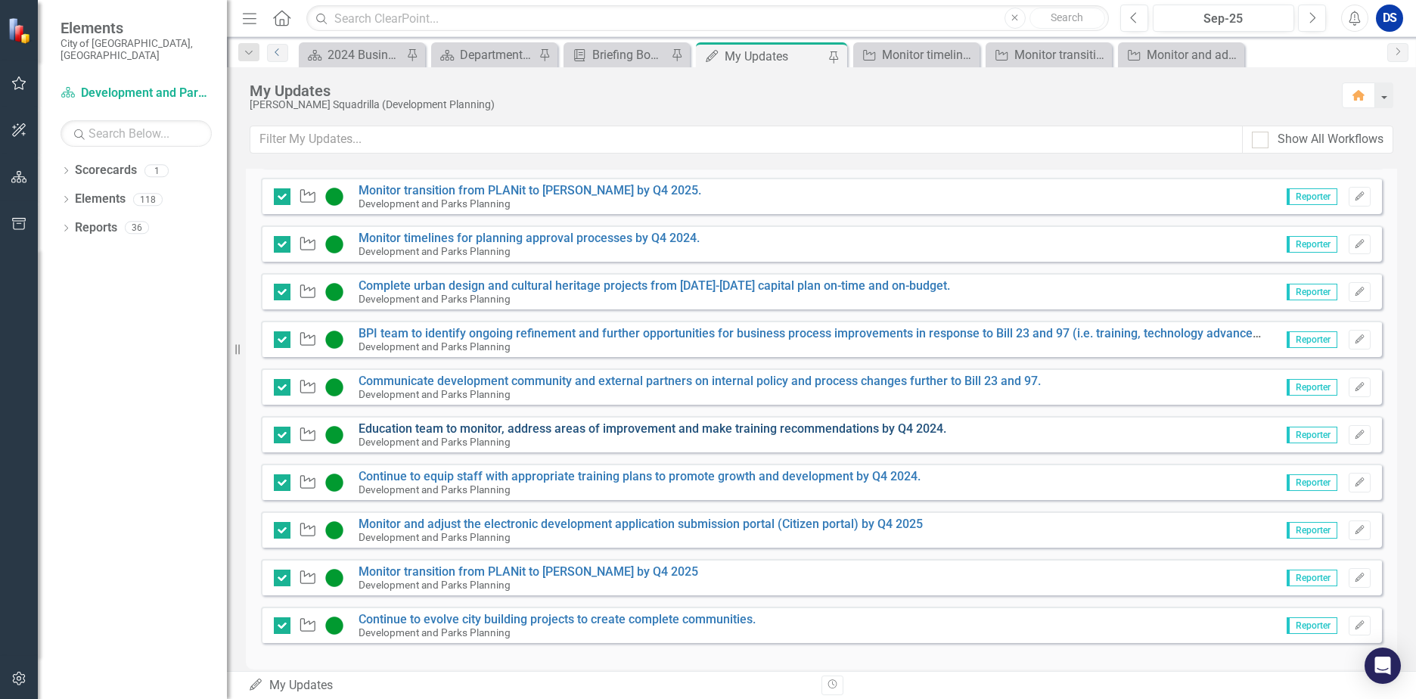
scroll to position [361, 0]
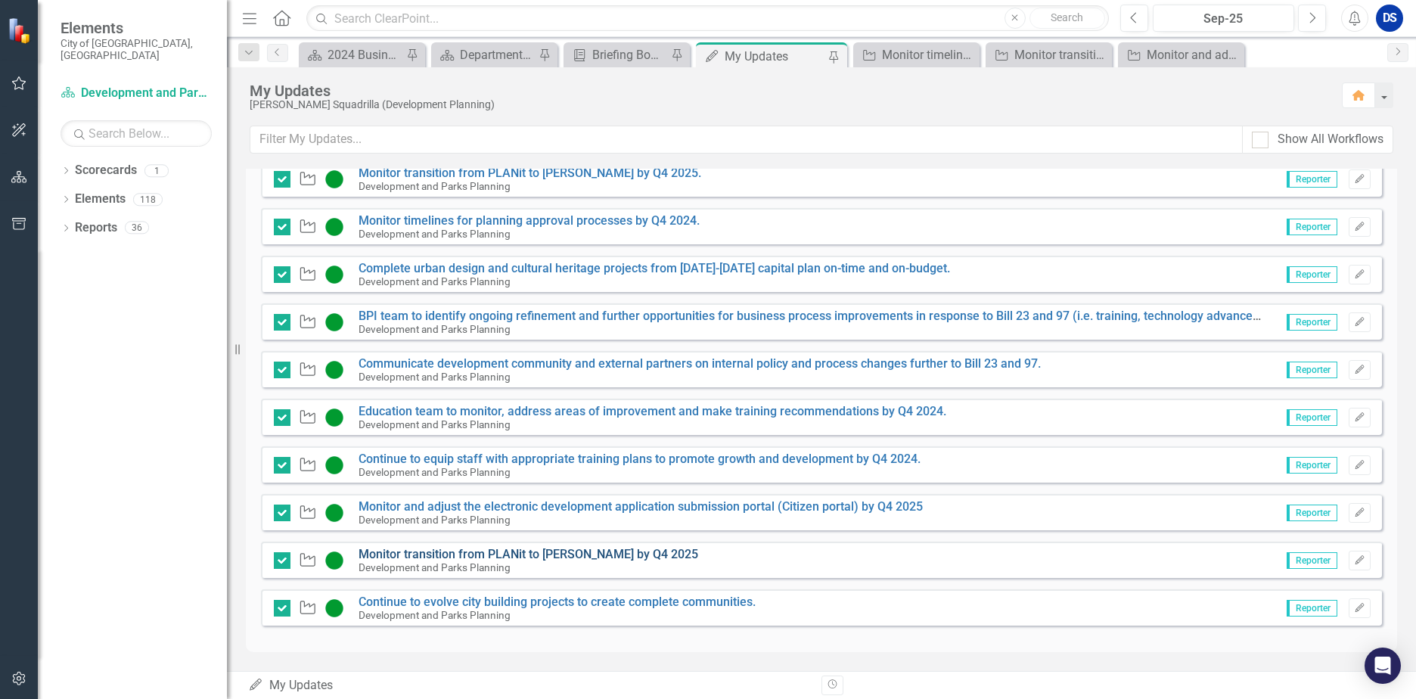
click at [604, 551] on link "Monitor transition from PLANit to [PERSON_NAME] by Q4 2025" at bounding box center [528, 554] width 340 height 14
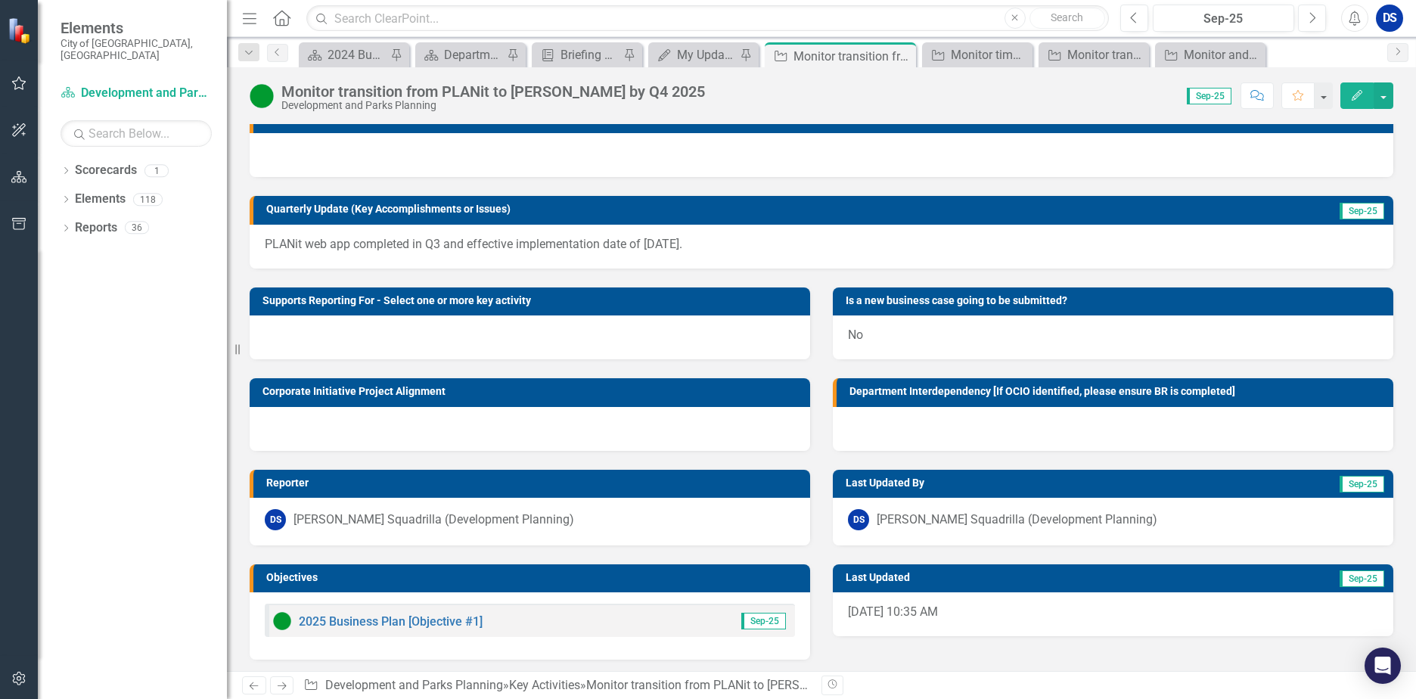
scroll to position [23, 0]
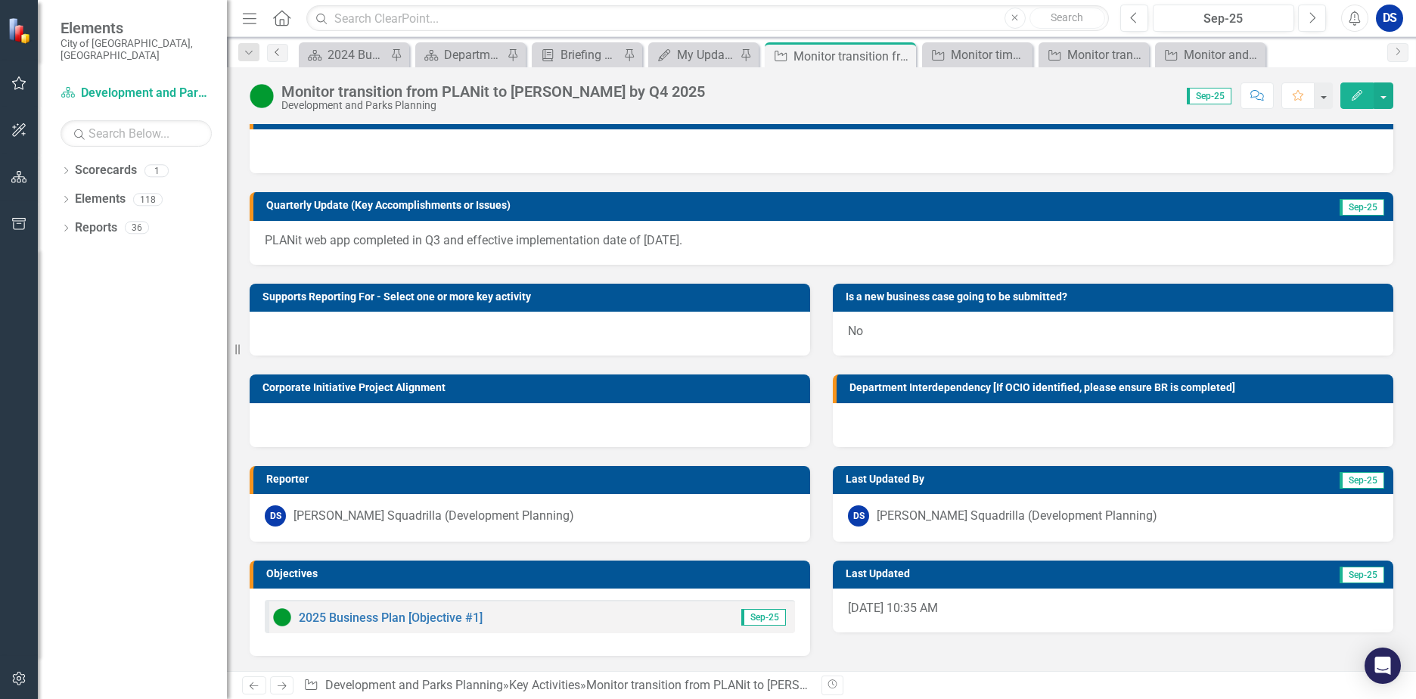
click at [276, 51] on icon "Previous" at bounding box center [278, 52] width 12 height 9
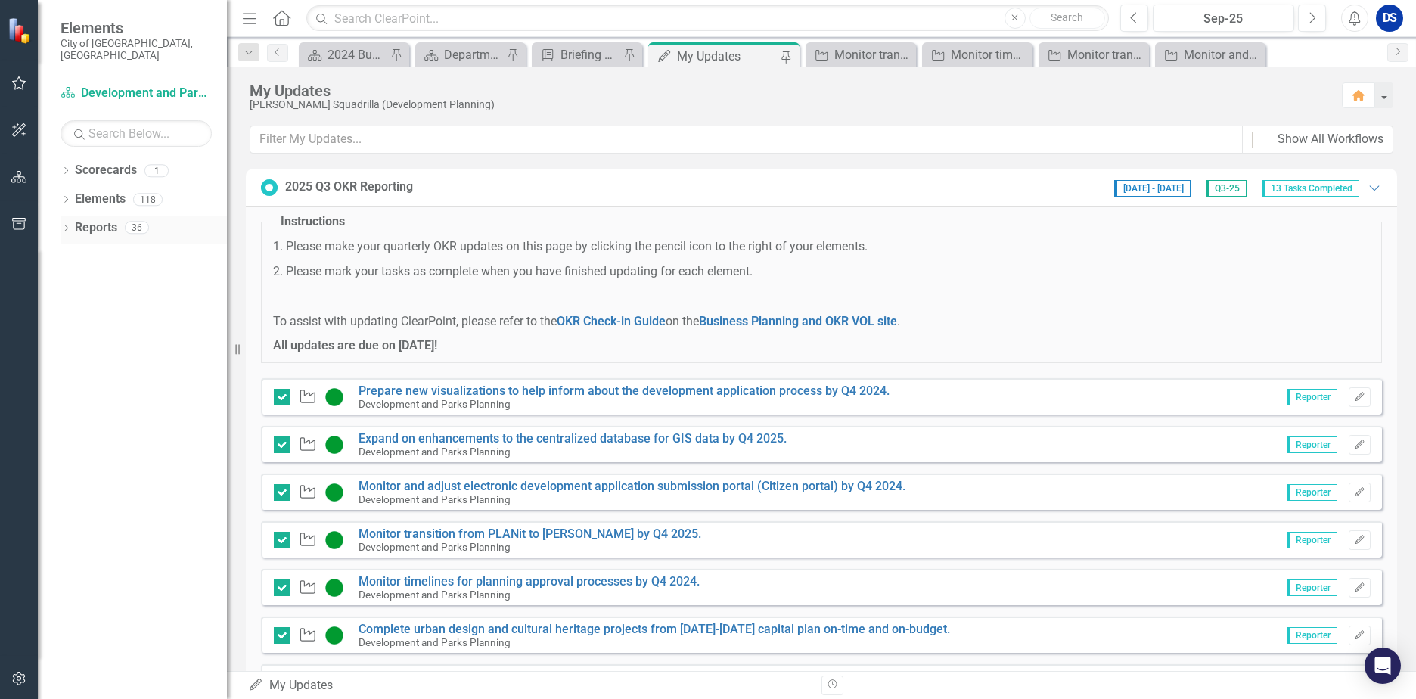
click at [105, 219] on link "Reports" at bounding box center [96, 227] width 42 height 17
click at [108, 192] on link "Elements" at bounding box center [100, 199] width 51 height 17
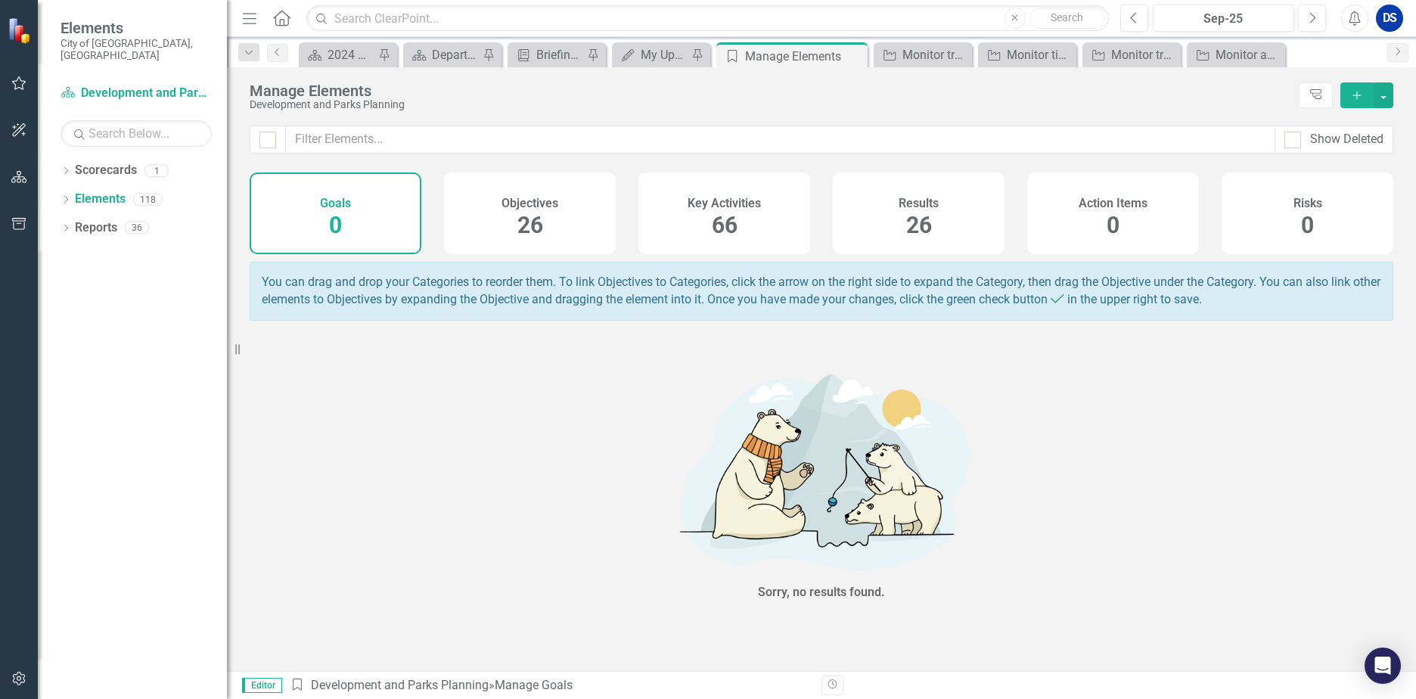
click at [533, 185] on div "Objectives 26" at bounding box center [530, 213] width 172 height 82
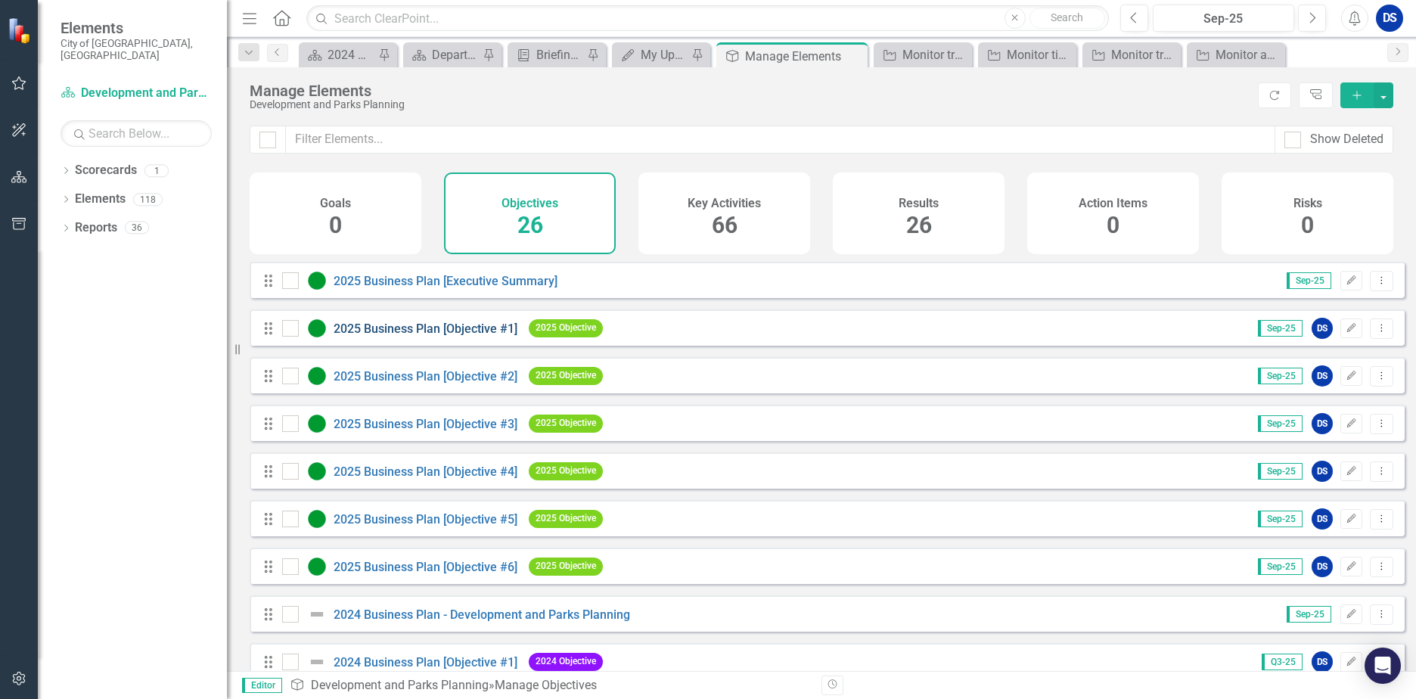
click at [464, 336] on link "2025 Business Plan [Objective #1]" at bounding box center [426, 328] width 184 height 14
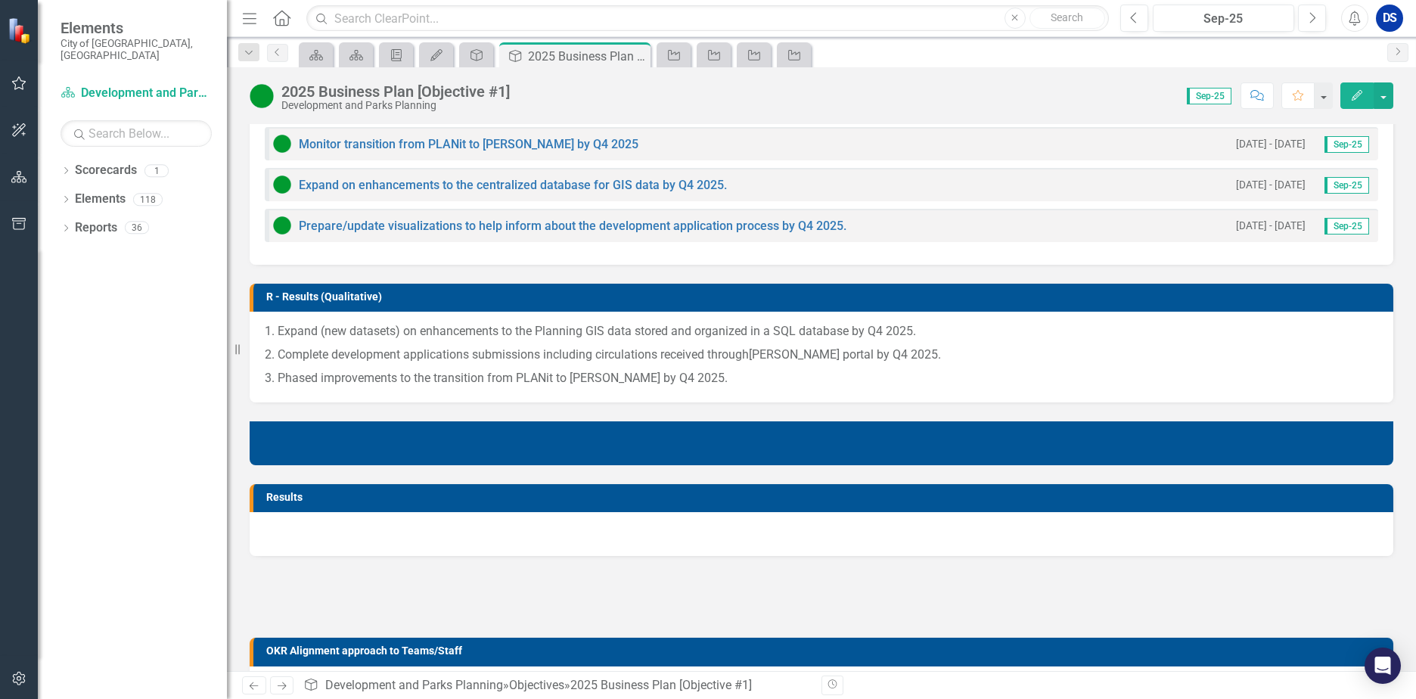
scroll to position [378, 0]
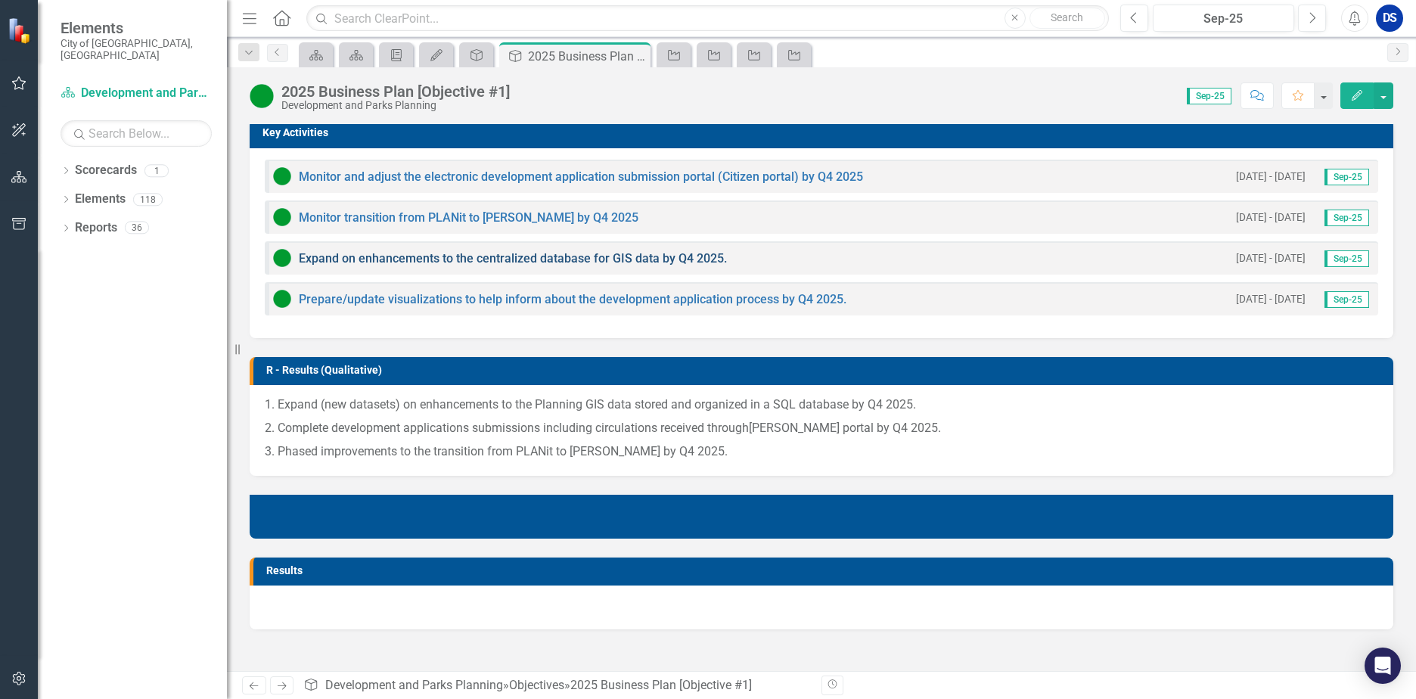
click at [461, 258] on link "Expand on enhancements to the centralized database for GIS data by Q4 2025." at bounding box center [513, 258] width 428 height 14
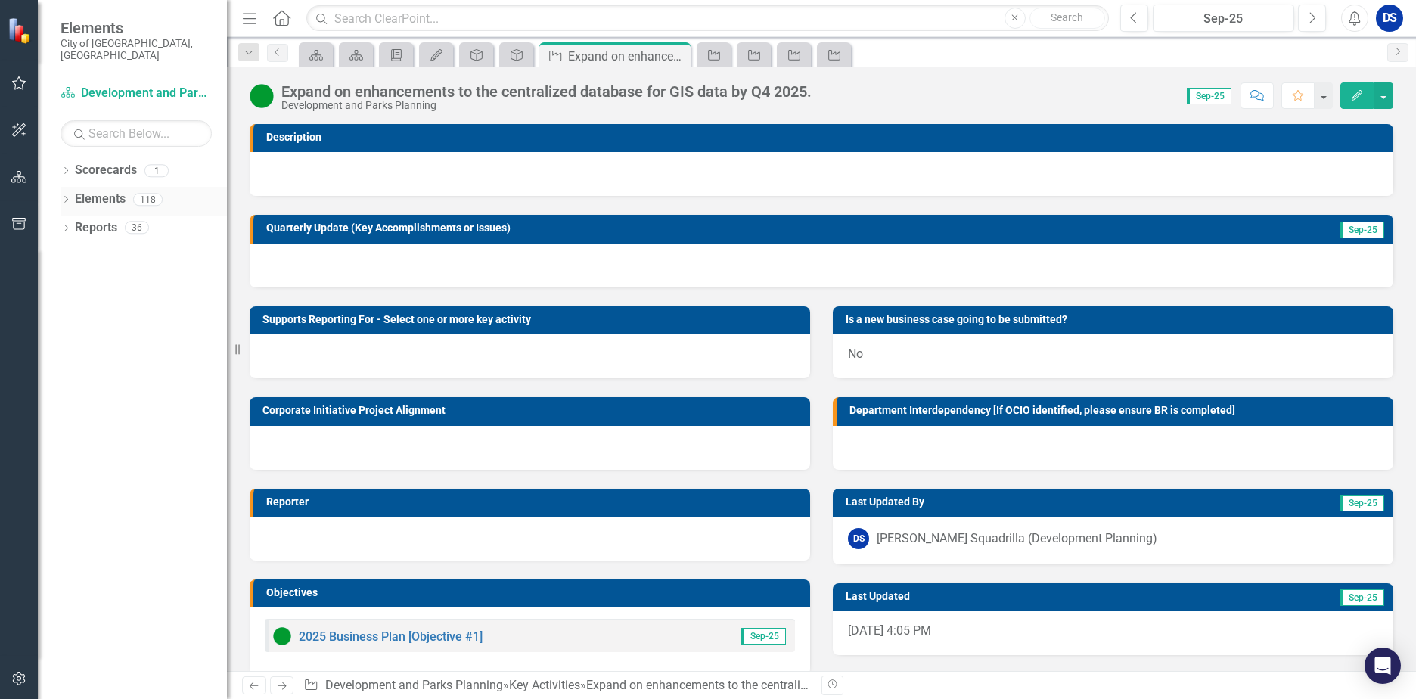
click at [107, 191] on link "Elements" at bounding box center [100, 199] width 51 height 17
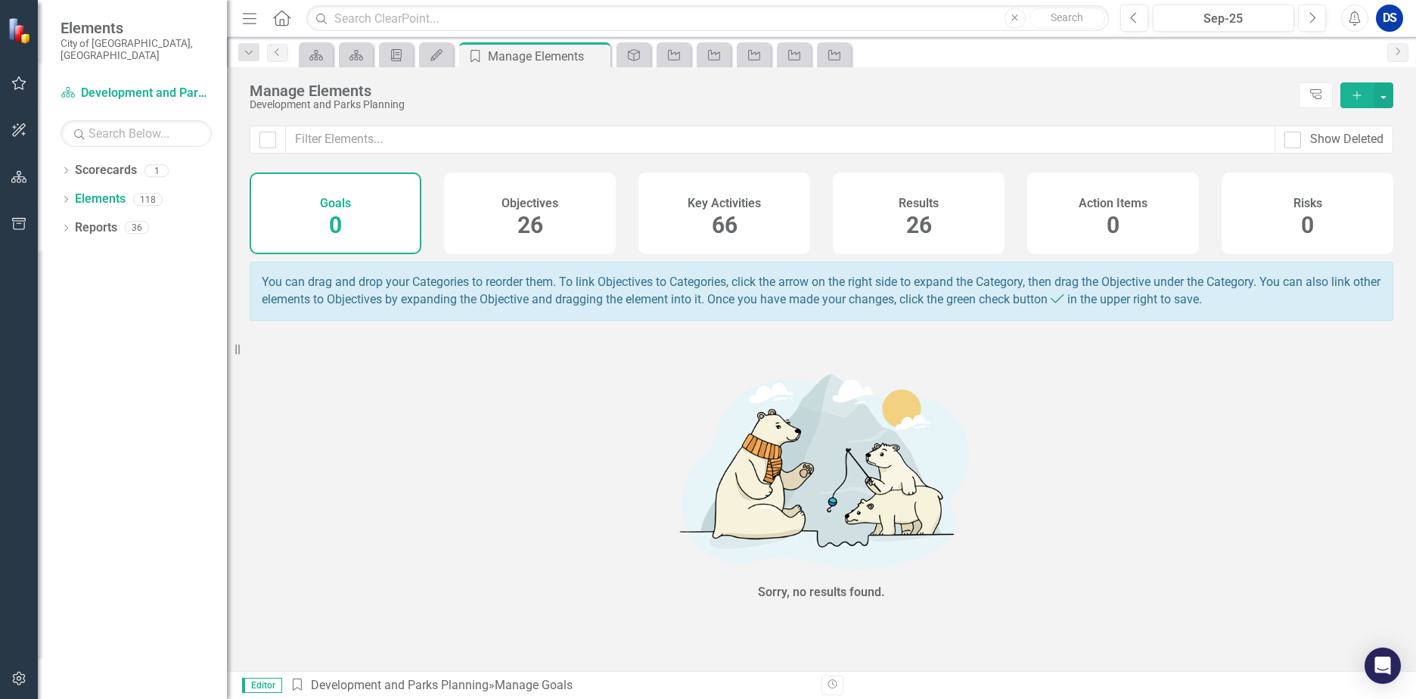
click at [527, 227] on span "26" at bounding box center [530, 225] width 26 height 26
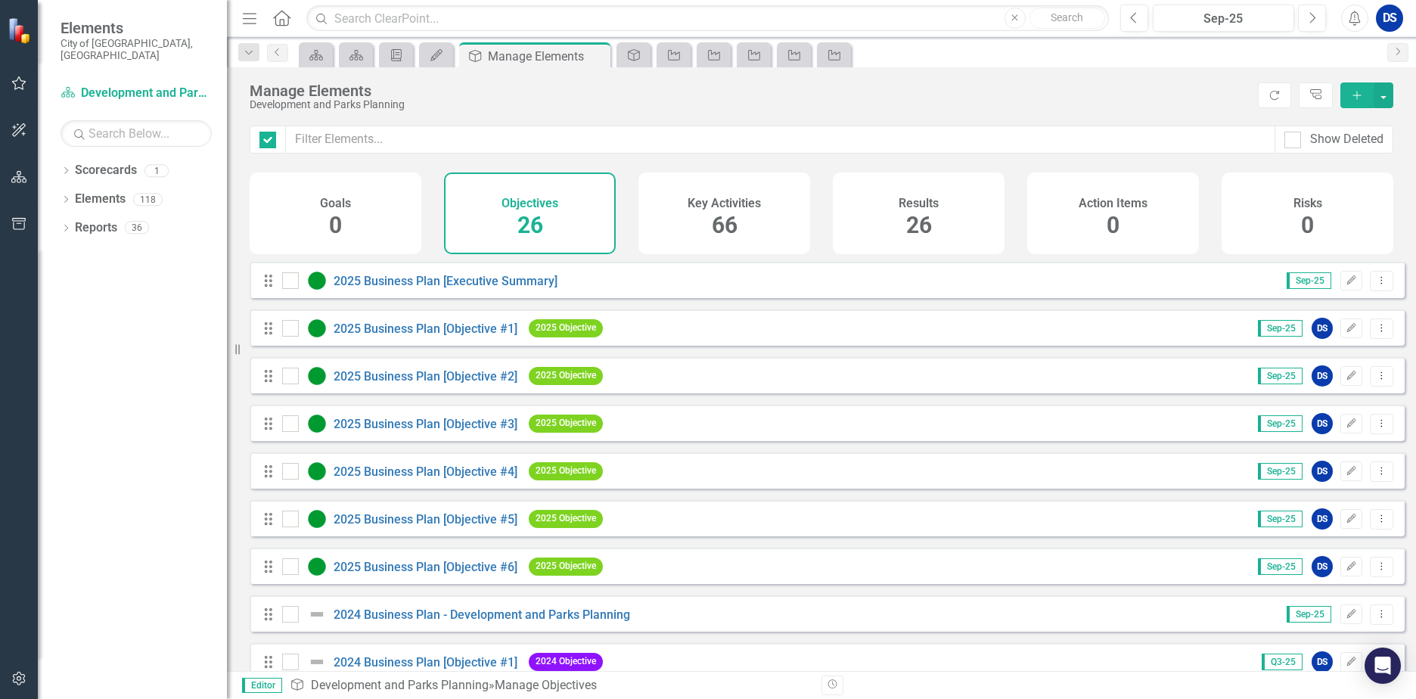
checkbox input "false"
click at [441, 382] on link "2025 Business Plan [Objective #2]" at bounding box center [426, 376] width 184 height 14
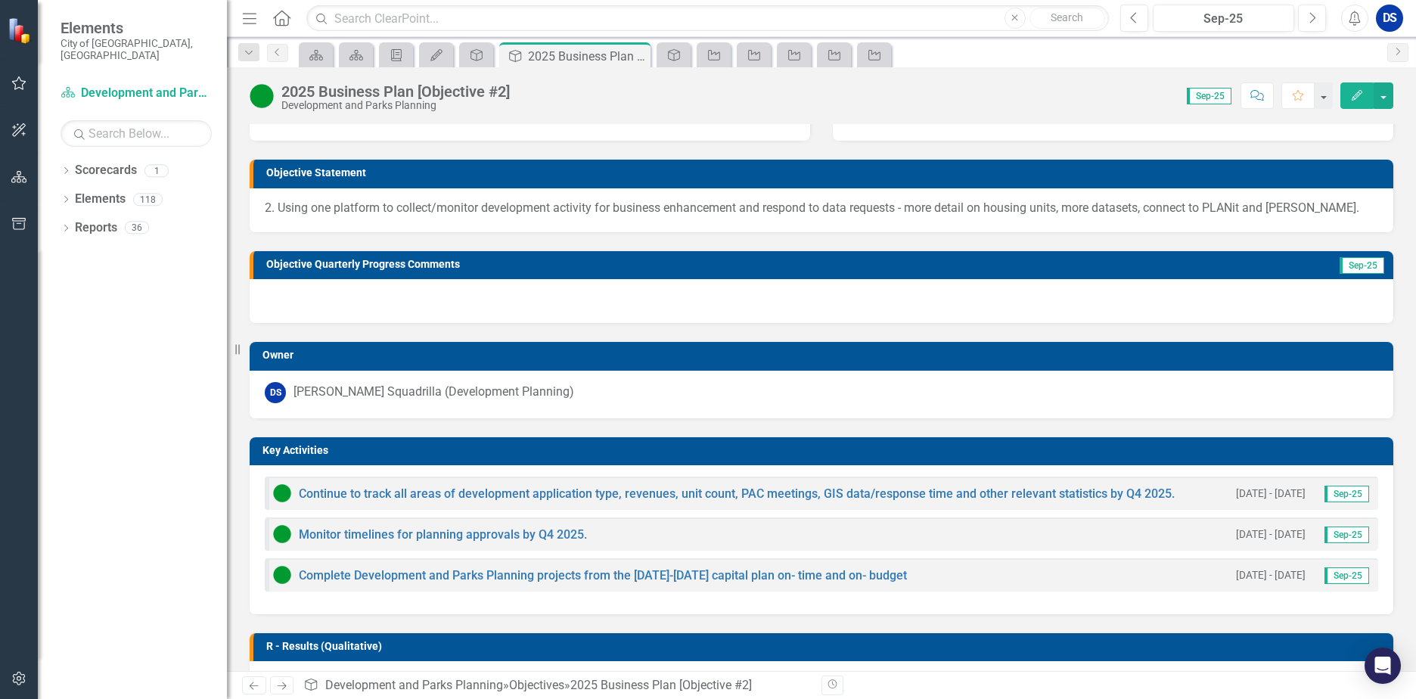
scroll to position [227, 0]
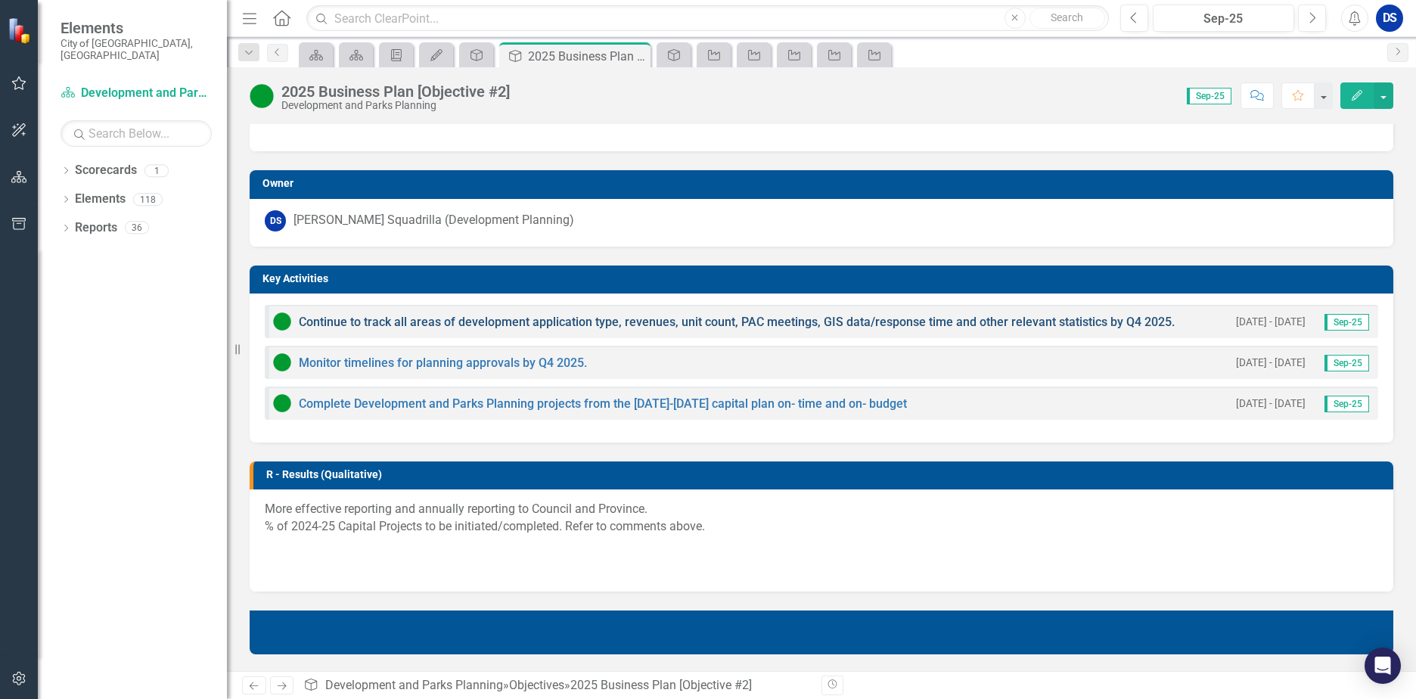
click at [439, 322] on link "Continue to track all areas of development application type, revenues, unit cou…" at bounding box center [737, 322] width 876 height 14
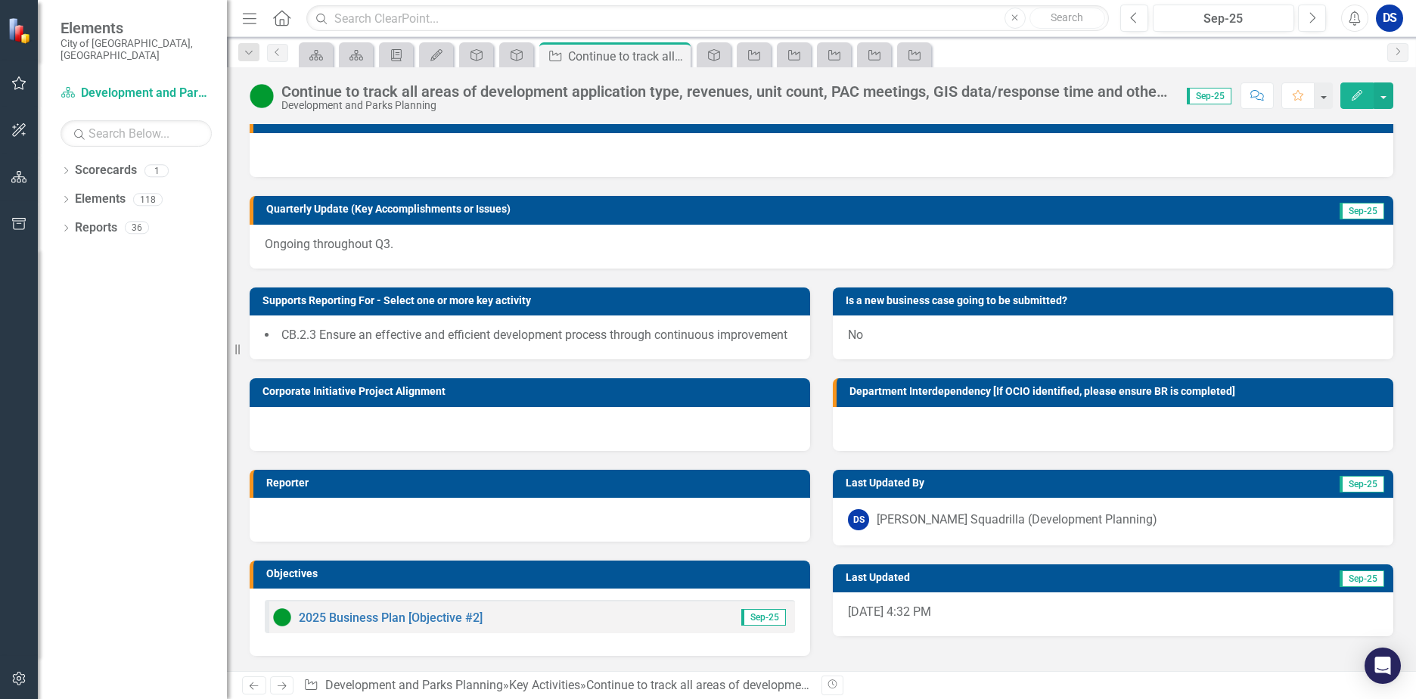
scroll to position [36, 0]
click at [279, 60] on link "Previous" at bounding box center [277, 53] width 21 height 18
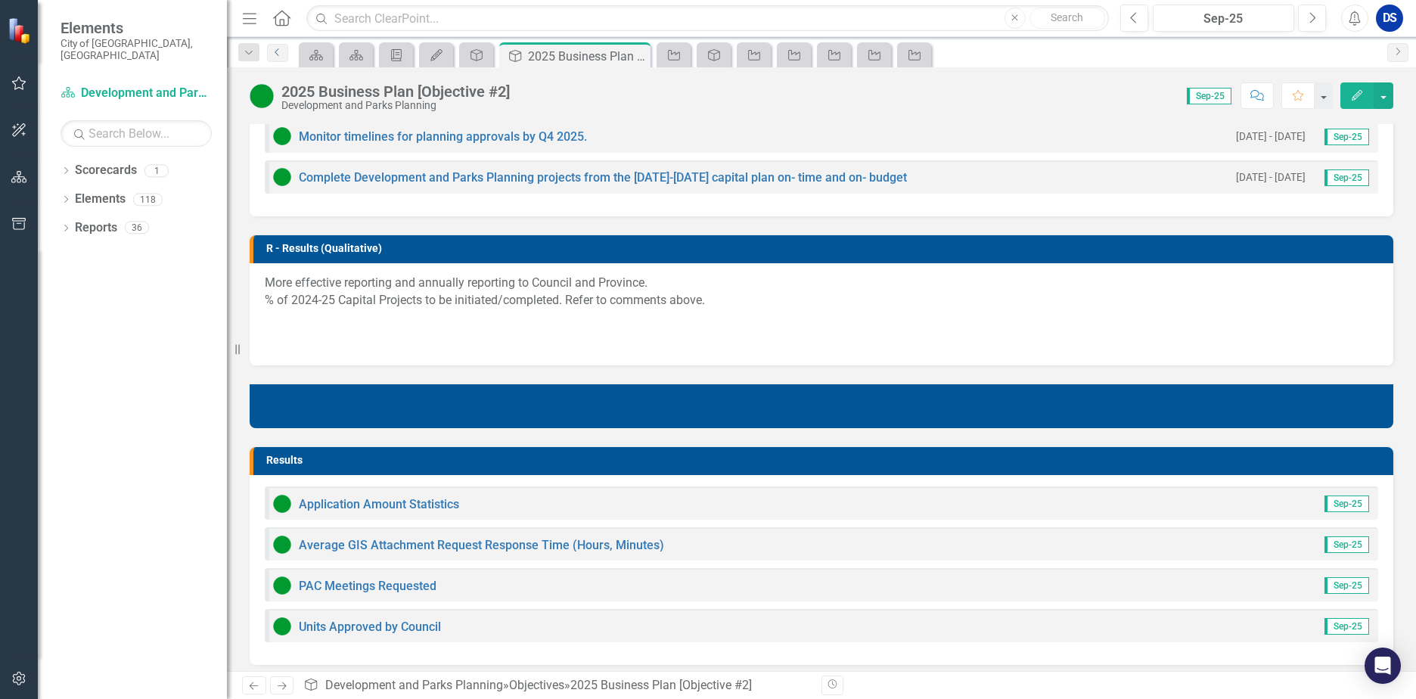
scroll to position [454, 0]
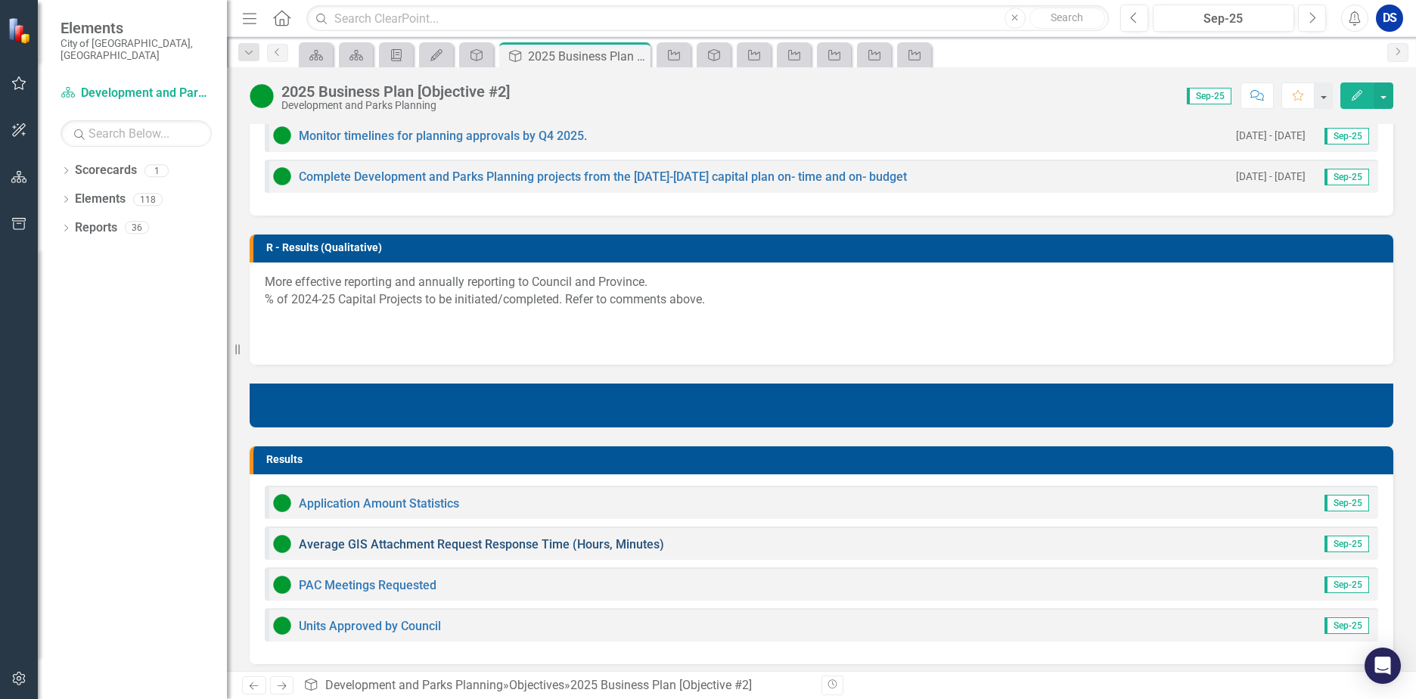
click at [425, 545] on link "Average GIS Attachment Request Response Time (Hours, Minutes)" at bounding box center [481, 544] width 365 height 14
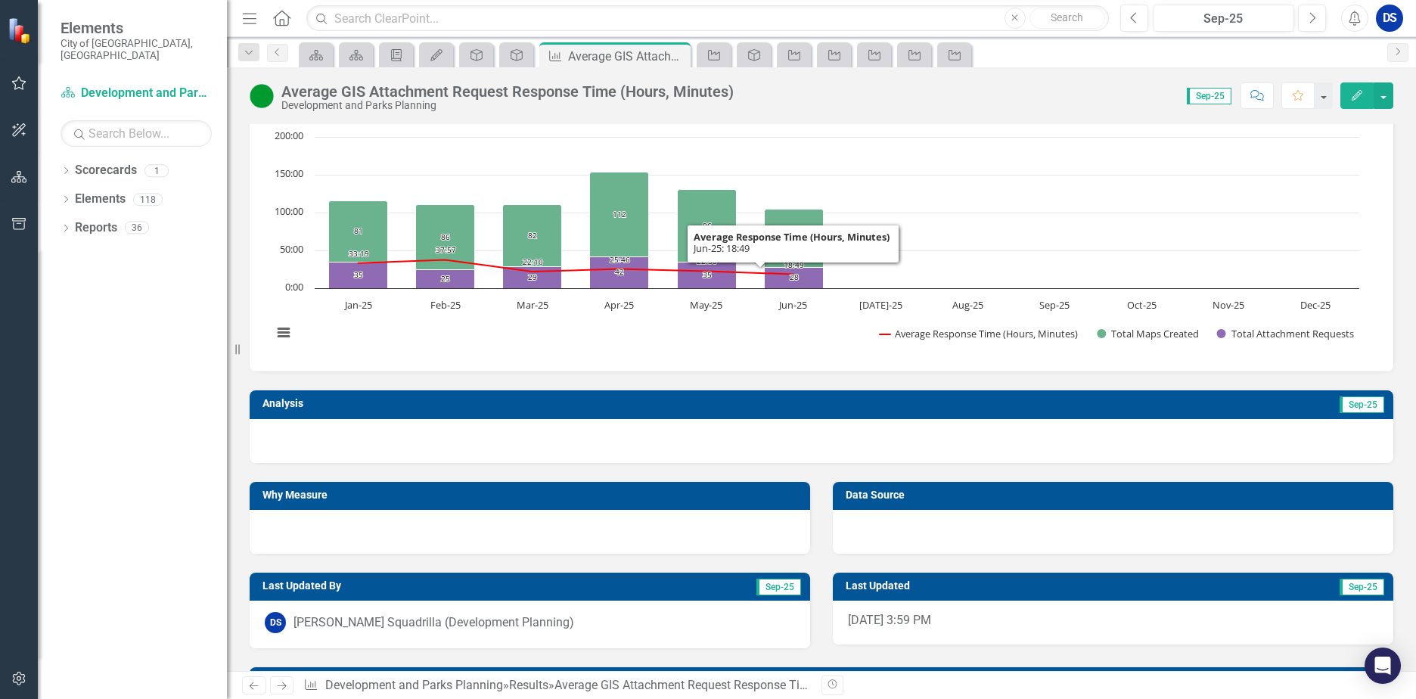
scroll to position [227, 0]
